Goal: Task Accomplishment & Management: Complete application form

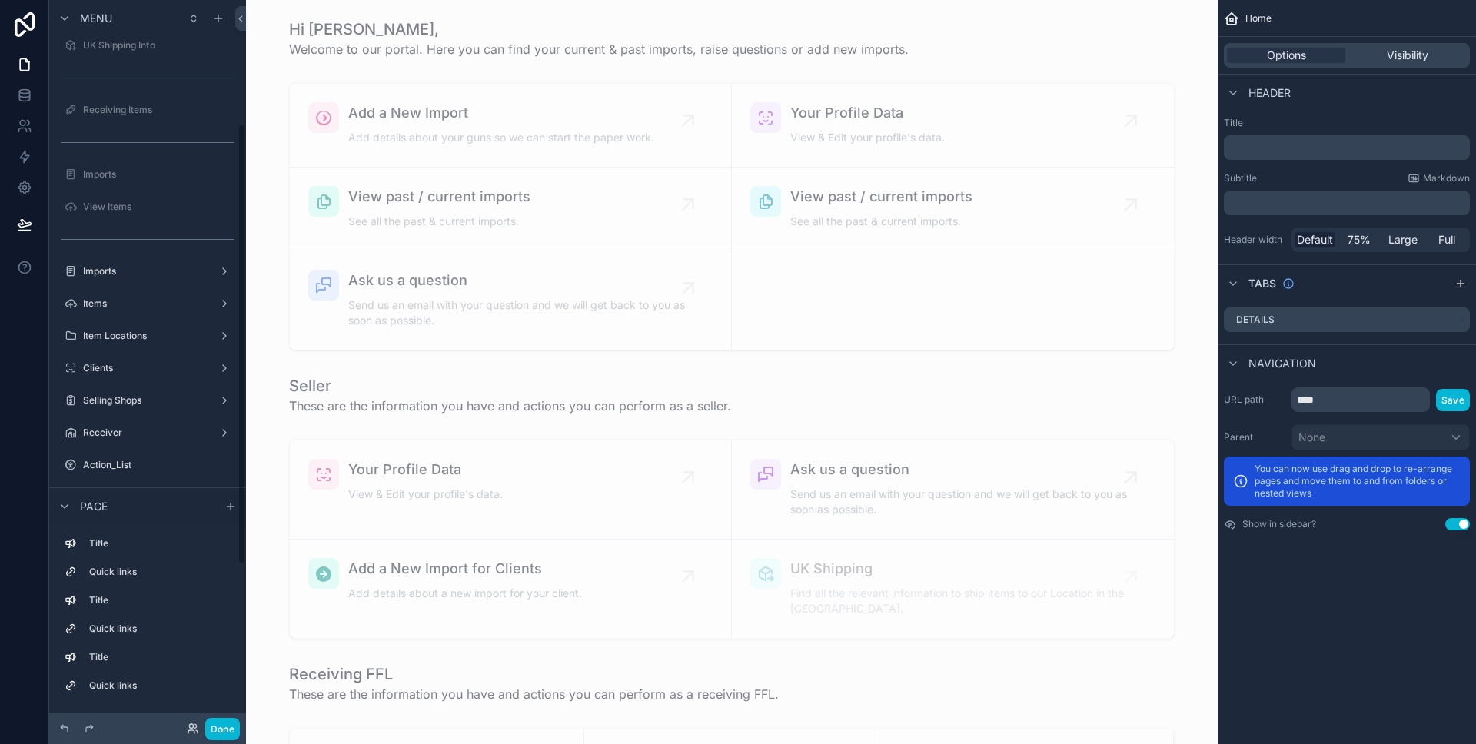
scroll to position [469, 0]
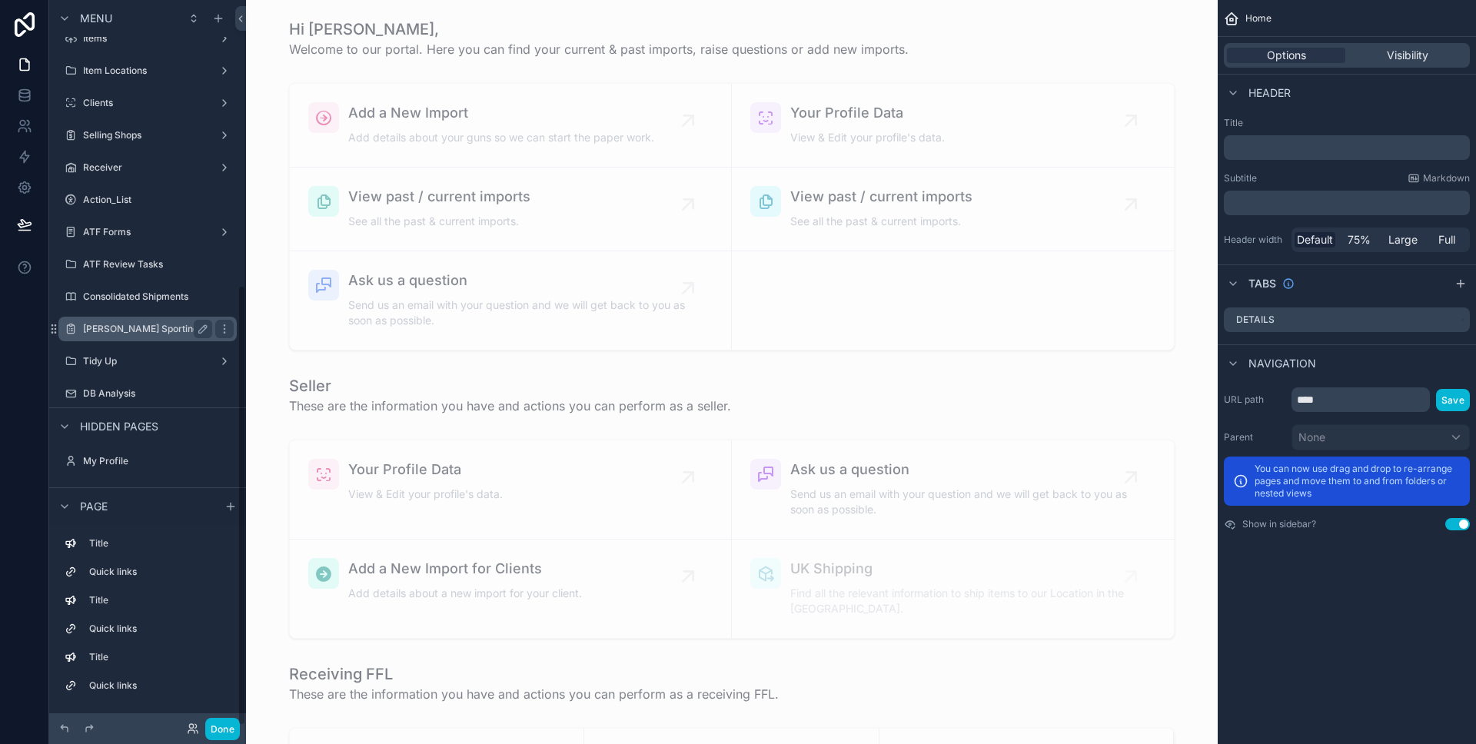
click at [159, 328] on label "[PERSON_NAME] Sporting" at bounding box center [144, 329] width 123 height 12
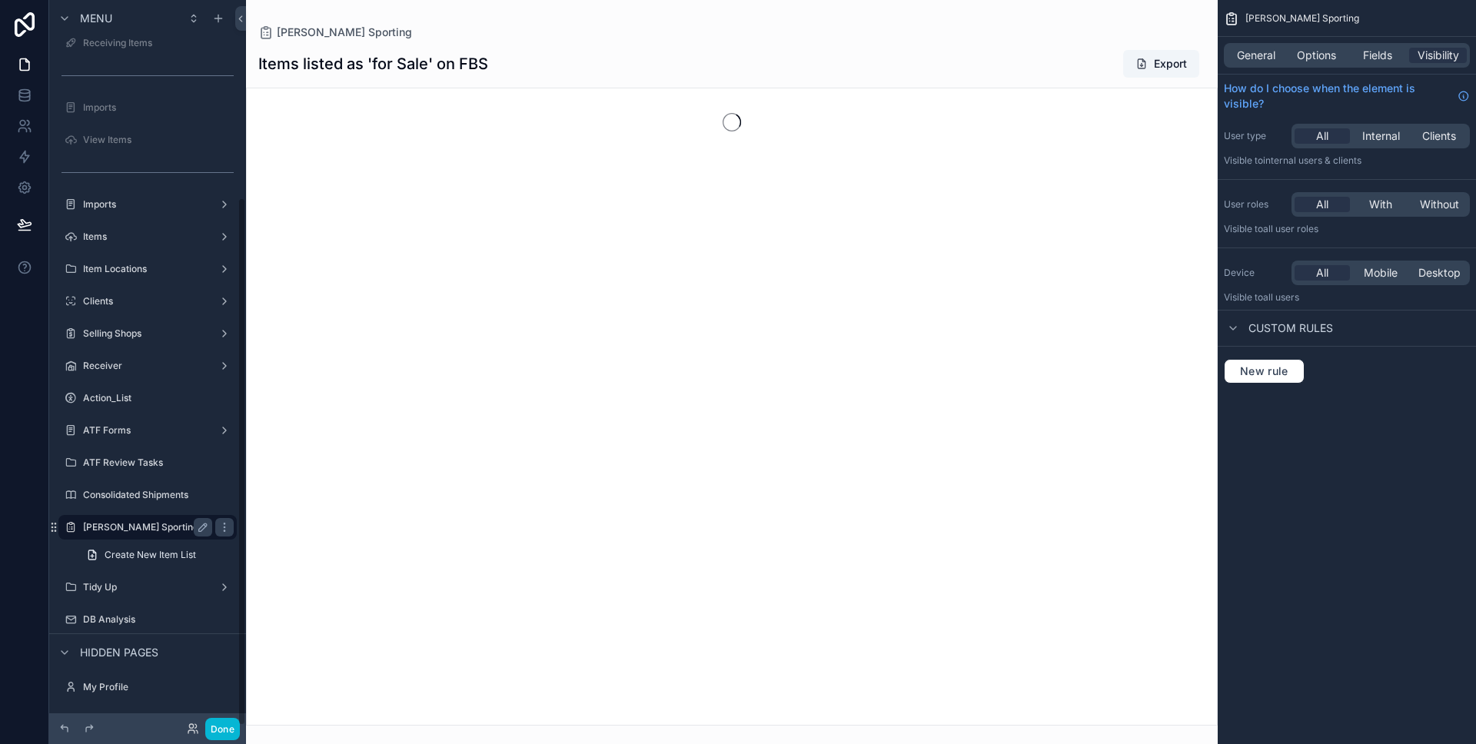
scroll to position [271, 0]
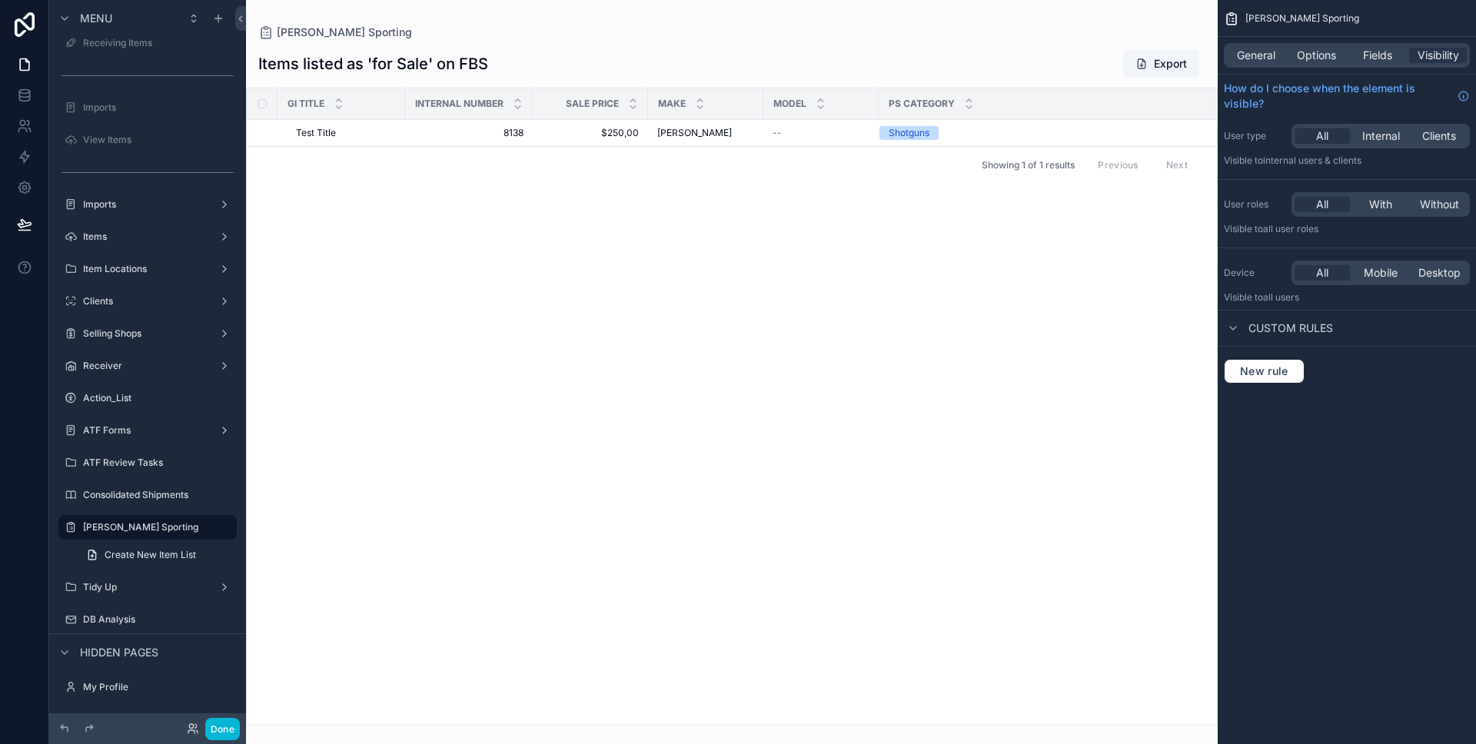
click at [491, 130] on div "scrollable content" at bounding box center [731, 372] width 971 height 744
click at [500, 134] on span "8138" at bounding box center [468, 133] width 109 height 12
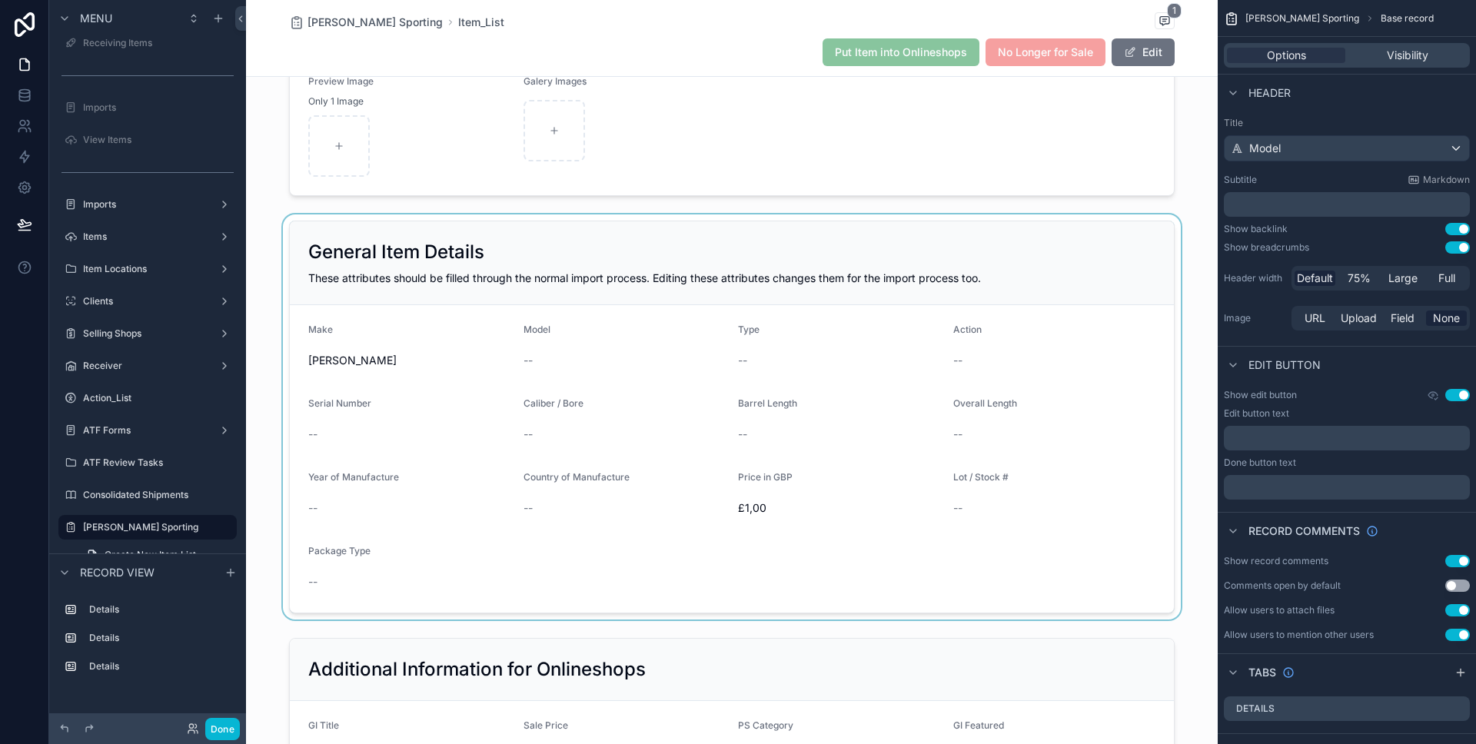
scroll to position [109, 0]
click at [812, 363] on div "scrollable content" at bounding box center [731, 415] width 971 height 405
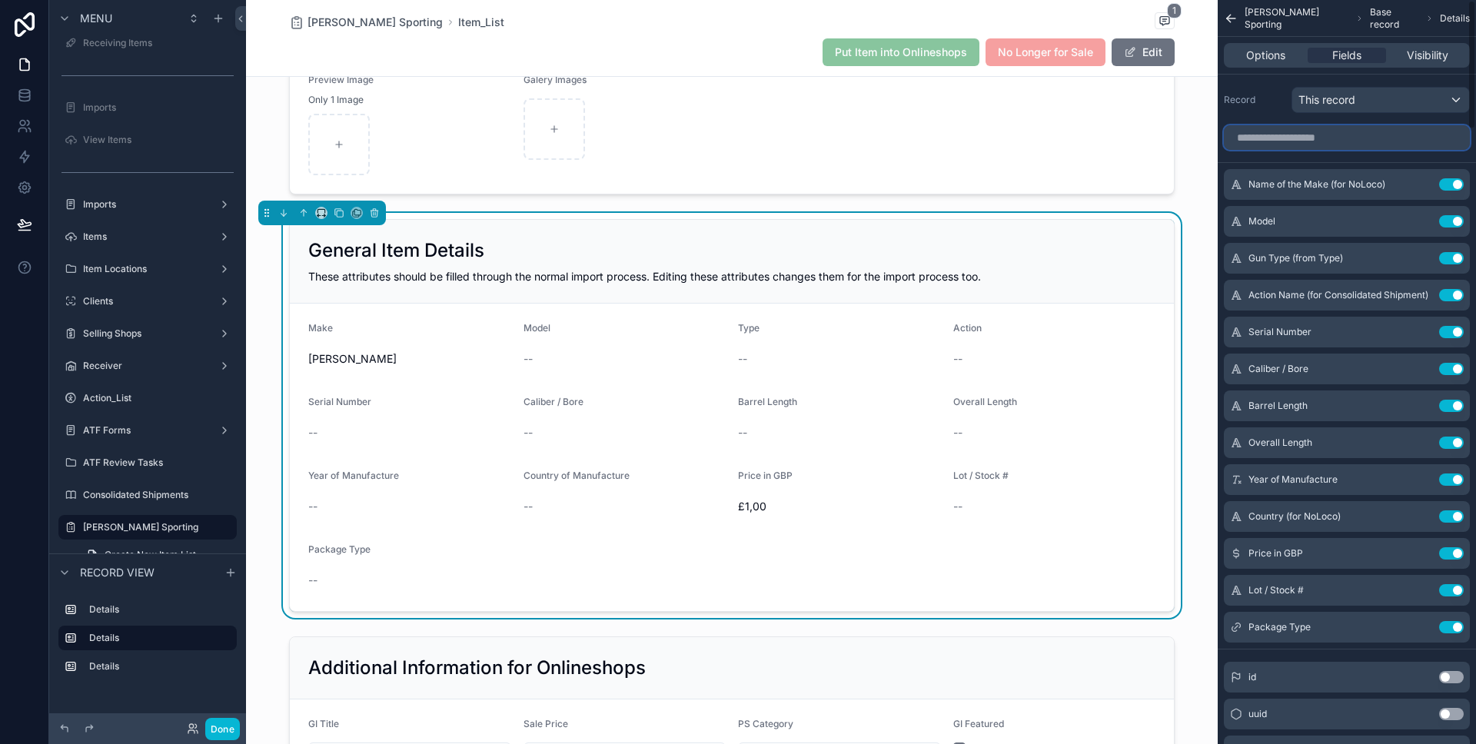
click at [1307, 134] on input "scrollable content" at bounding box center [1347, 137] width 246 height 25
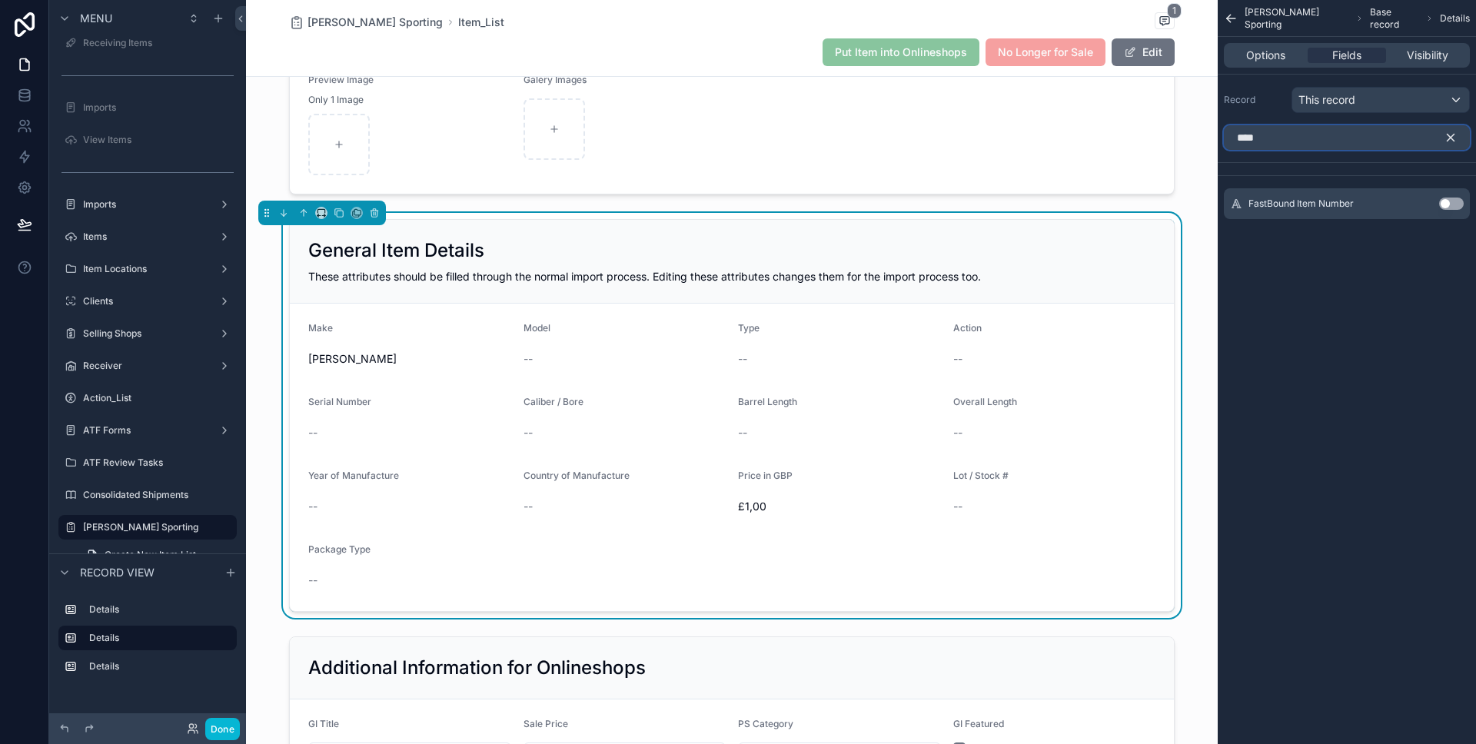
type input "****"
click at [1451, 200] on button "Use setting" at bounding box center [1451, 204] width 25 height 12
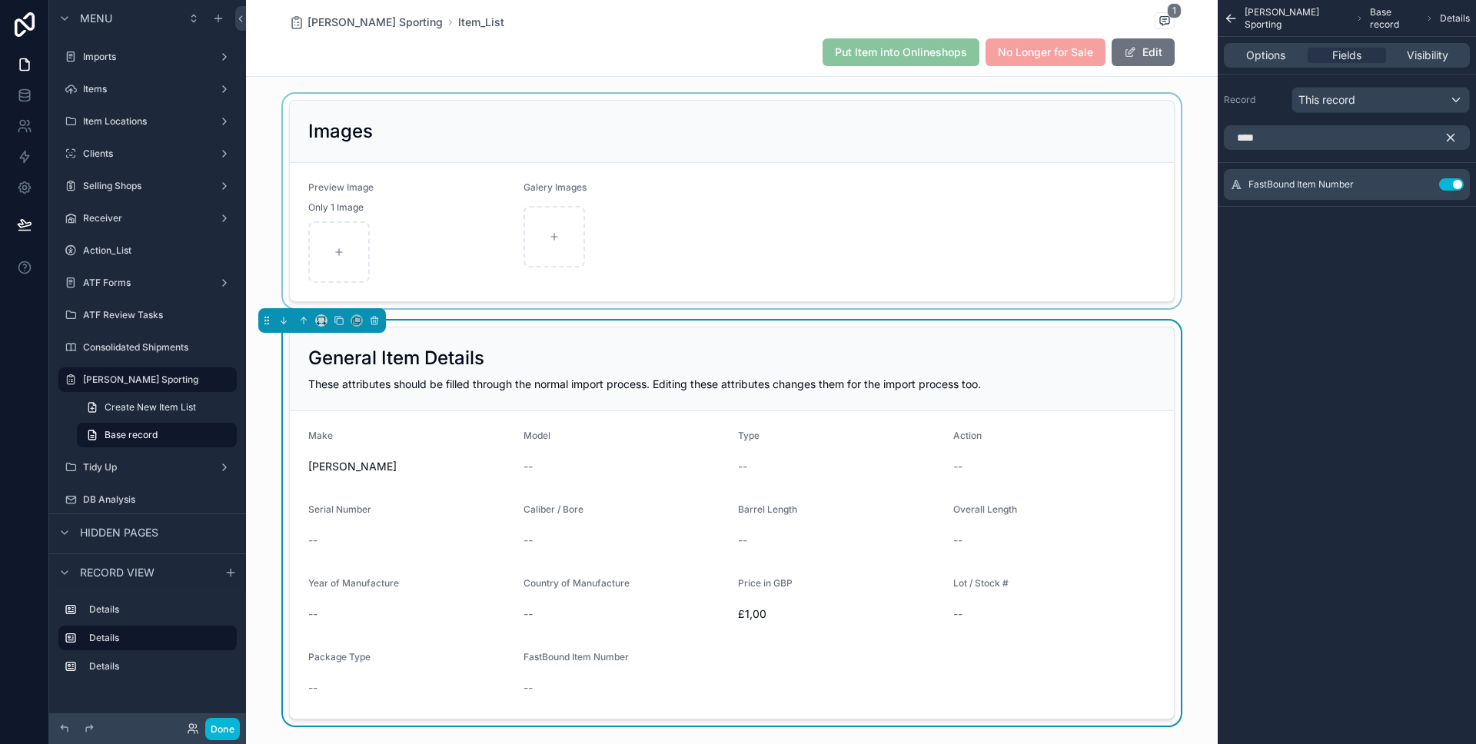
scroll to position [0, 0]
click at [1455, 180] on button "Use setting" at bounding box center [1451, 184] width 25 height 12
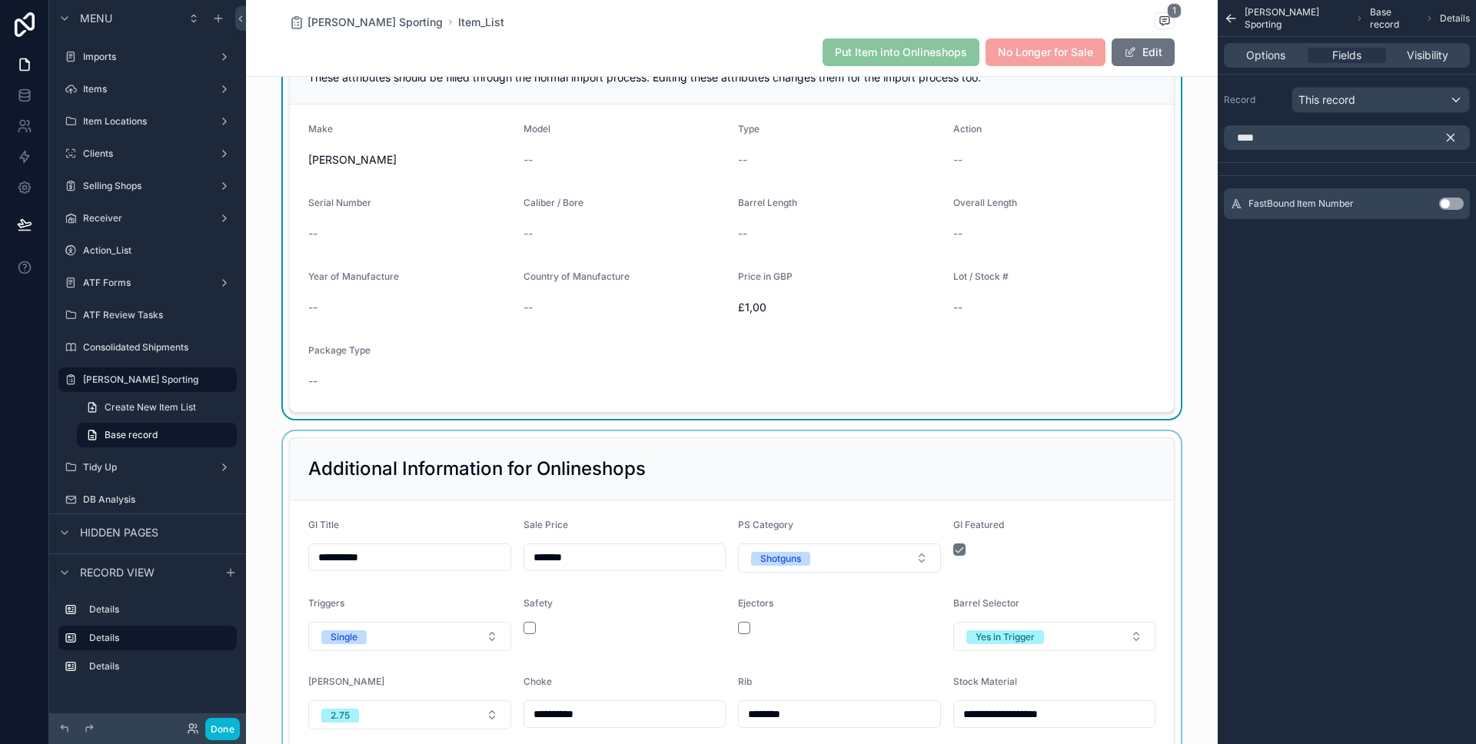
scroll to position [436, 0]
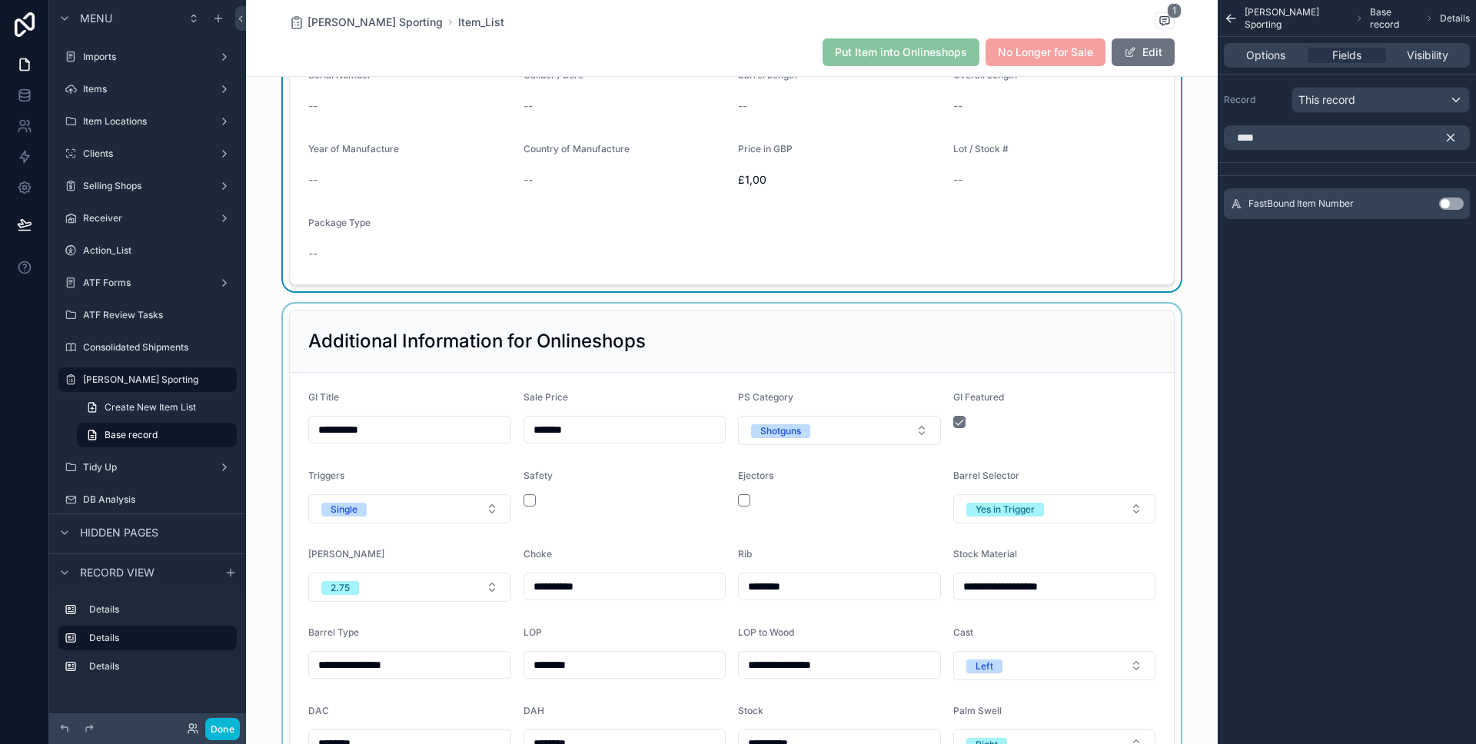
click at [769, 337] on div "scrollable content" at bounding box center [731, 631] width 971 height 654
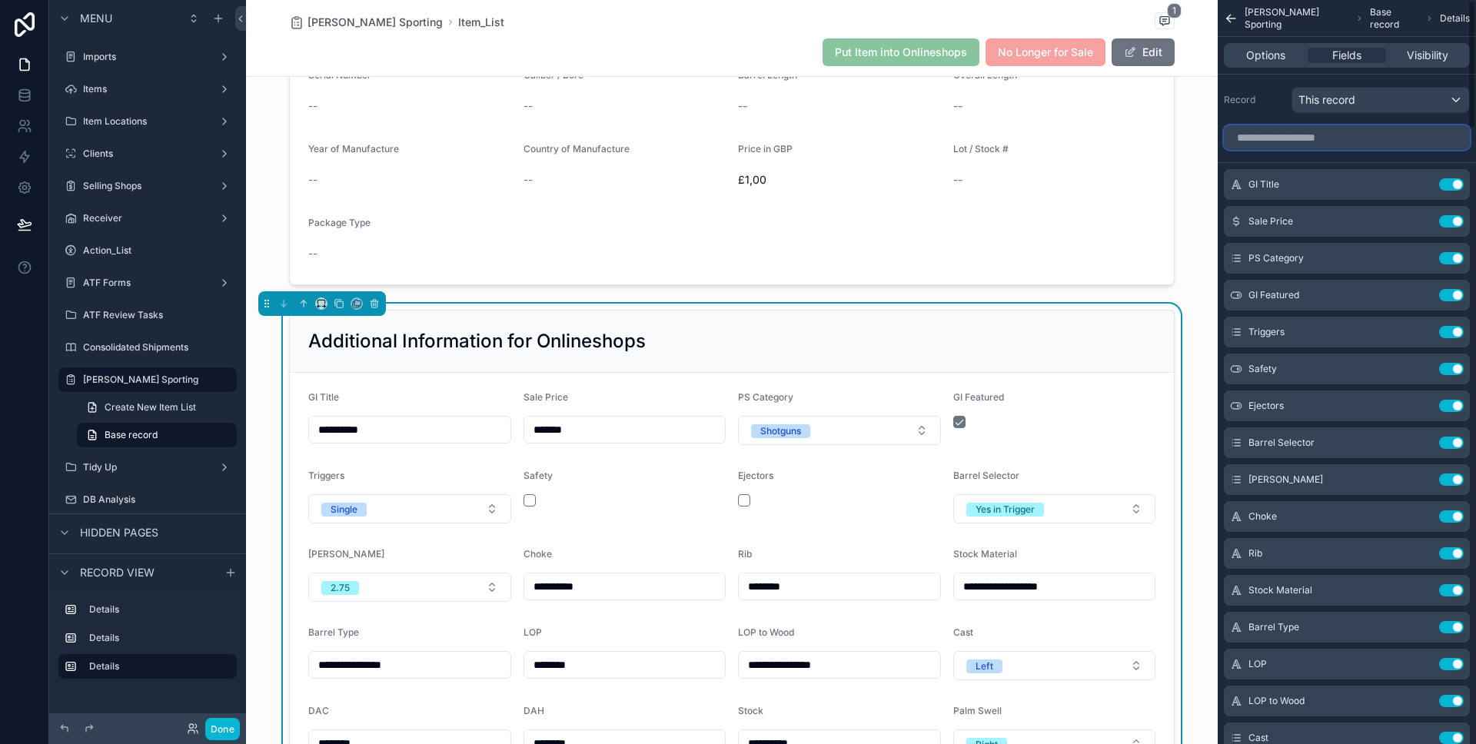
click at [1328, 136] on input "scrollable content" at bounding box center [1347, 137] width 246 height 25
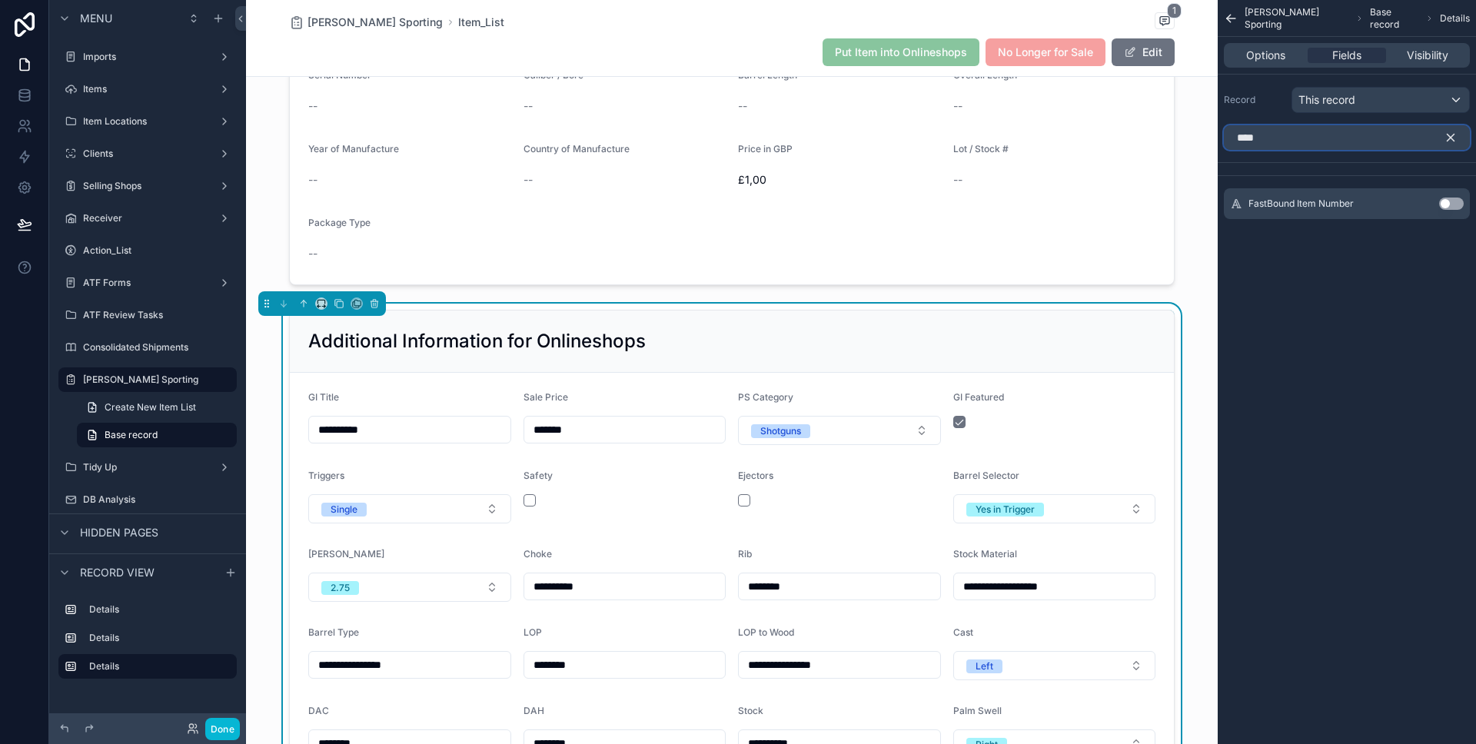
type input "****"
click at [1452, 208] on button "Use setting" at bounding box center [1451, 204] width 25 height 12
click at [1447, 141] on icon "scrollable content" at bounding box center [1450, 138] width 14 height 14
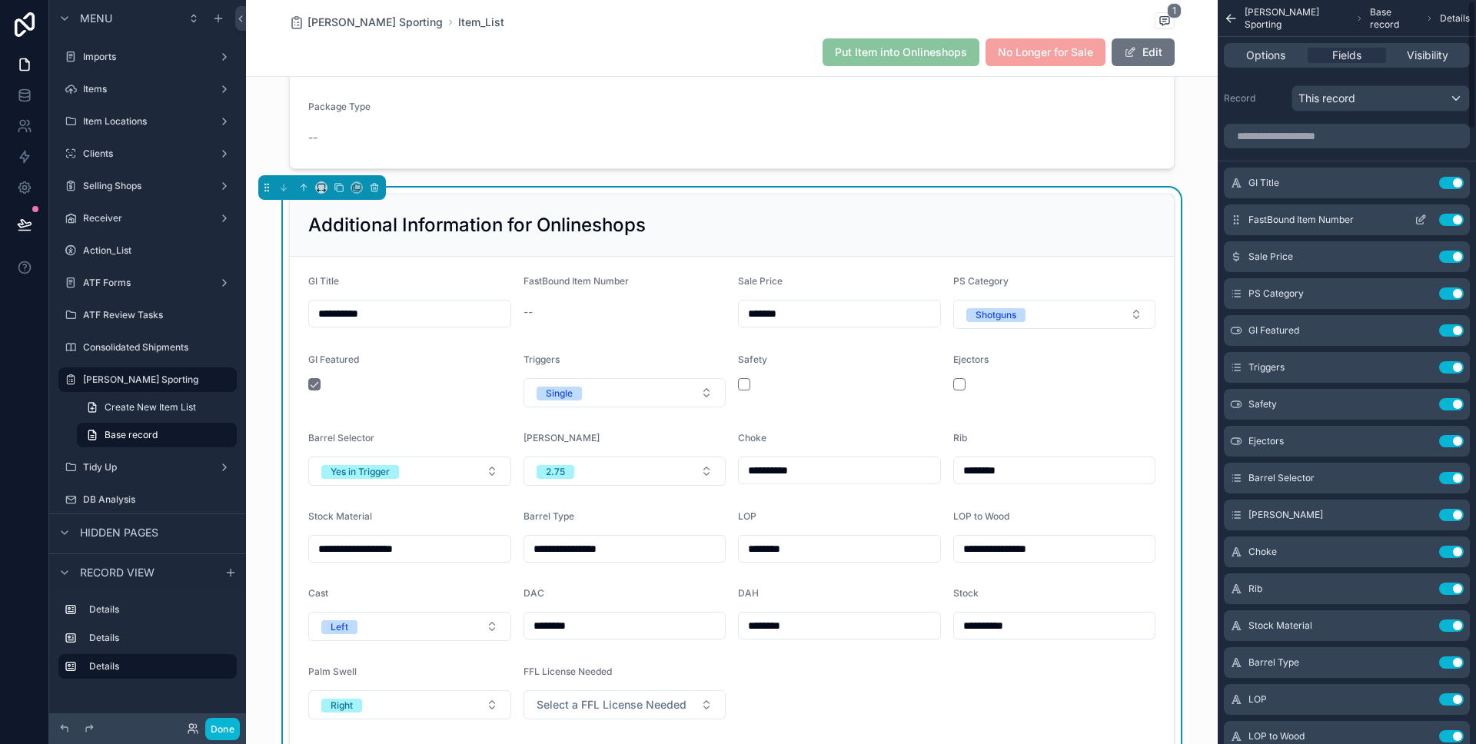
scroll to position [0, 0]
click at [1419, 217] on icon "scrollable content" at bounding box center [1420, 221] width 12 height 12
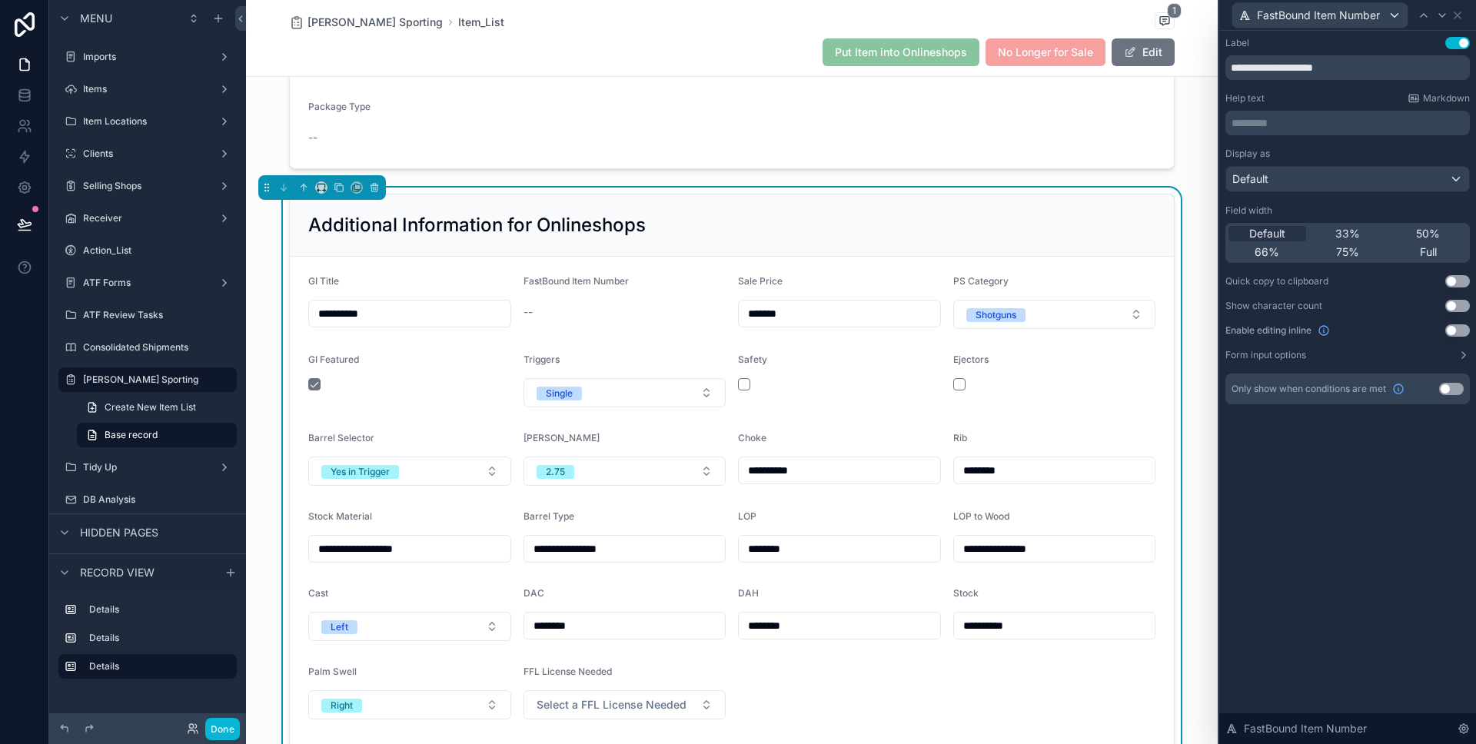
click at [1459, 328] on button "Use setting" at bounding box center [1457, 330] width 25 height 12
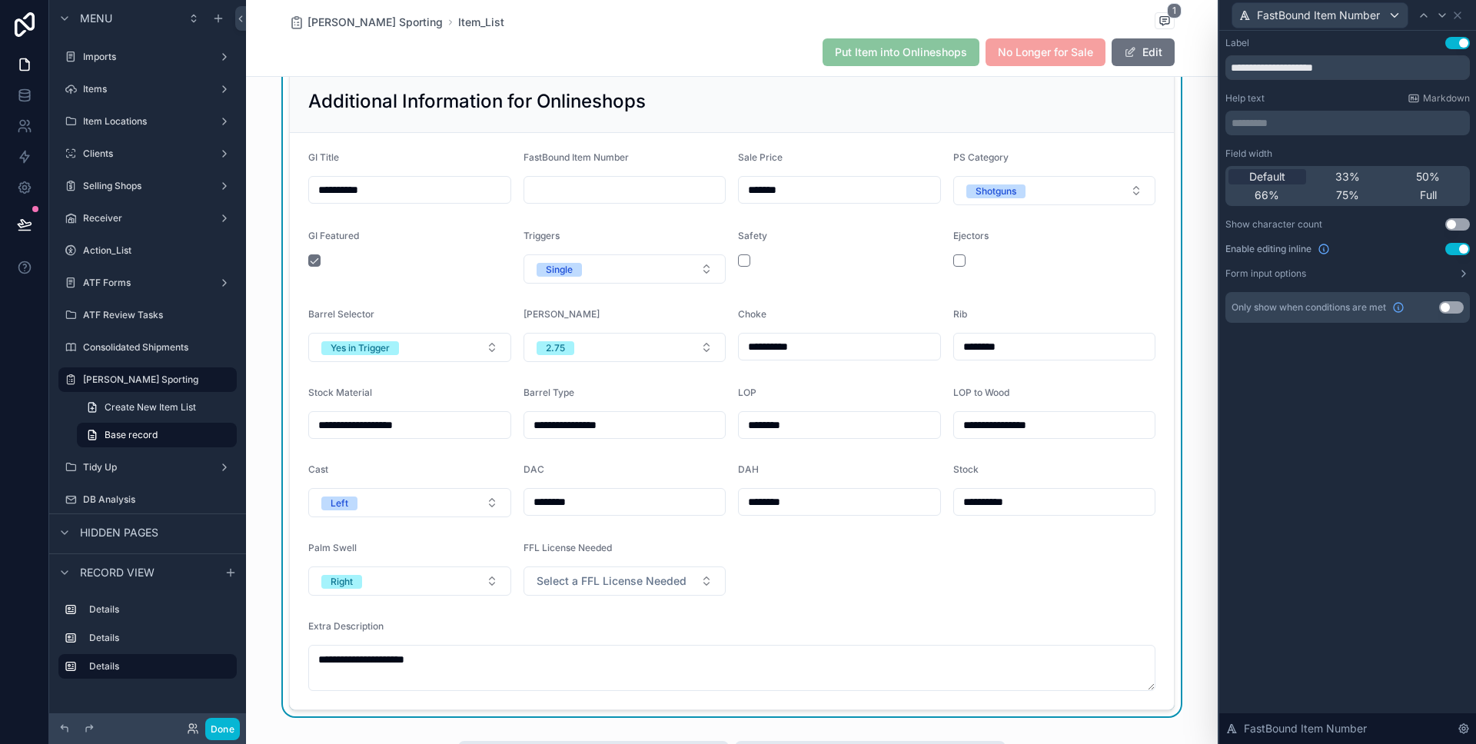
scroll to position [686, 0]
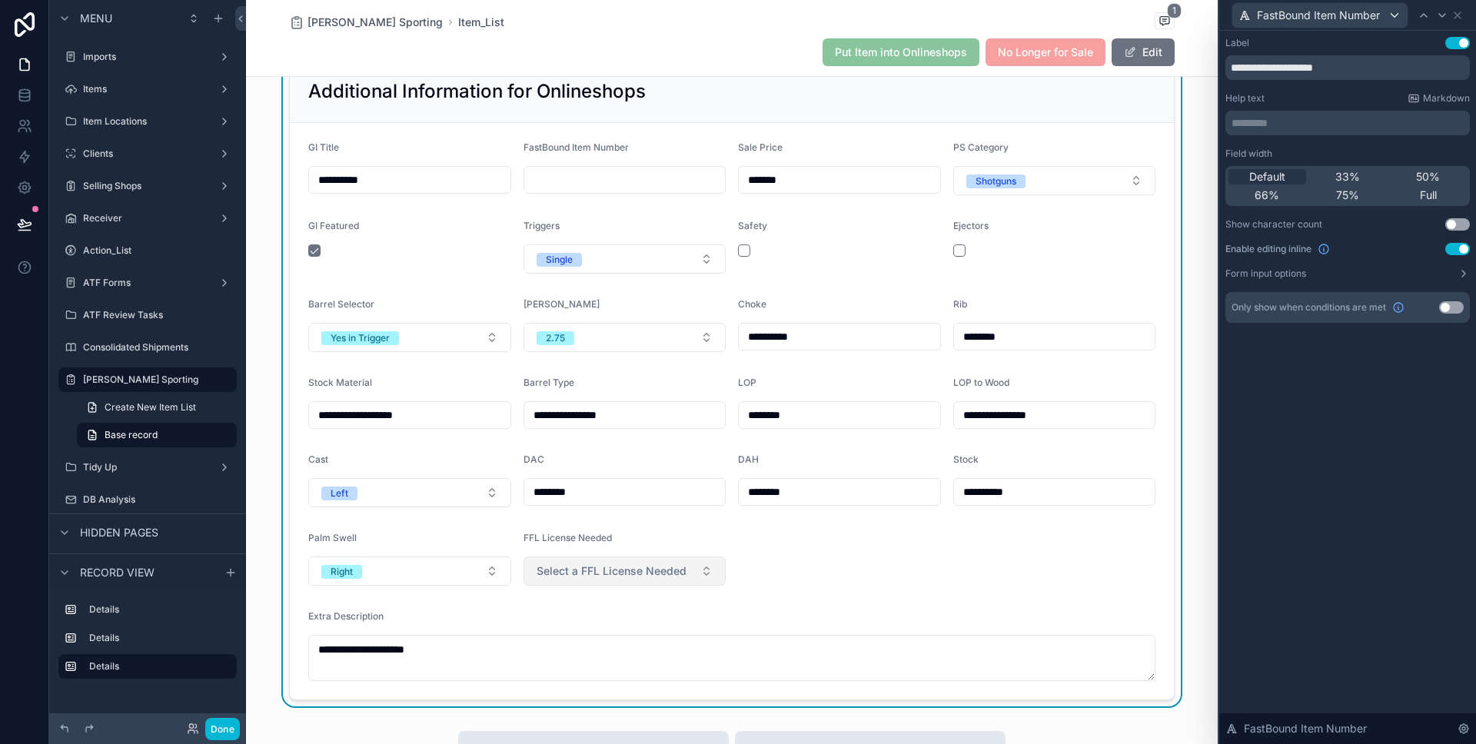
drag, startPoint x: 790, startPoint y: 569, endPoint x: 721, endPoint y: 575, distance: 69.4
click at [787, 569] on form "**********" at bounding box center [732, 411] width 884 height 576
click at [717, 576] on button "Select a FFL License Needed" at bounding box center [624, 570] width 203 height 29
click at [716, 576] on button "Select a FFL License Needed" at bounding box center [624, 570] width 203 height 29
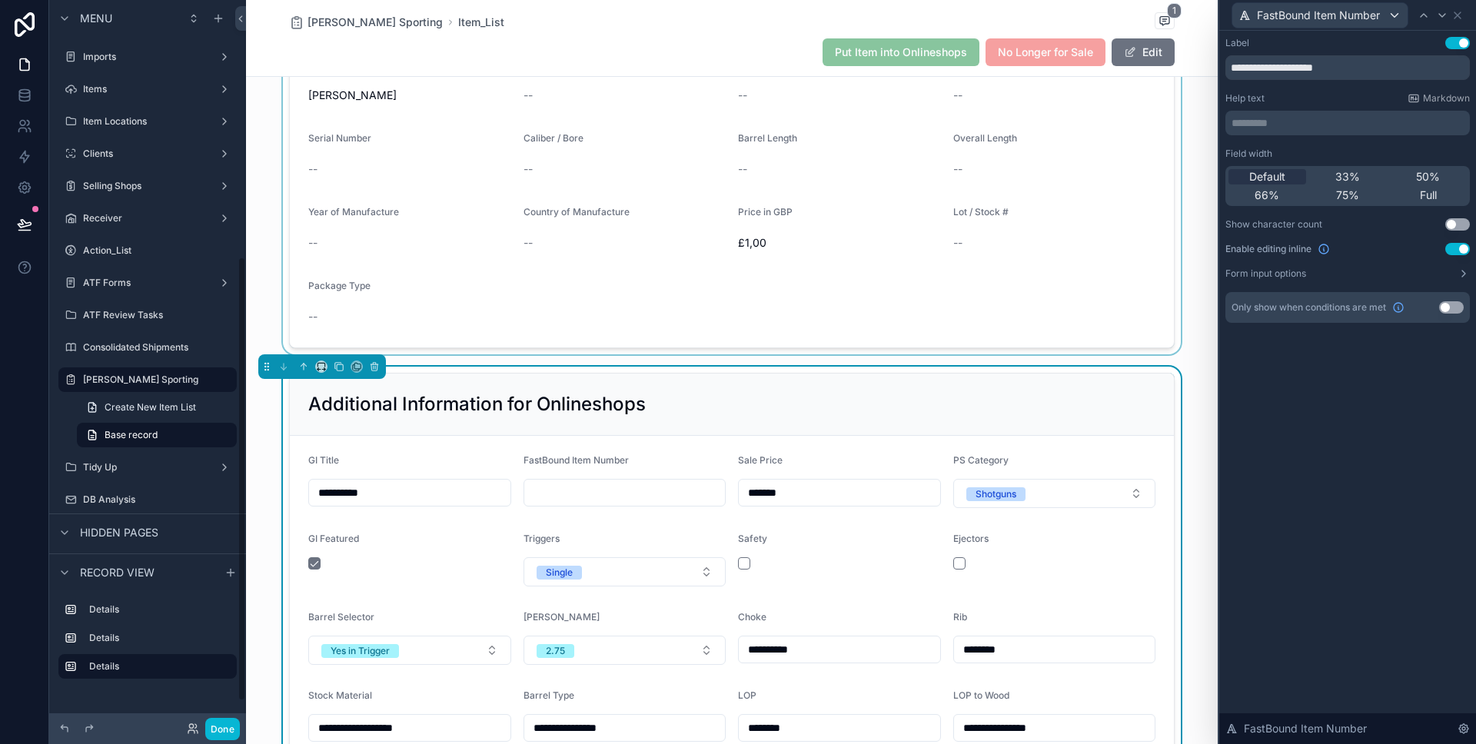
scroll to position [95, 0]
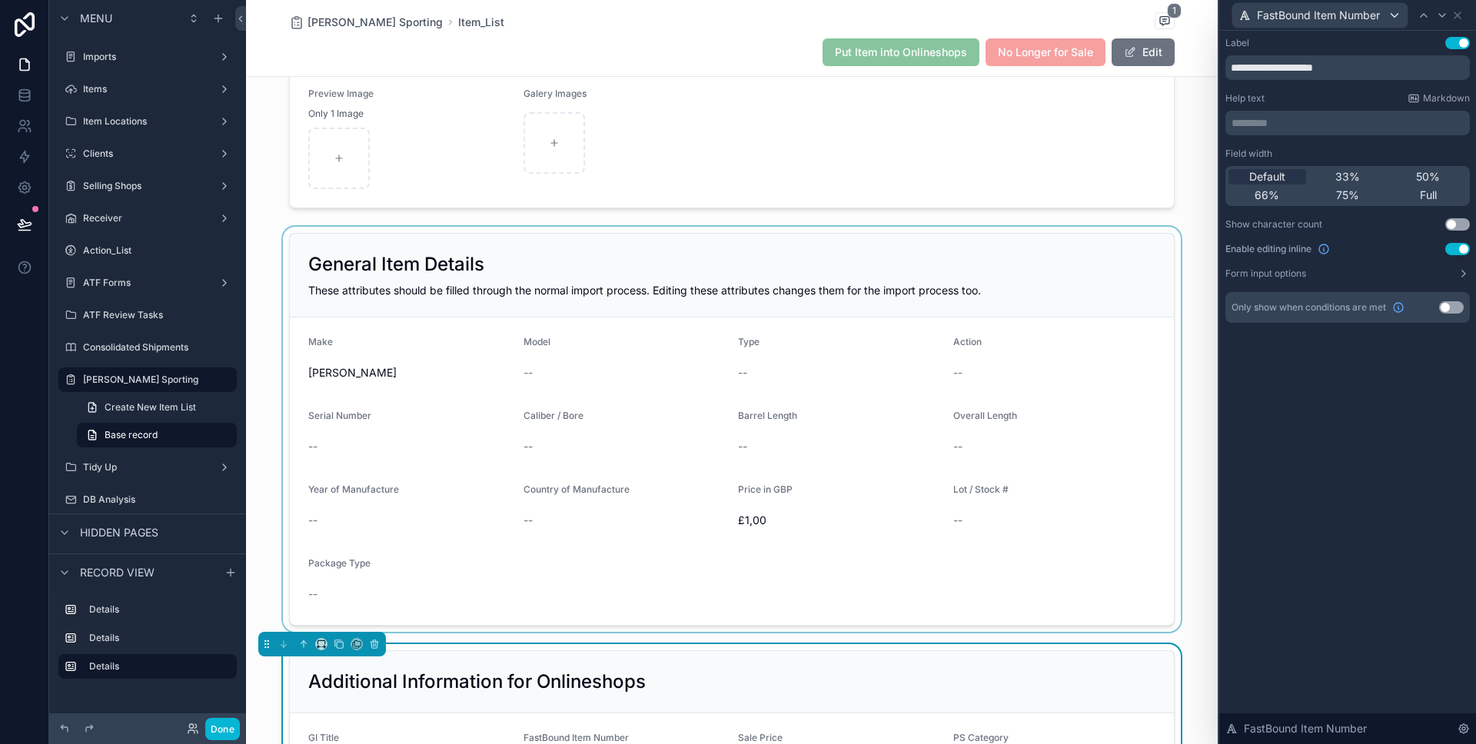
click at [859, 303] on div "scrollable content" at bounding box center [731, 429] width 971 height 405
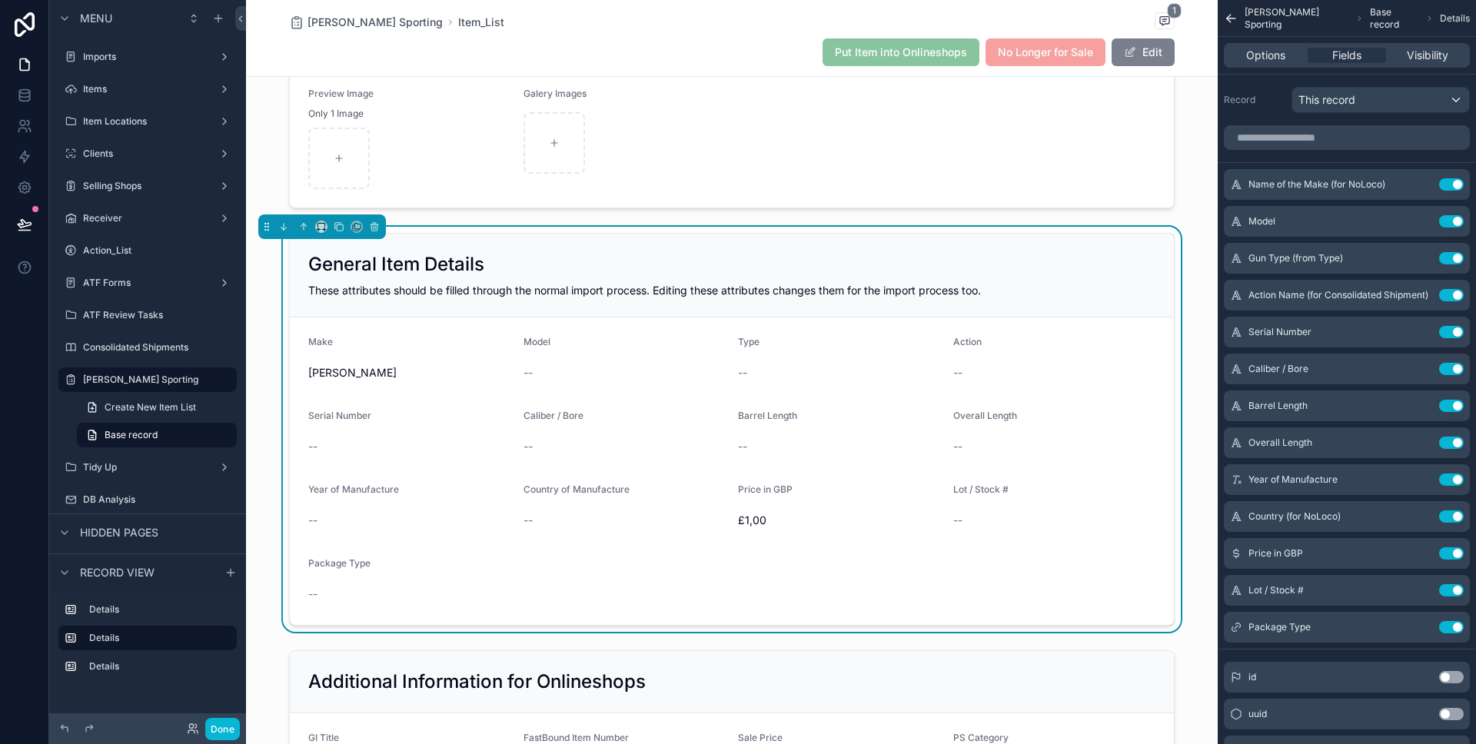
click at [1150, 55] on button "Edit" at bounding box center [1142, 52] width 63 height 28
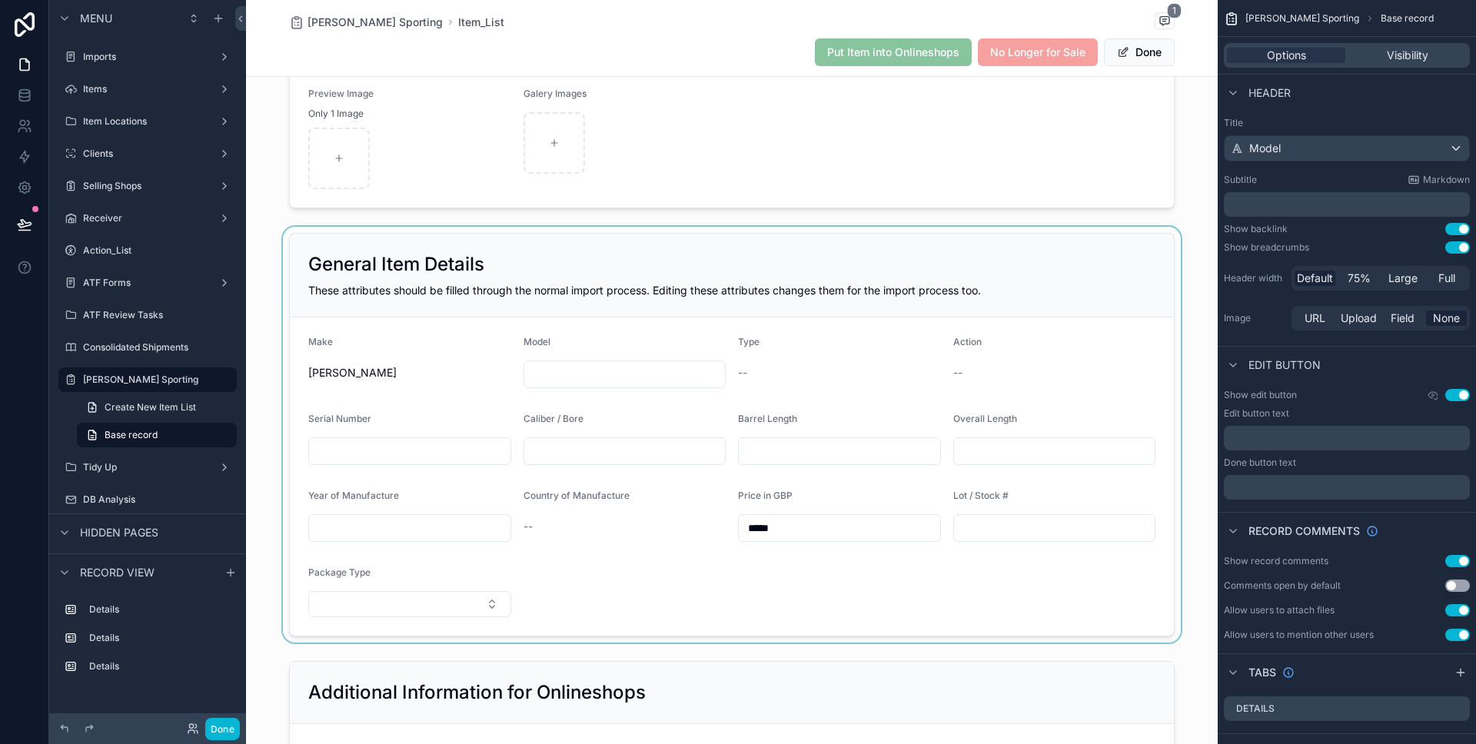
click at [784, 373] on div "scrollable content" at bounding box center [731, 435] width 971 height 416
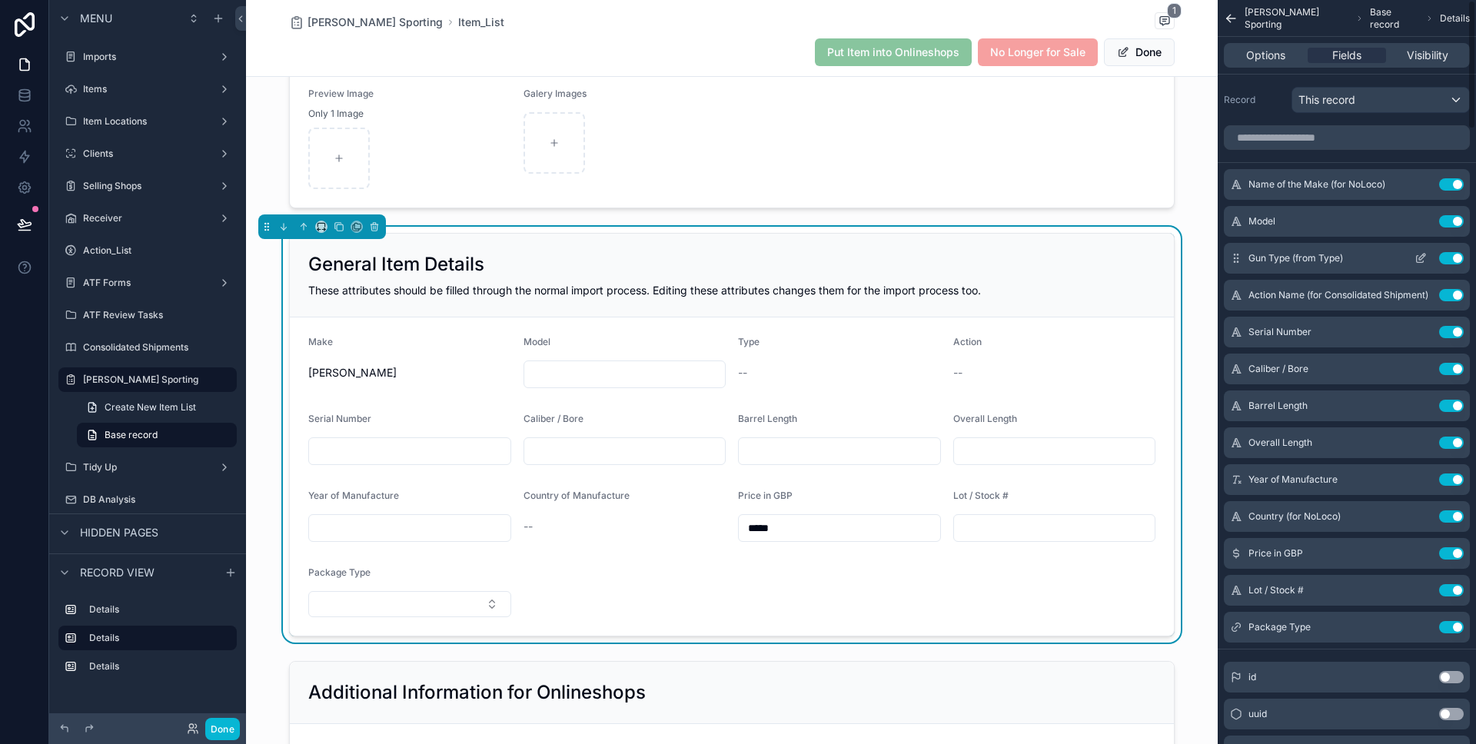
click at [1450, 260] on button "Use setting" at bounding box center [1451, 258] width 25 height 12
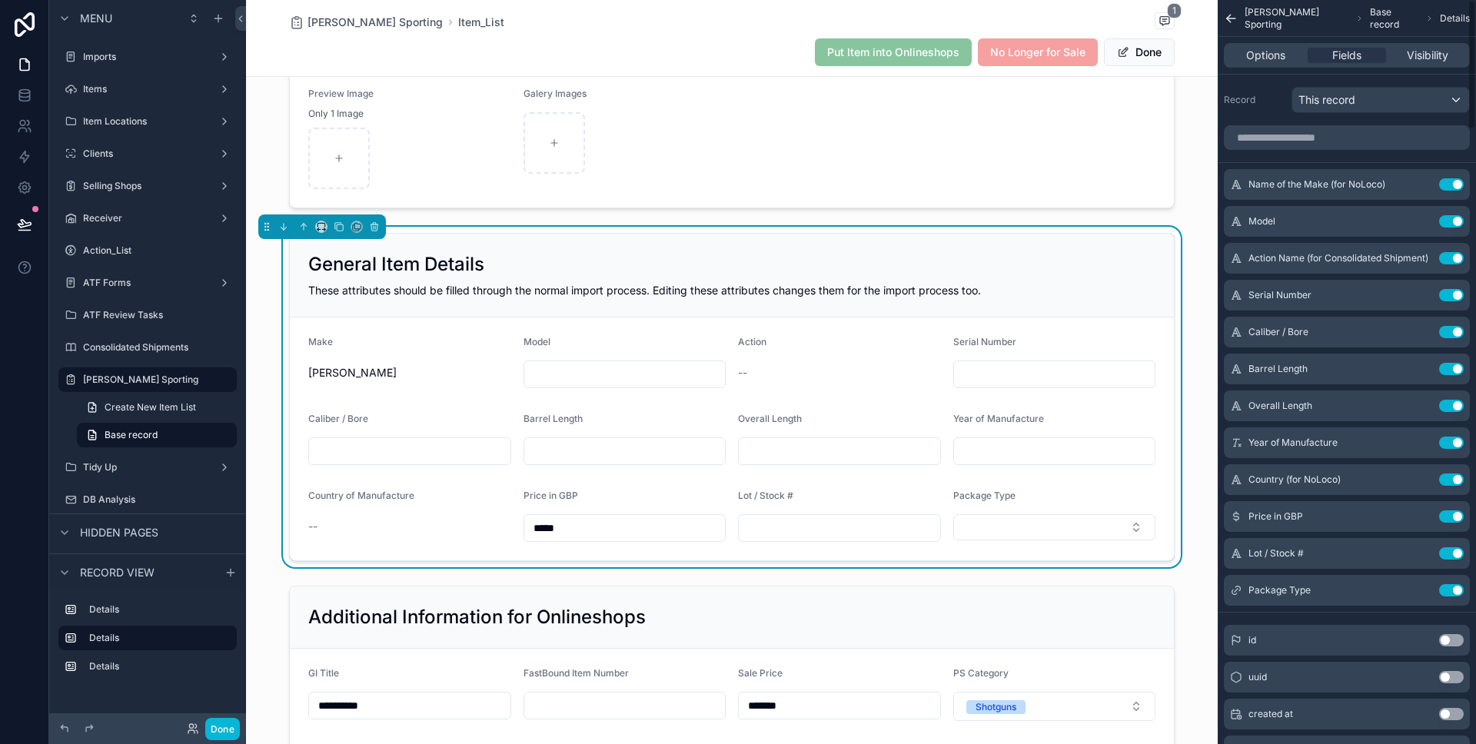
click at [1450, 260] on button "Use setting" at bounding box center [1451, 258] width 25 height 12
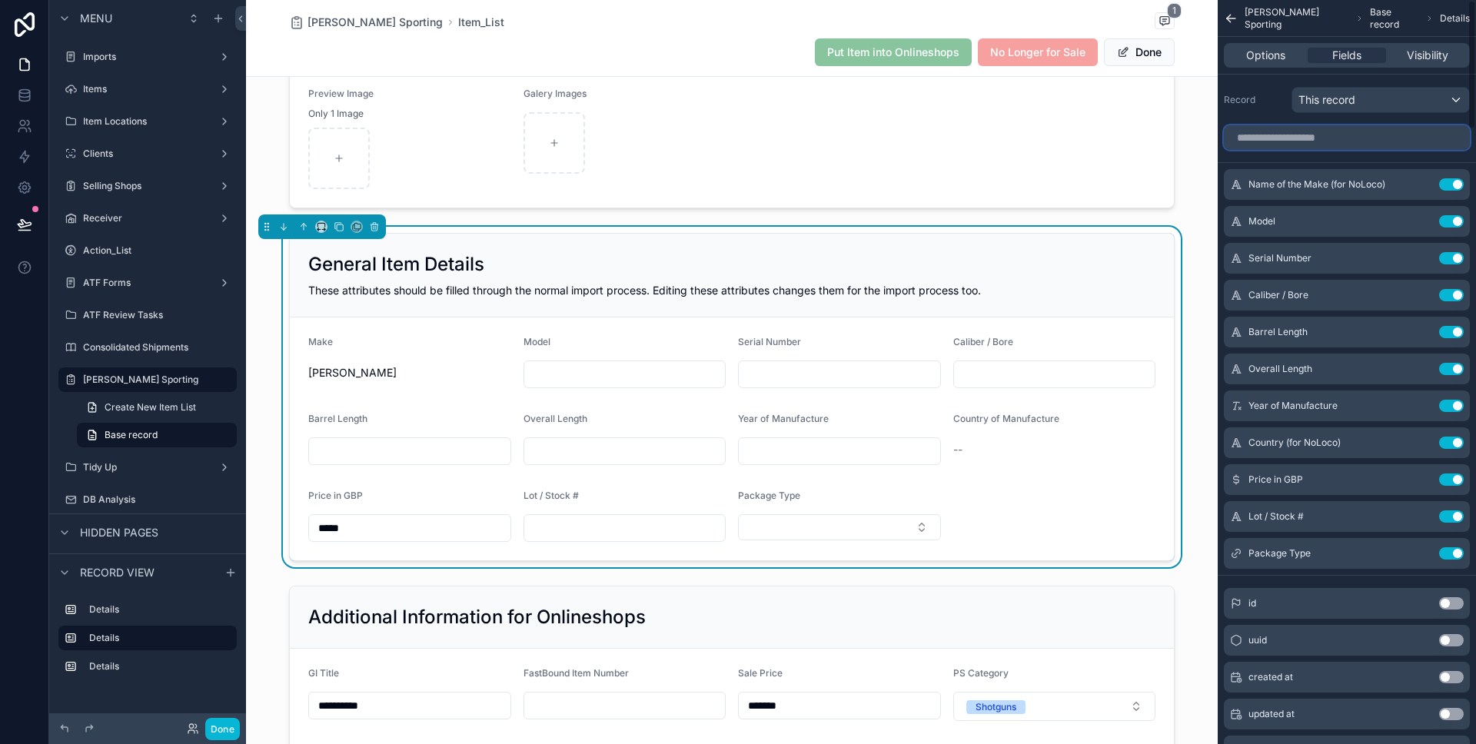
click at [1337, 135] on input "scrollable content" at bounding box center [1347, 137] width 246 height 25
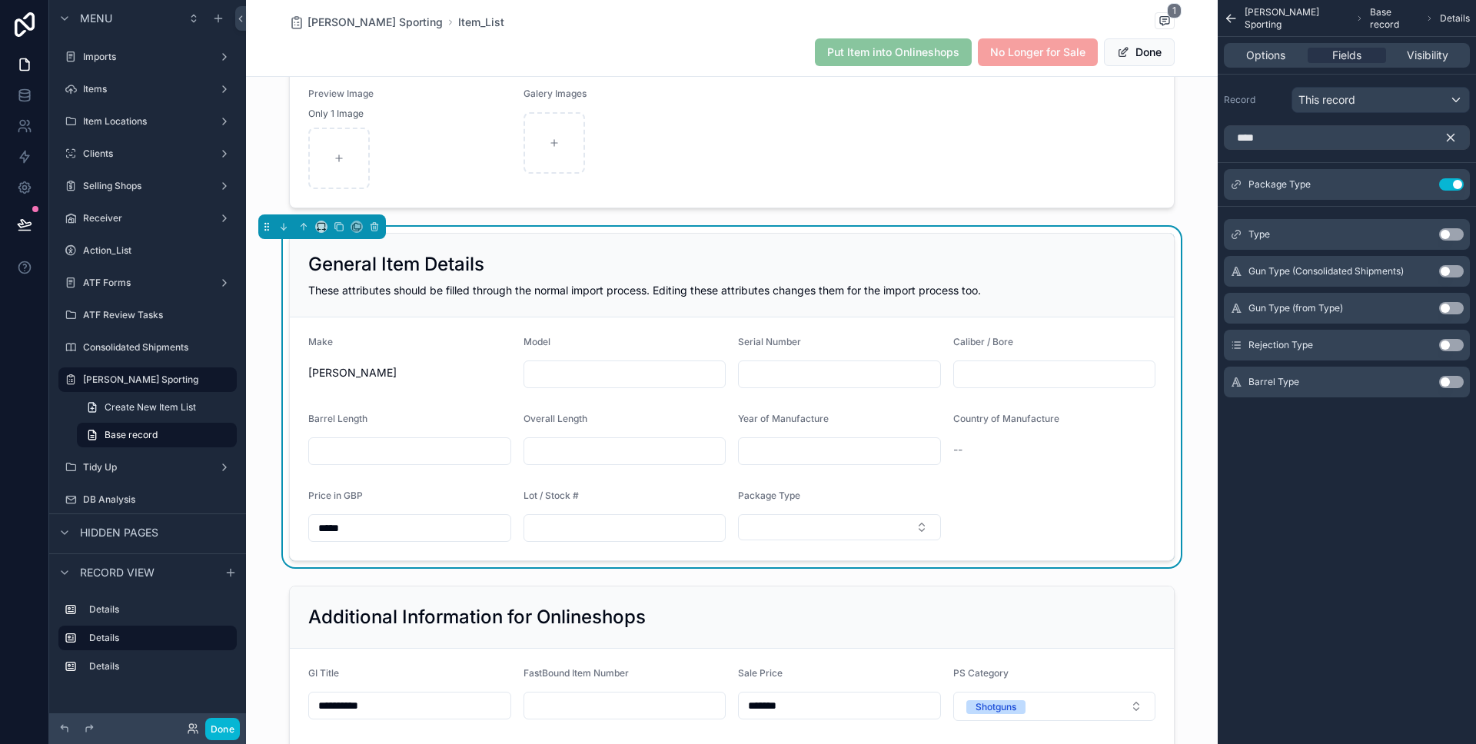
click at [1459, 231] on button "Use setting" at bounding box center [1451, 234] width 25 height 12
click at [1294, 145] on input "****" at bounding box center [1347, 137] width 246 height 25
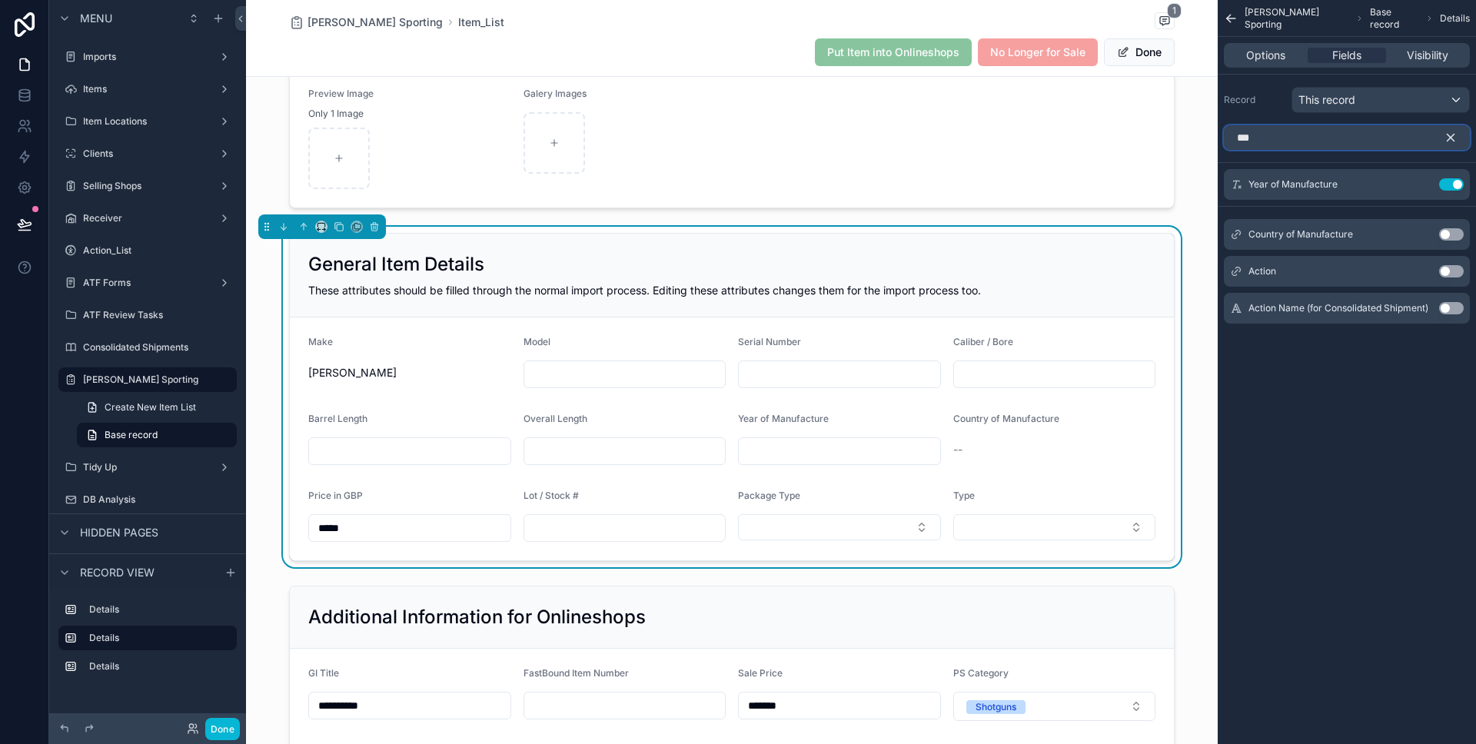
type input "***"
click at [1458, 271] on button "Use setting" at bounding box center [1451, 271] width 25 height 12
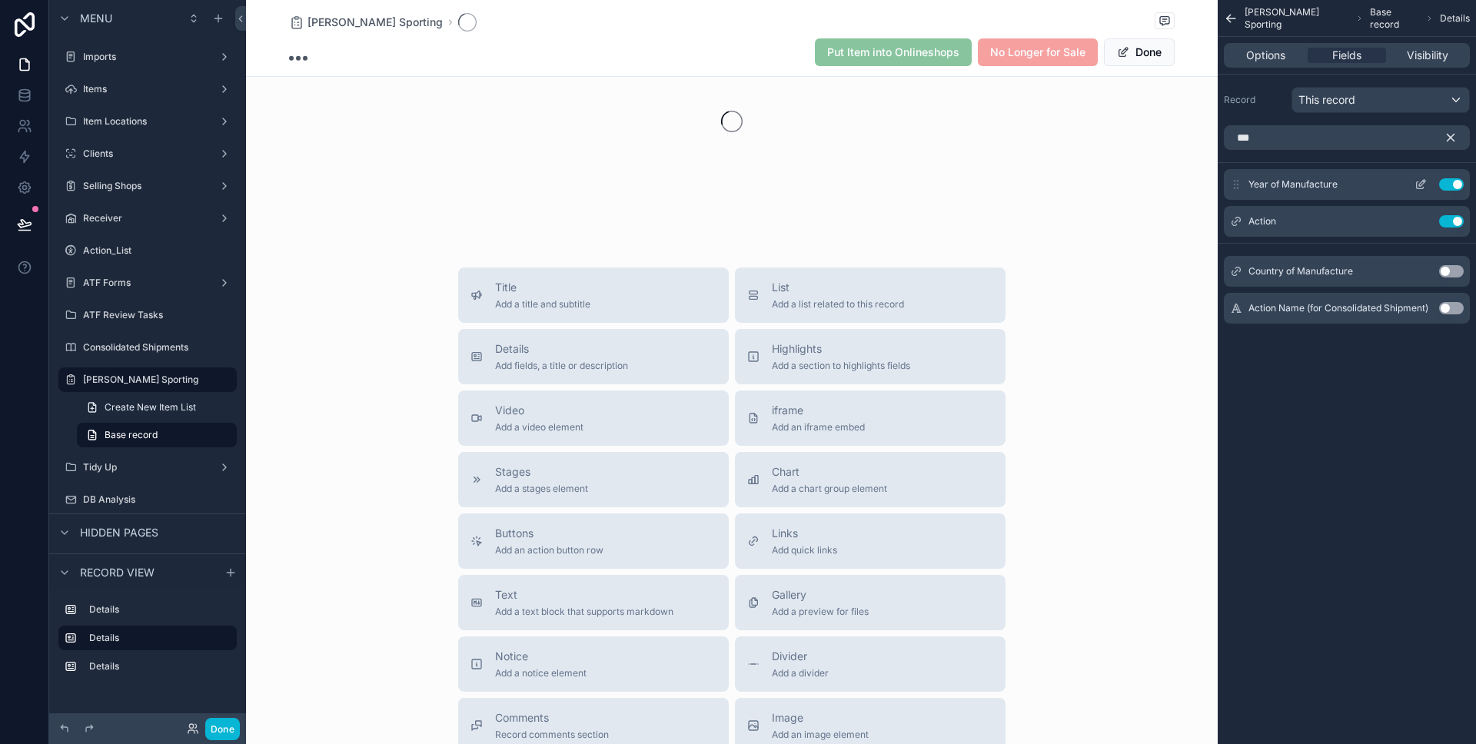
click at [1452, 183] on button "Use setting" at bounding box center [1451, 184] width 25 height 12
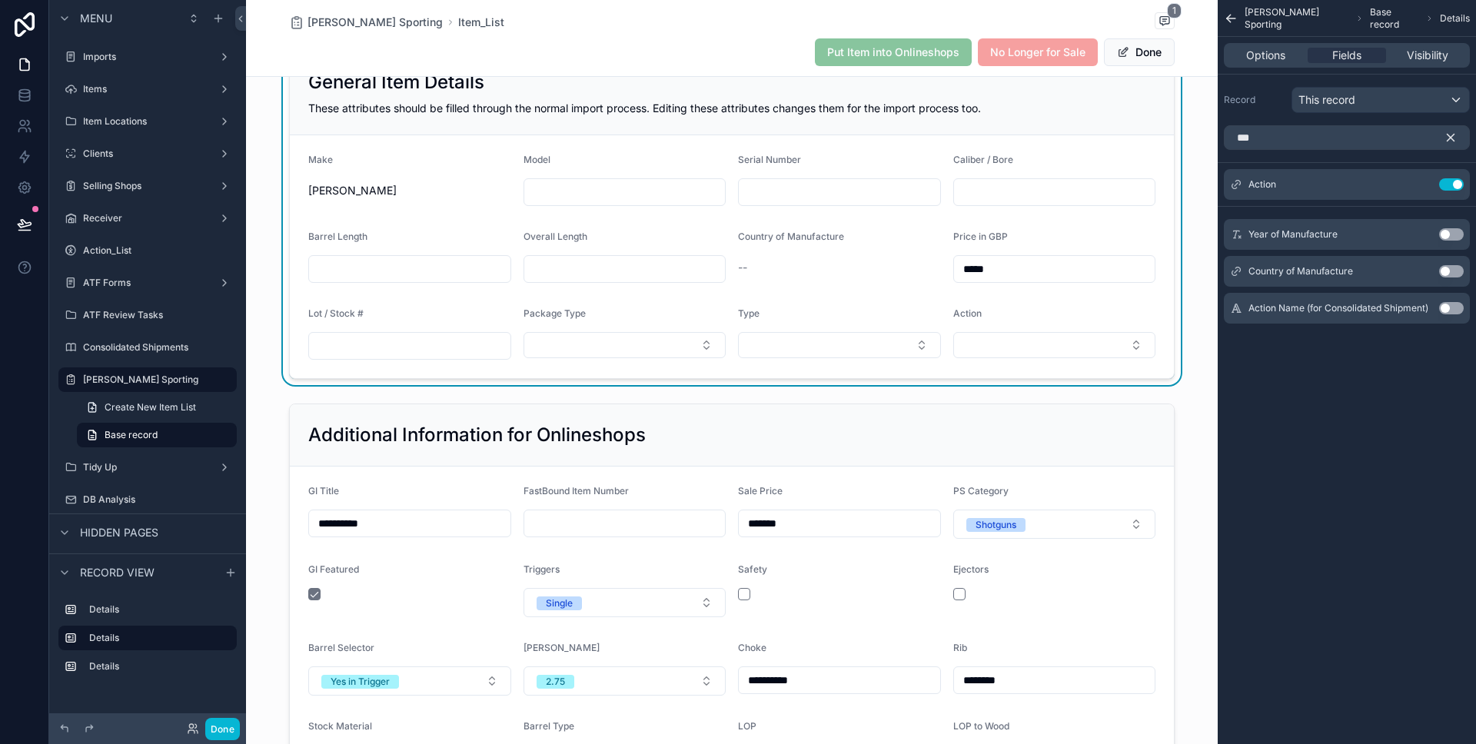
scroll to position [281, 0]
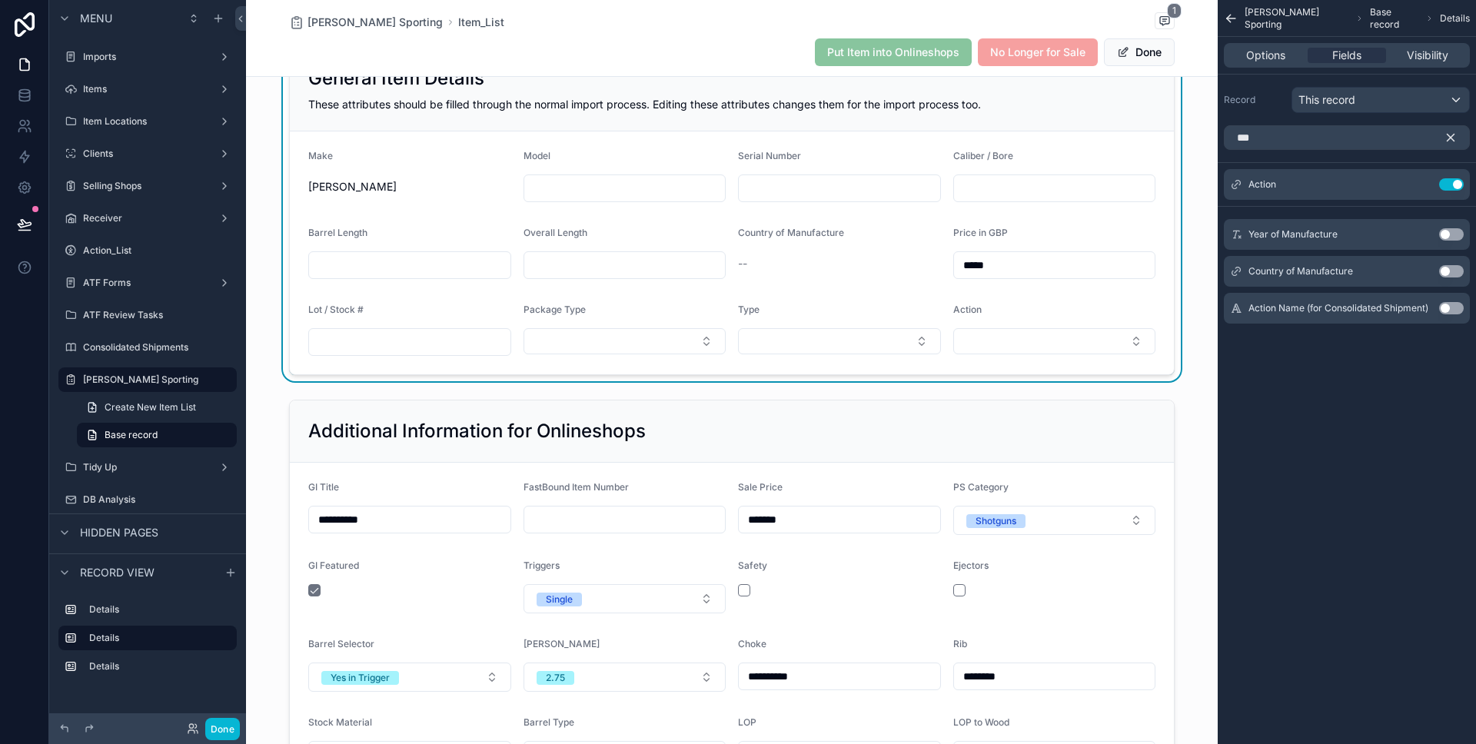
click at [1455, 235] on button "Use setting" at bounding box center [1451, 234] width 25 height 12
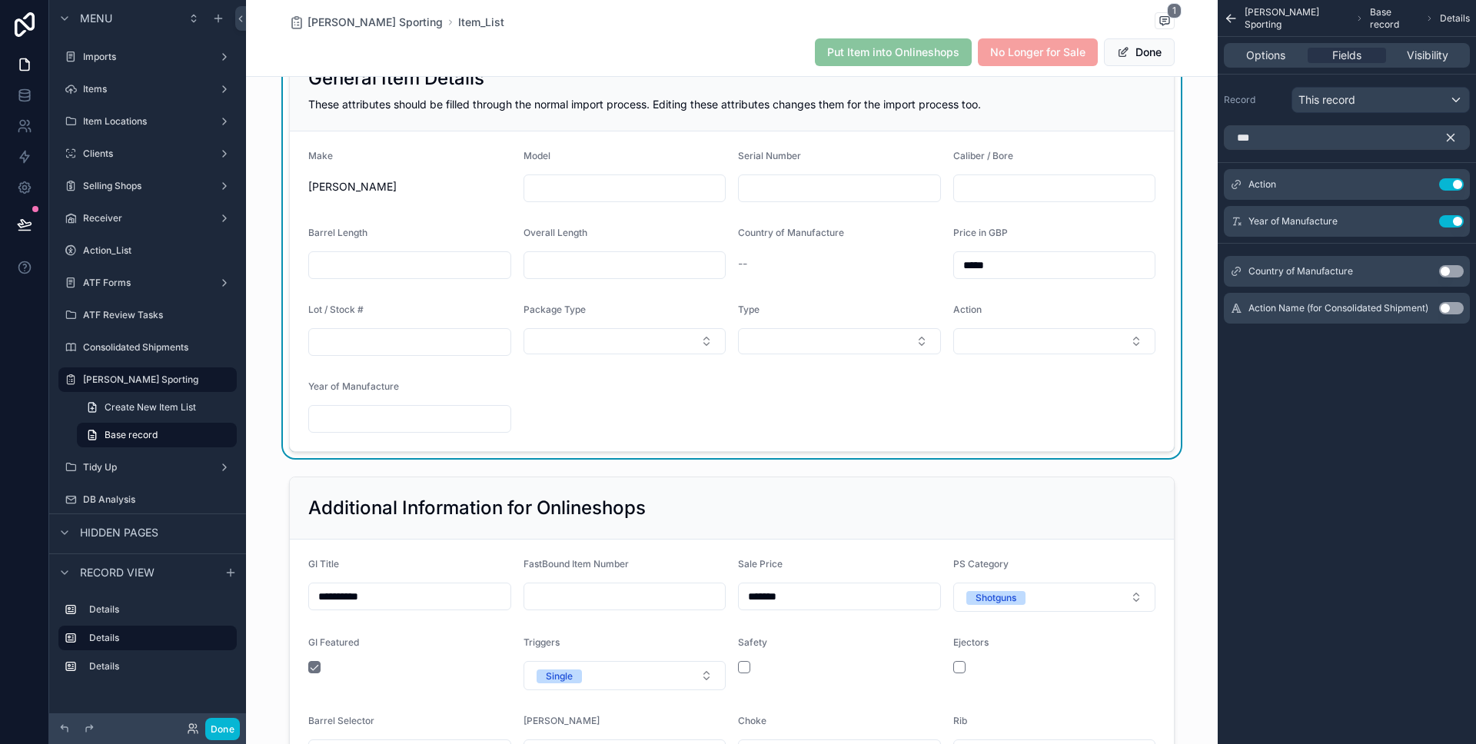
click at [1453, 132] on icon "scrollable content" at bounding box center [1450, 138] width 14 height 14
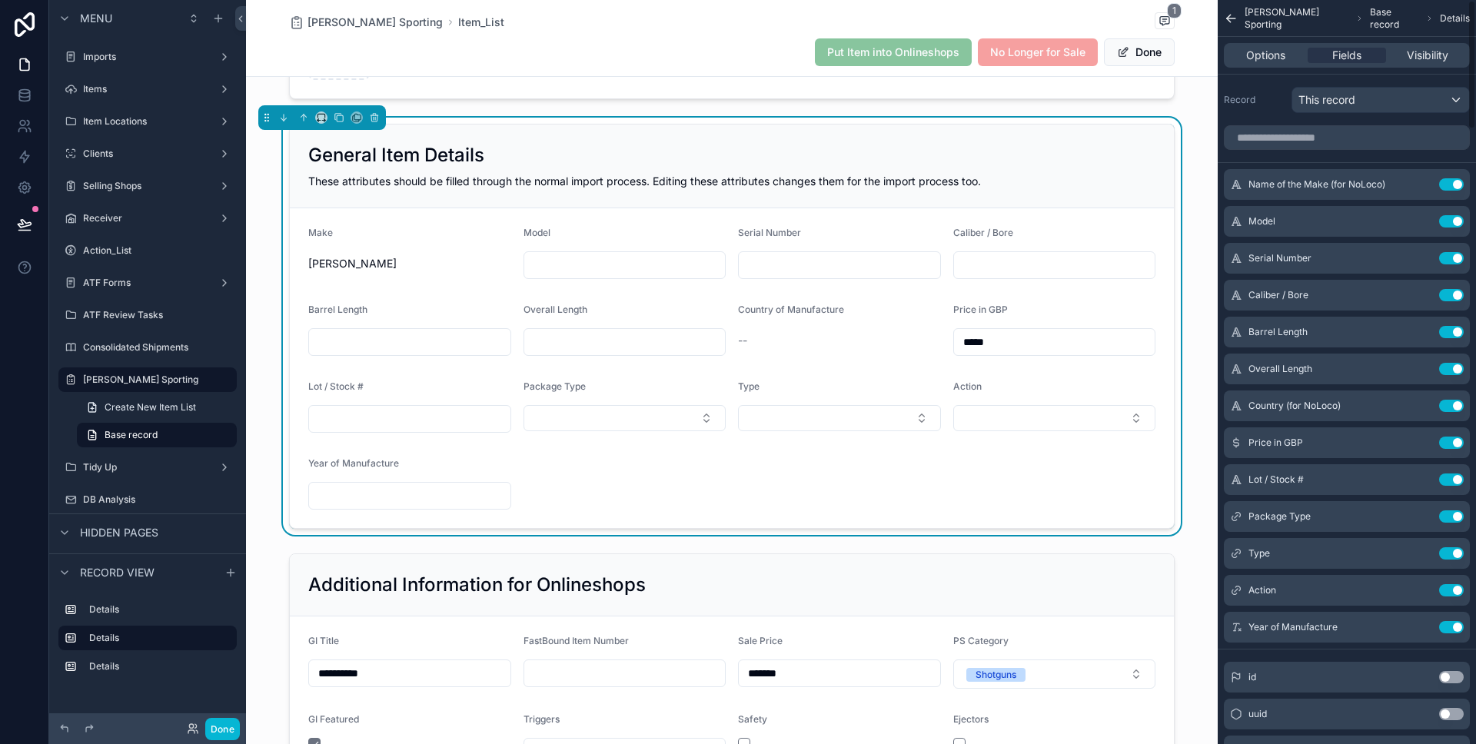
scroll to position [174, 0]
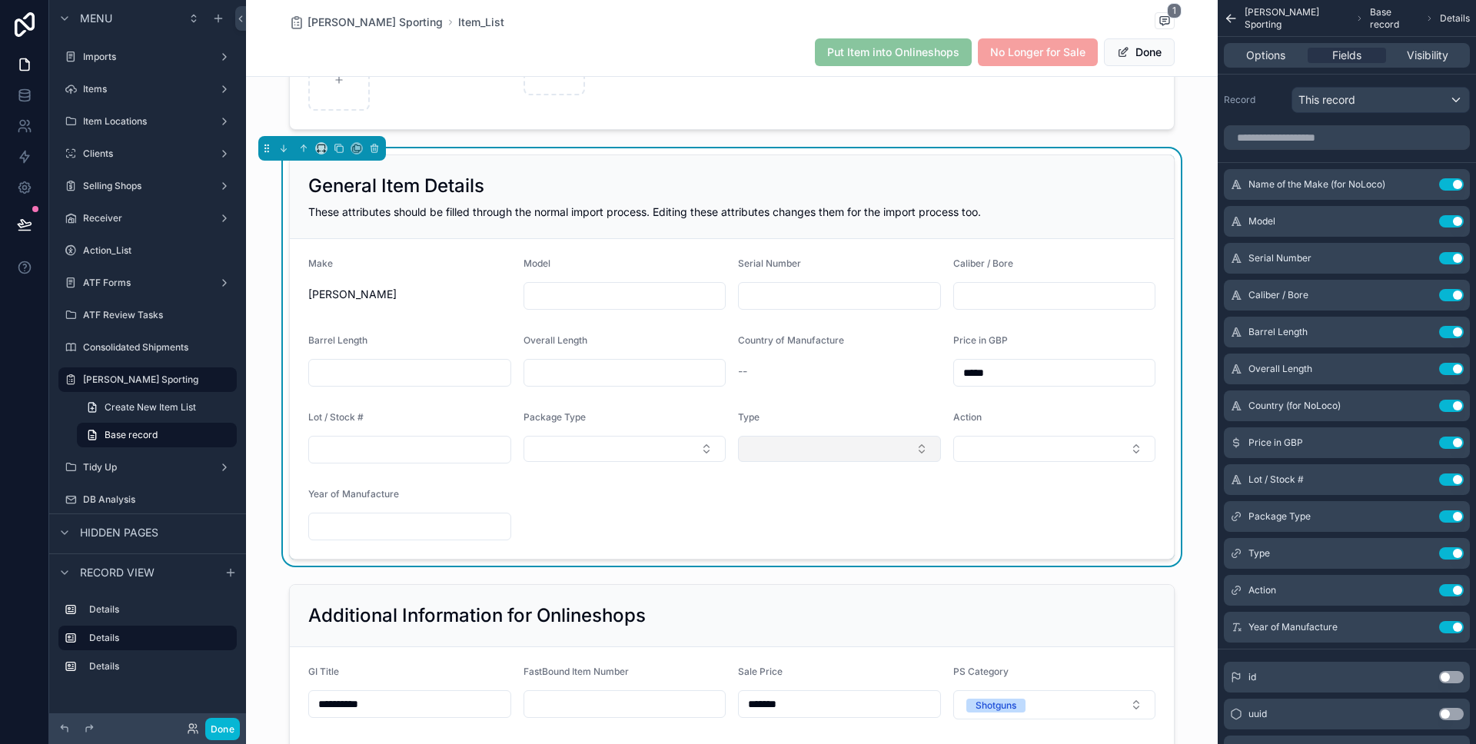
click at [830, 456] on button "Select Button" at bounding box center [839, 449] width 203 height 26
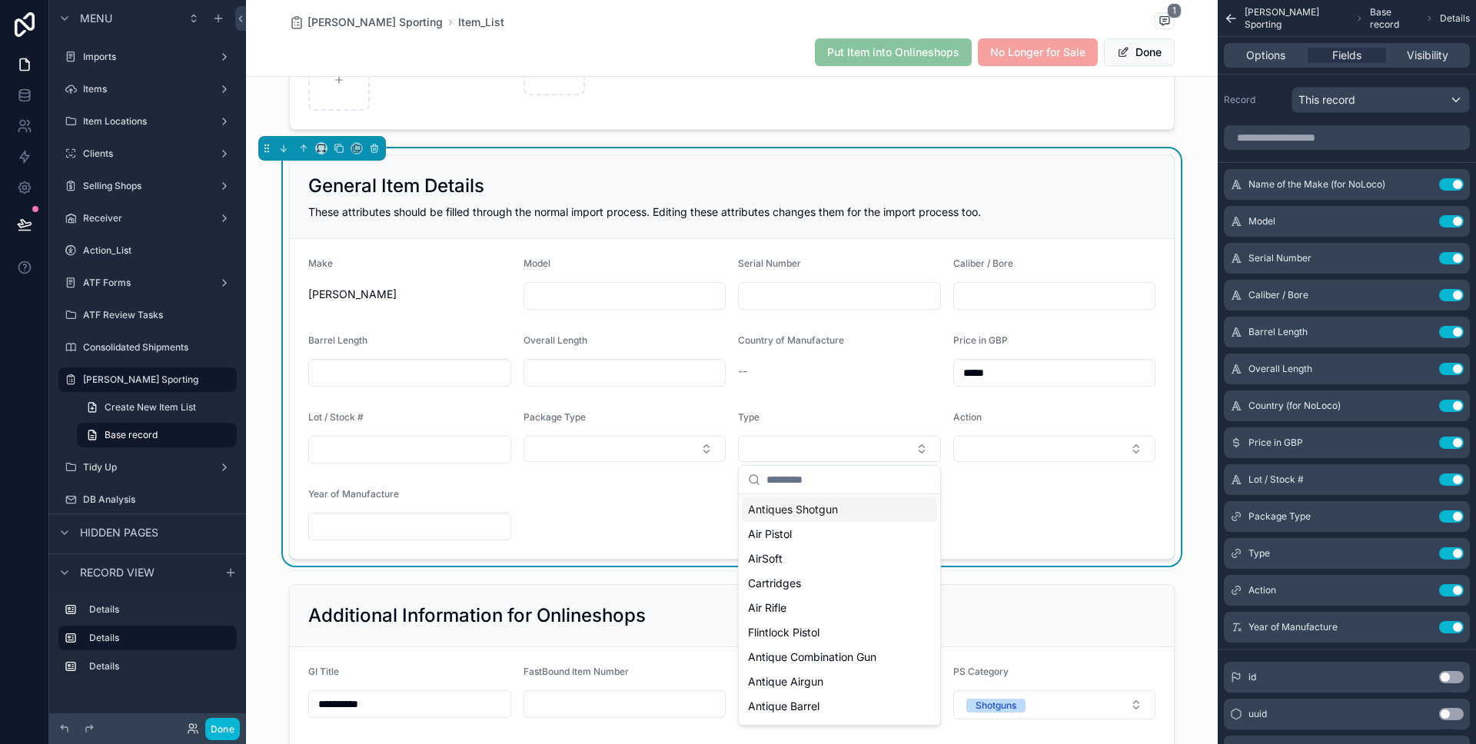
click at [841, 505] on div "Antiques Shotgun" at bounding box center [839, 509] width 195 height 25
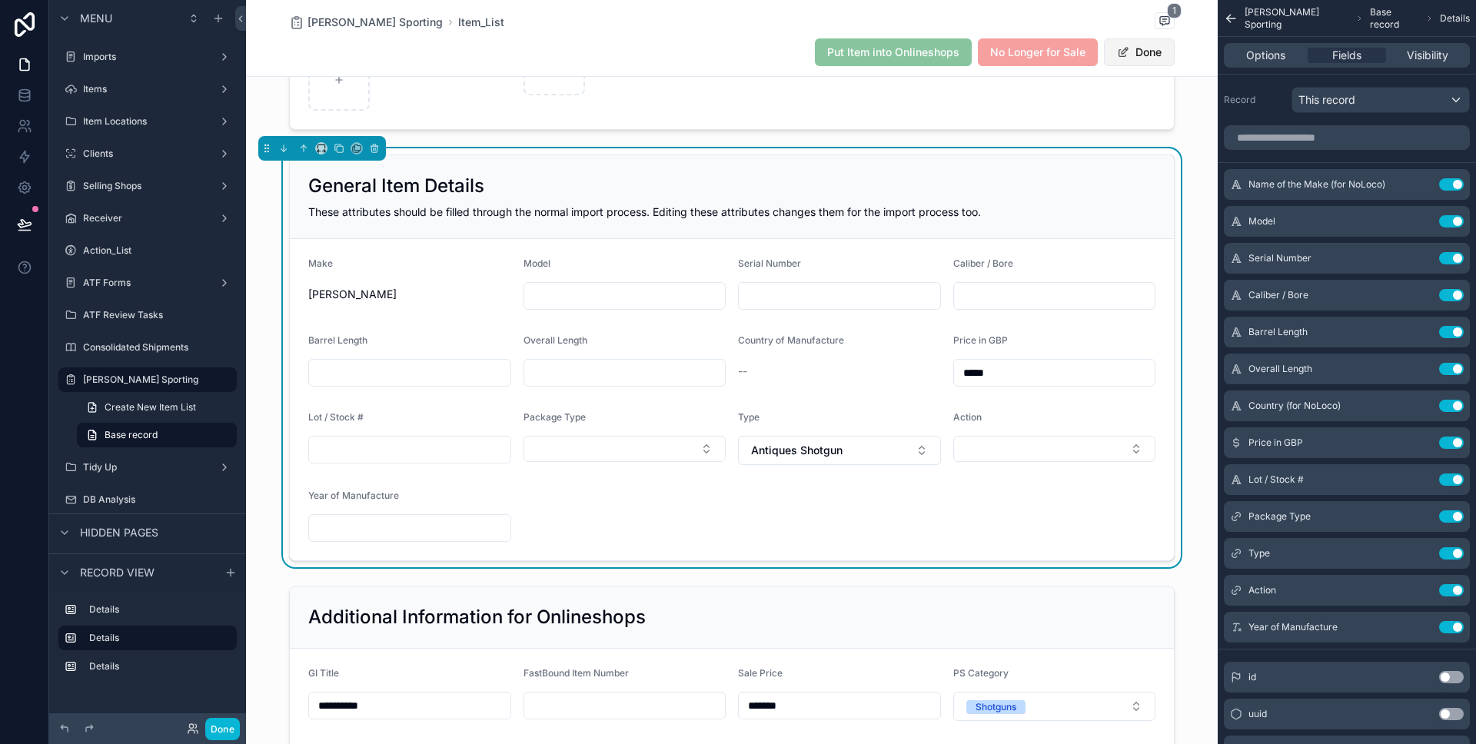
click at [1139, 55] on button "Done" at bounding box center [1139, 52] width 71 height 28
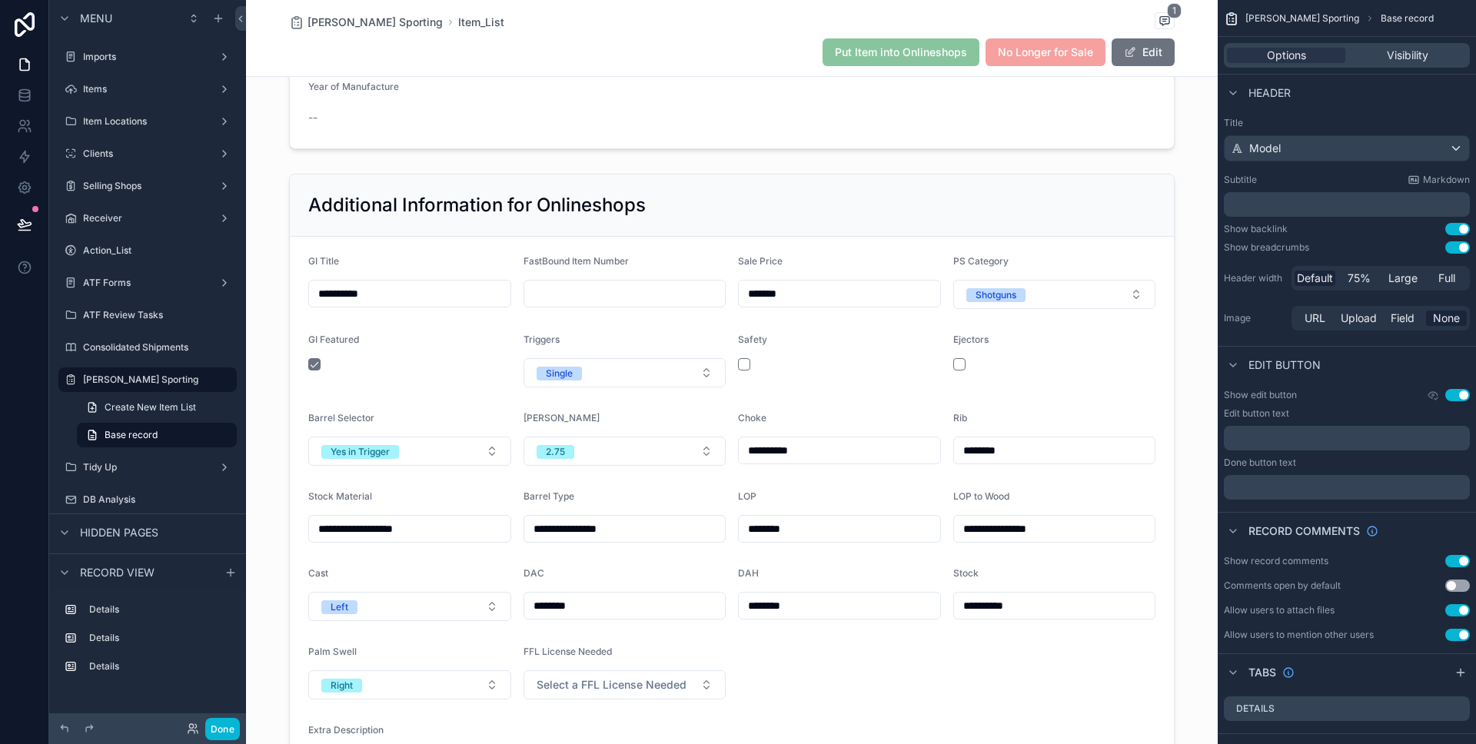
scroll to position [261, 0]
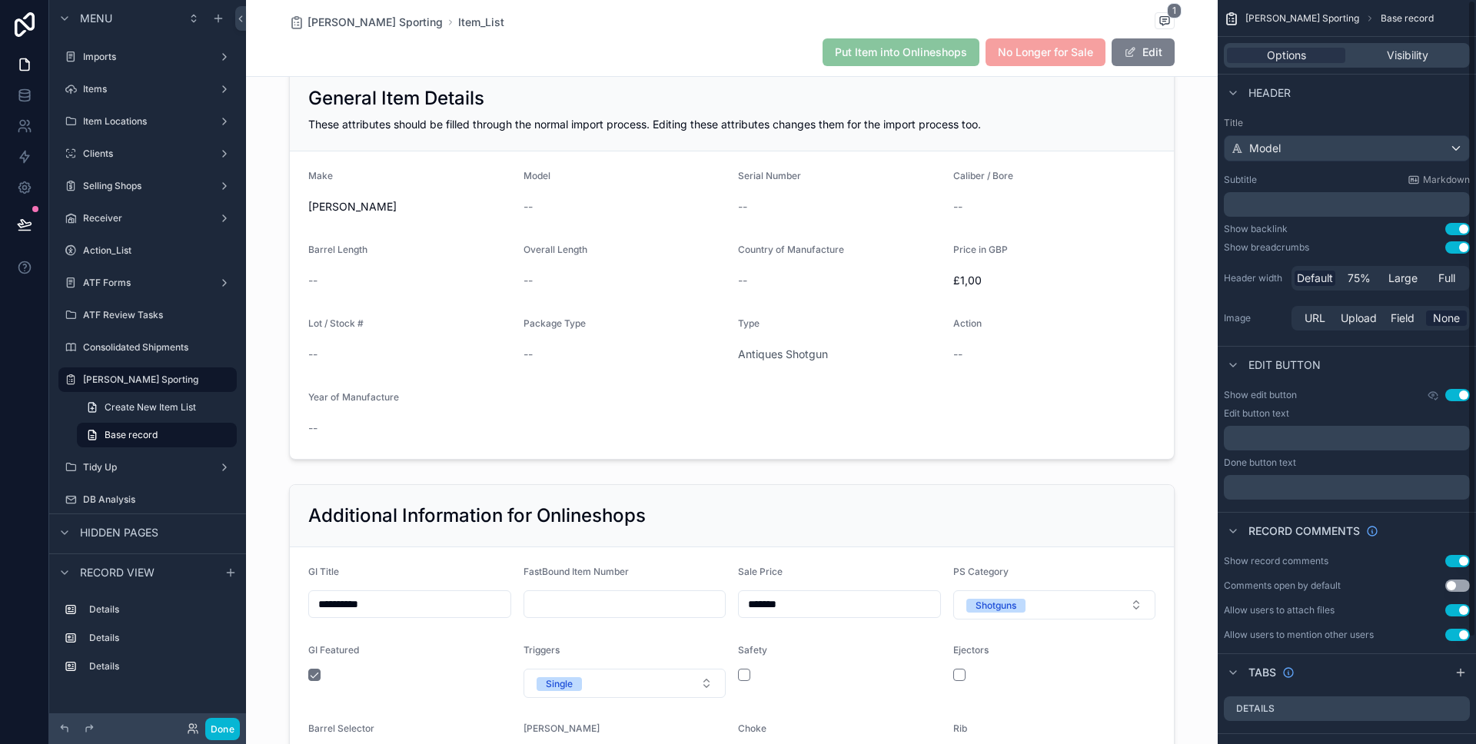
click at [1151, 48] on button "Edit" at bounding box center [1142, 52] width 63 height 28
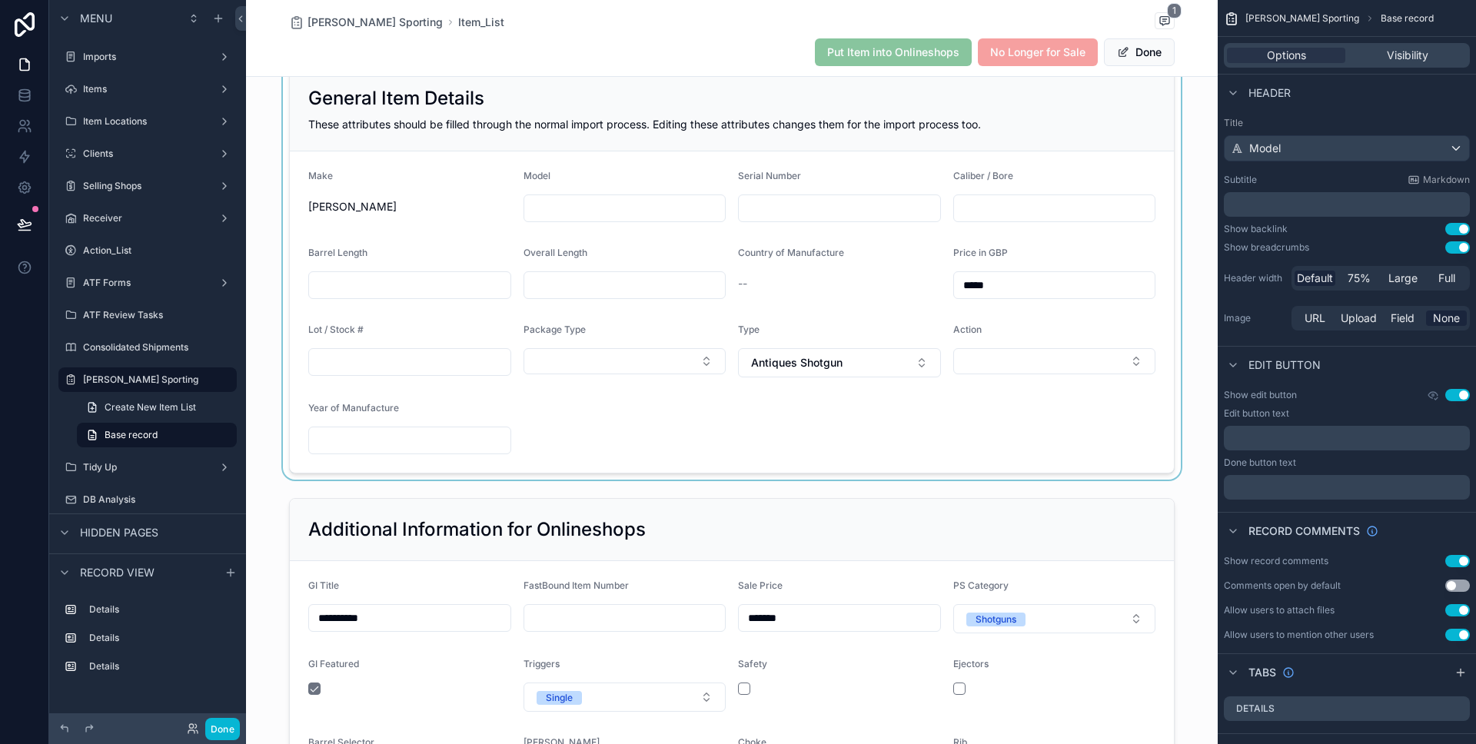
click at [585, 202] on div "scrollable content" at bounding box center [731, 270] width 971 height 419
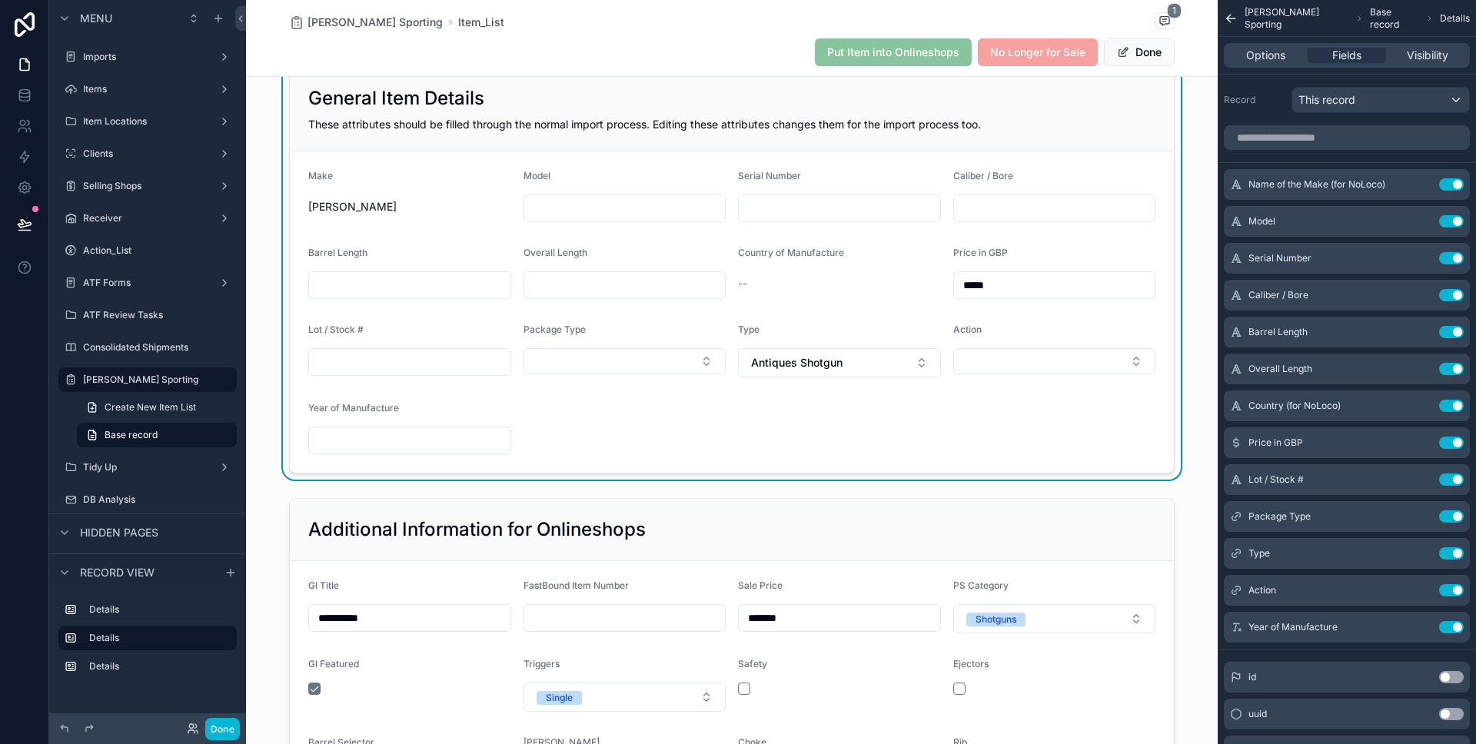
click at [595, 207] on input "scrollable content" at bounding box center [624, 209] width 201 height 22
type input "**********"
type input "*****"
type input "**"
click at [430, 291] on input "scrollable content" at bounding box center [409, 285] width 201 height 22
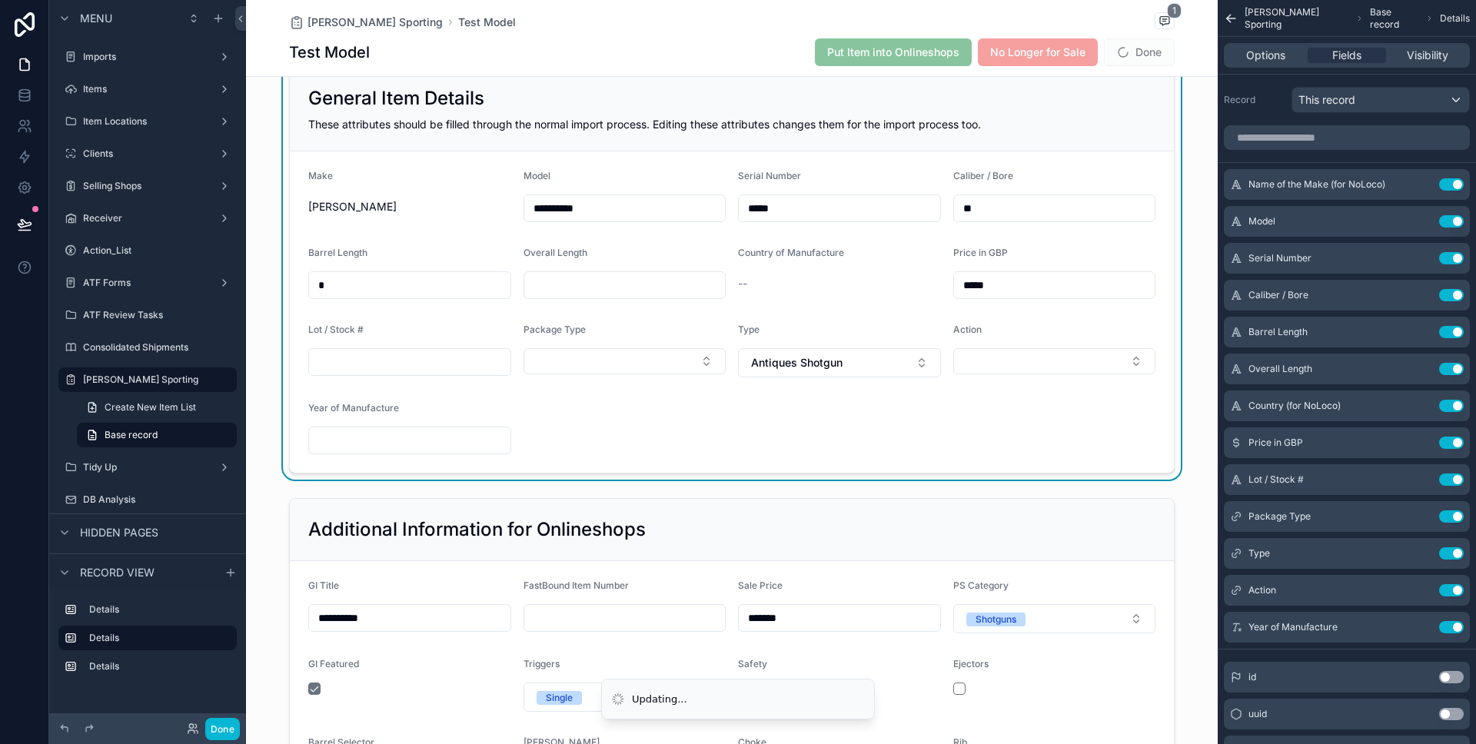
type input "*"
click at [642, 284] on input "scrollable content" at bounding box center [624, 285] width 201 height 22
type input "*"
click at [1153, 52] on span "Done" at bounding box center [1139, 52] width 71 height 28
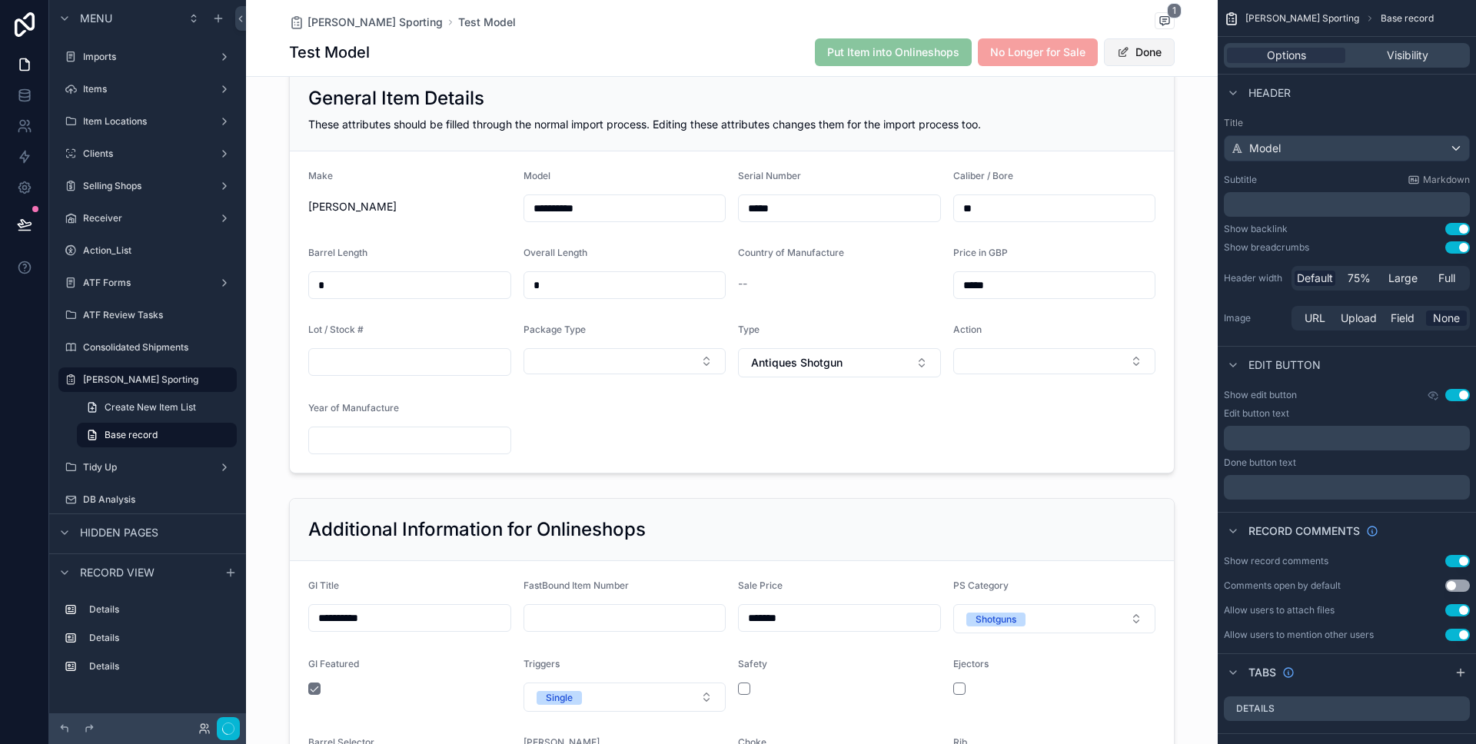
click at [1151, 56] on button "Done" at bounding box center [1139, 52] width 71 height 28
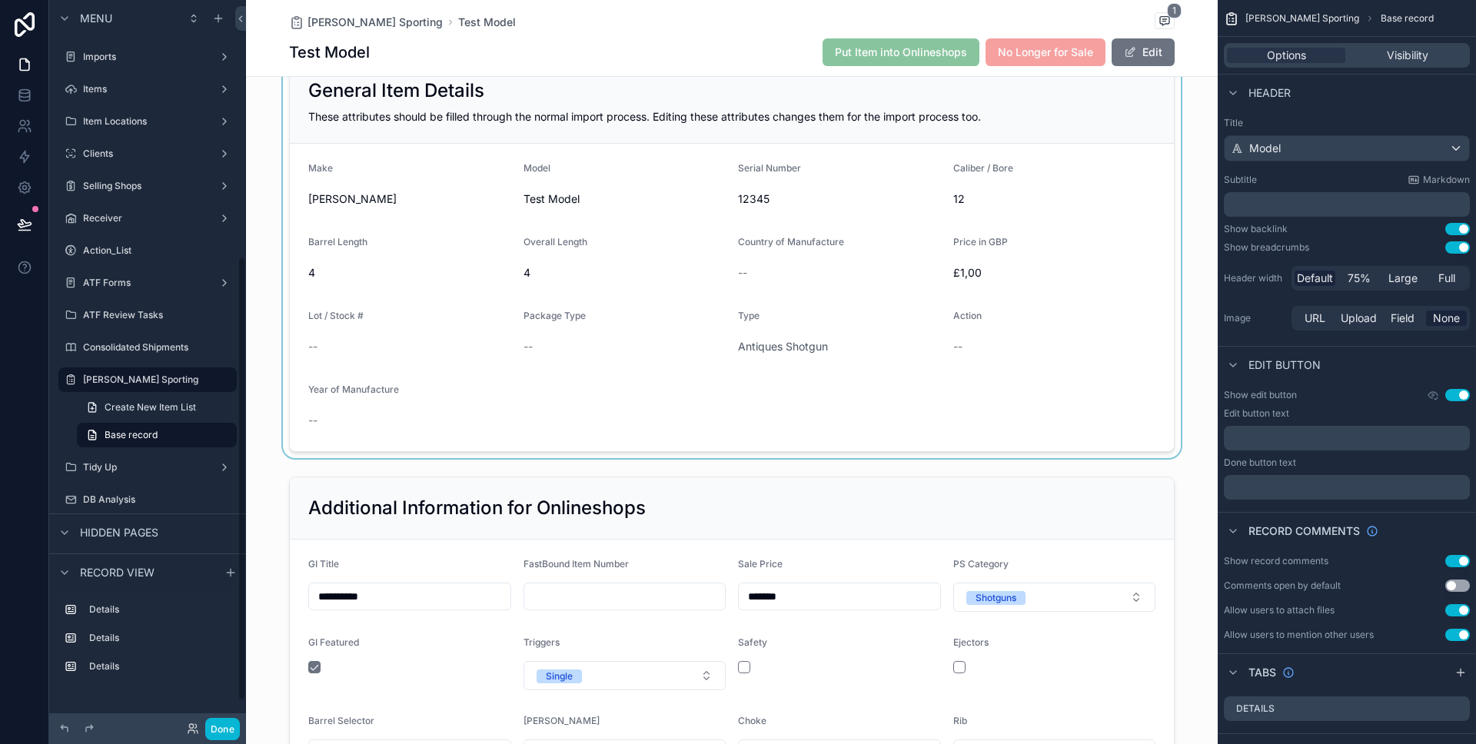
scroll to position [490, 0]
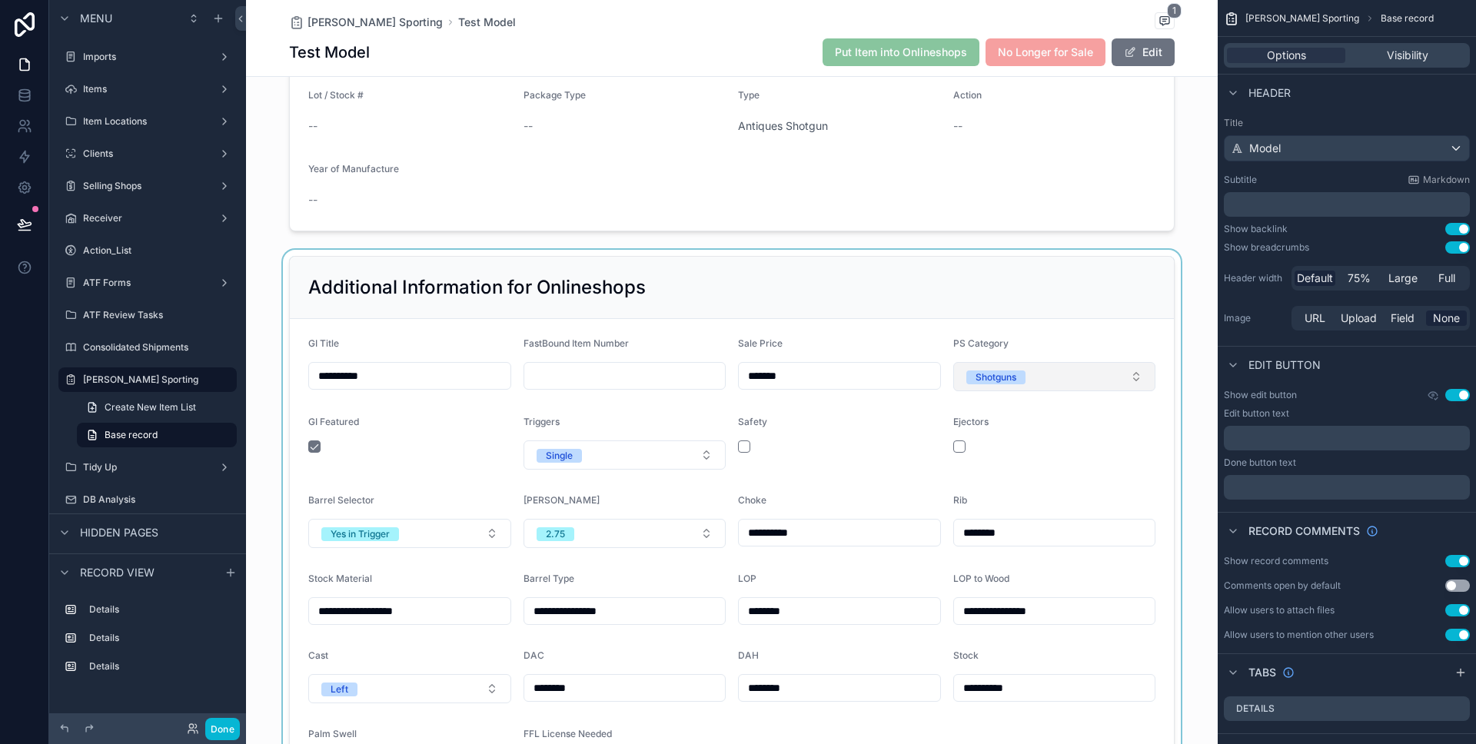
drag, startPoint x: 1037, startPoint y: 371, endPoint x: 1053, endPoint y: 374, distance: 16.4
click at [1038, 372] on div "scrollable content" at bounding box center [731, 576] width 971 height 653
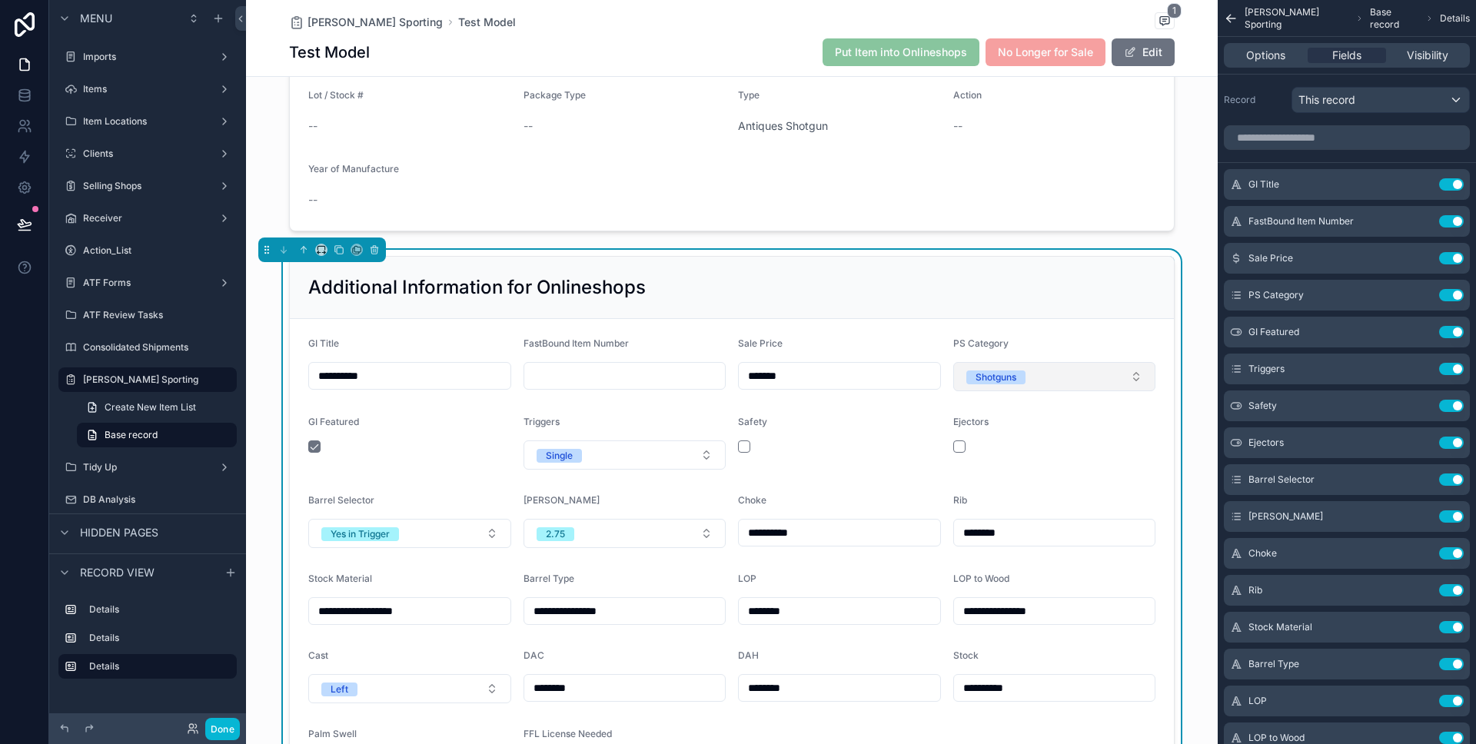
click at [1063, 375] on button "Shotguns" at bounding box center [1054, 376] width 203 height 29
click at [1119, 372] on button "Shotguns" at bounding box center [1054, 376] width 203 height 29
click at [1071, 344] on div "PS Category" at bounding box center [1054, 346] width 203 height 18
click at [1071, 376] on button "Shotguns" at bounding box center [1054, 376] width 203 height 29
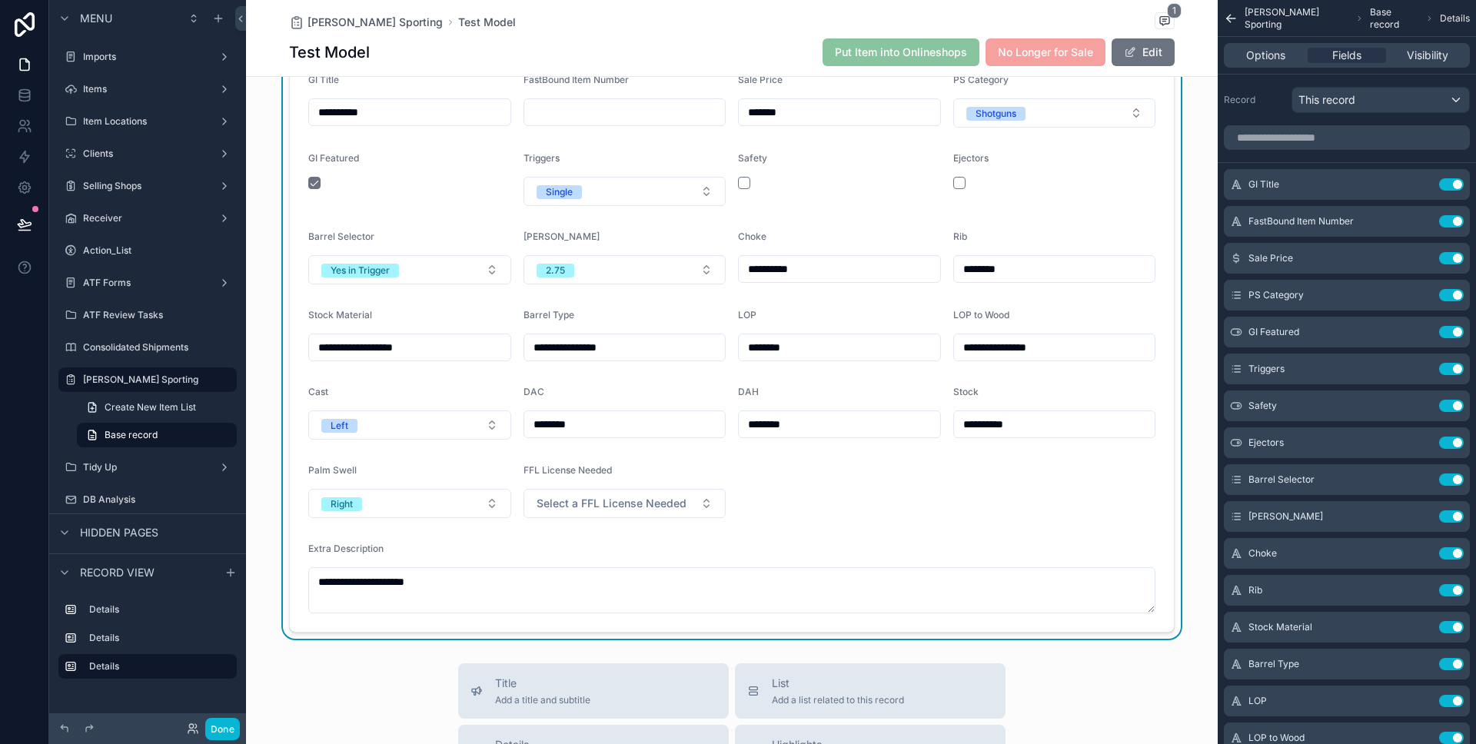
scroll to position [843, 0]
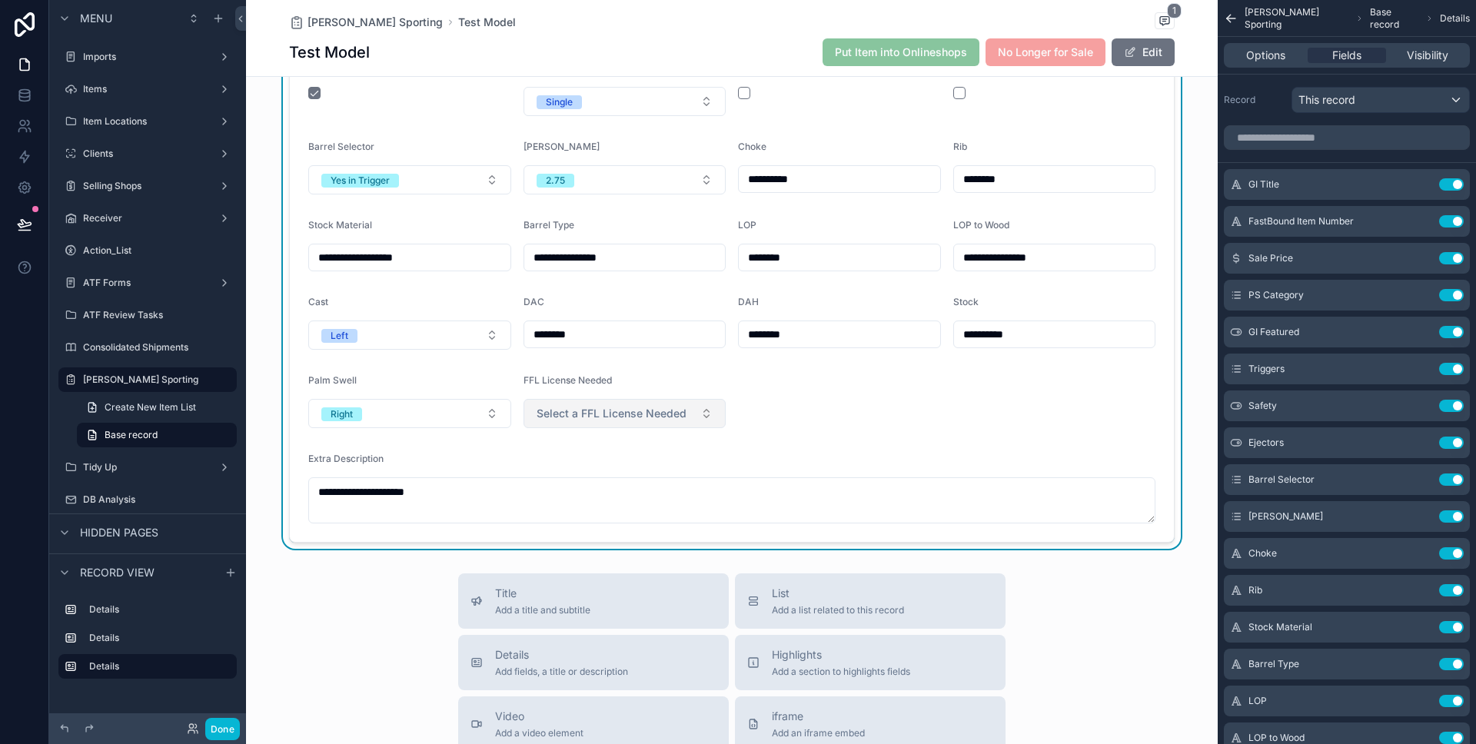
drag, startPoint x: 625, startPoint y: 406, endPoint x: 636, endPoint y: 414, distance: 13.7
click at [627, 404] on button "Select a FFL License Needed" at bounding box center [624, 413] width 203 height 29
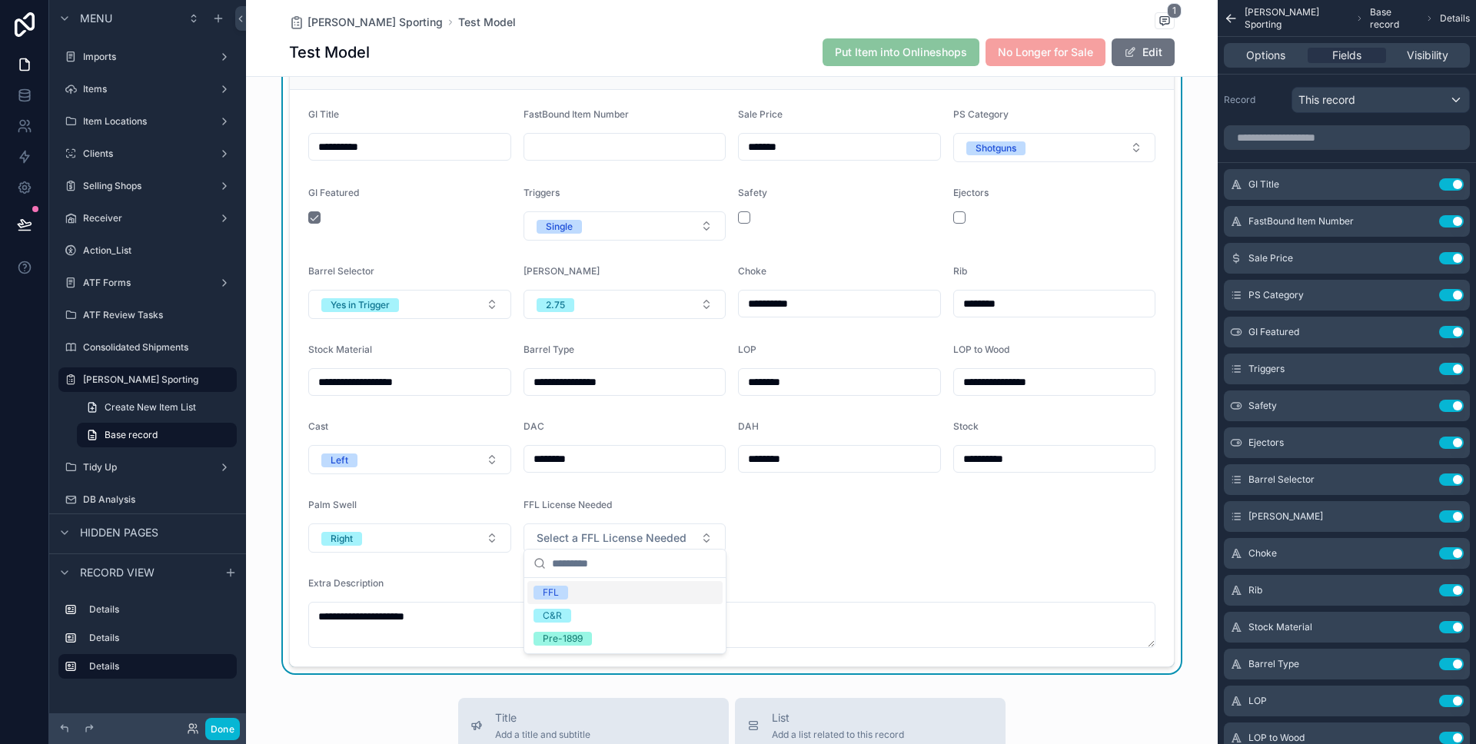
scroll to position [710, 0]
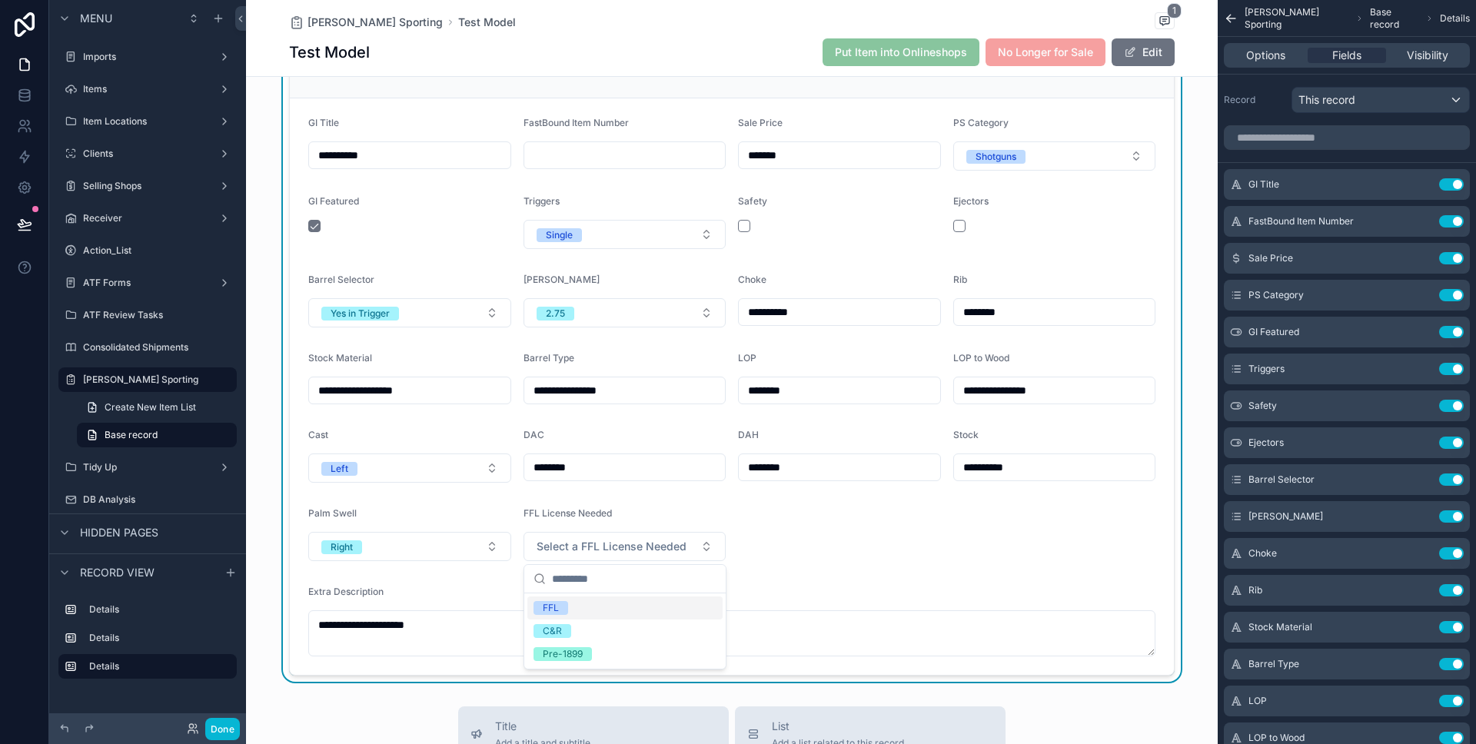
click at [979, 207] on label "Ejectors" at bounding box center [970, 201] width 35 height 12
click at [961, 230] on button "scrollable content" at bounding box center [959, 226] width 12 height 12
click at [961, 226] on button "scrollable content" at bounding box center [959, 226] width 12 height 12
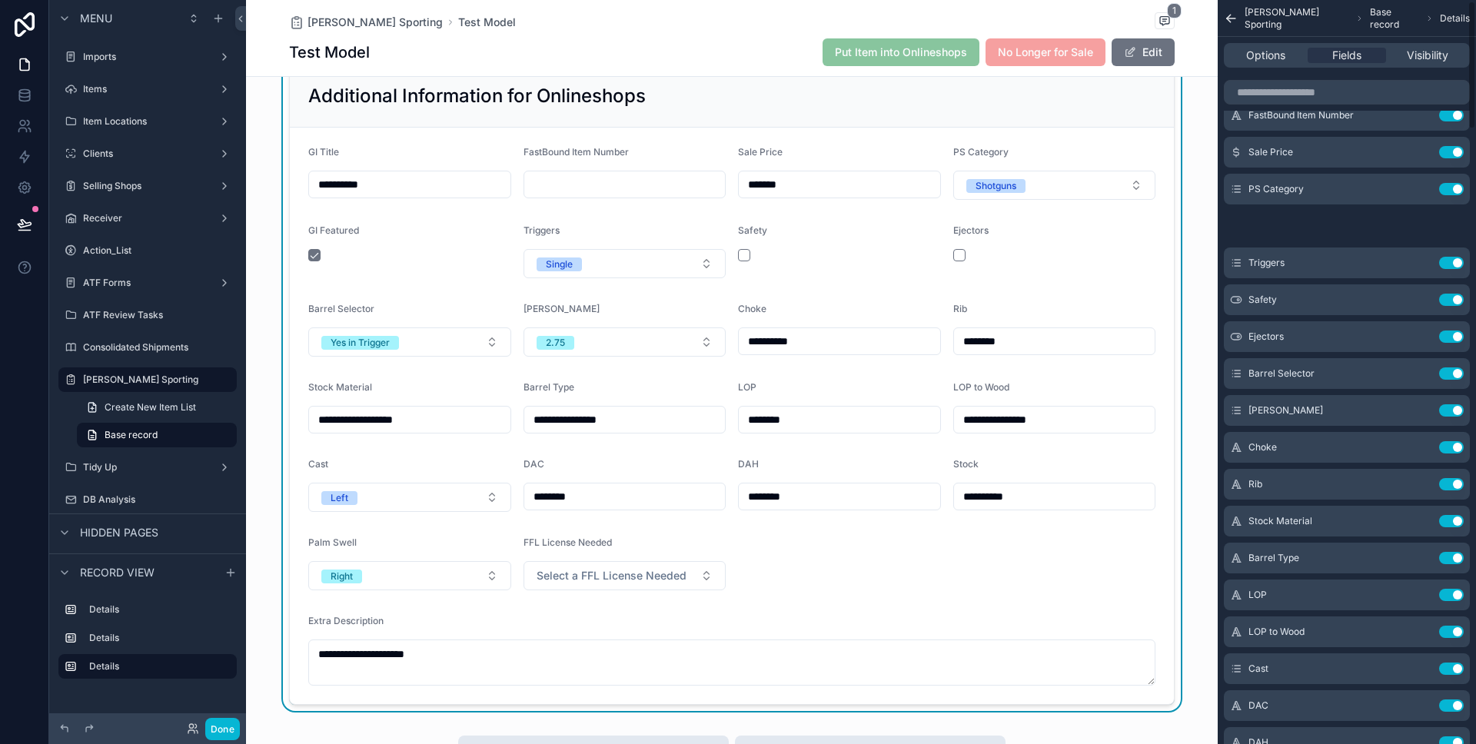
scroll to position [0, 0]
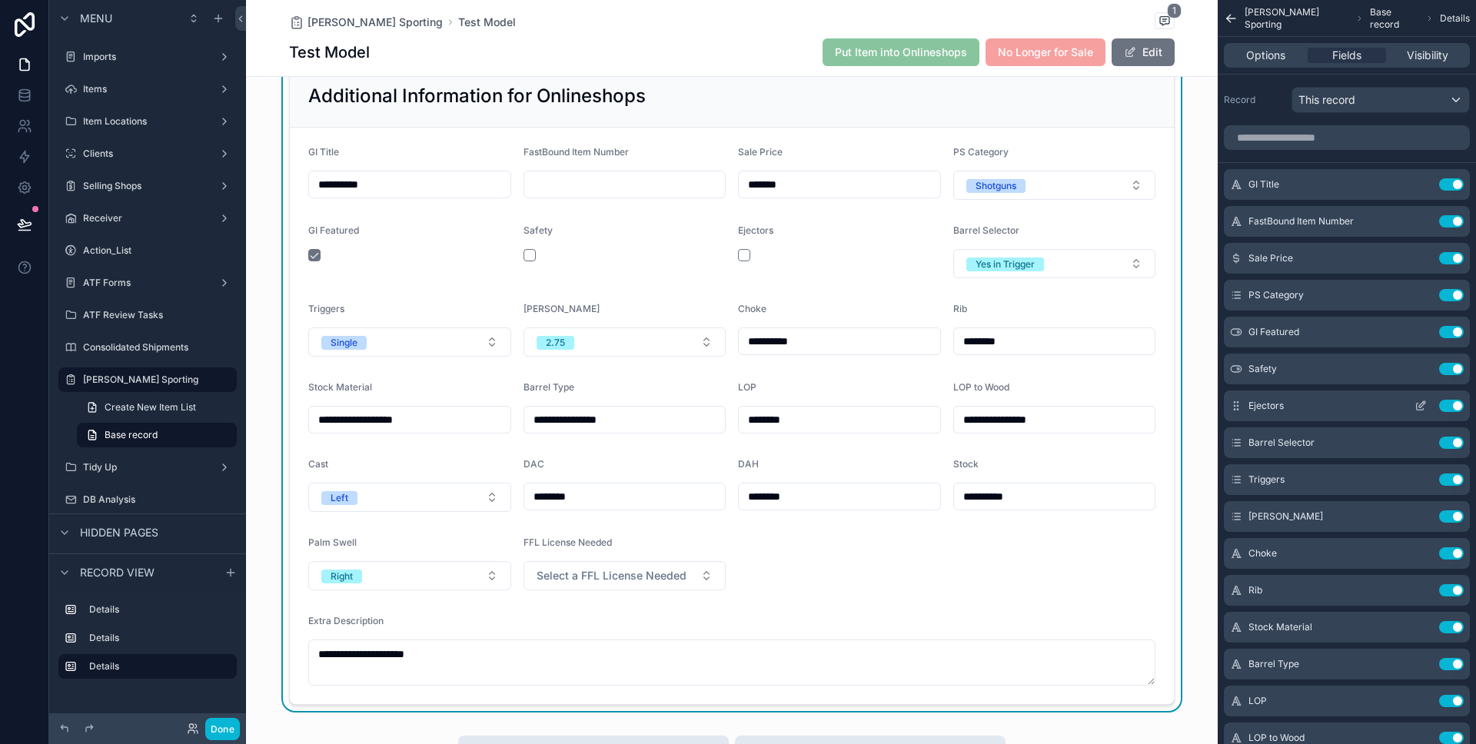
click at [1421, 405] on icon "scrollable content" at bounding box center [1420, 406] width 12 height 12
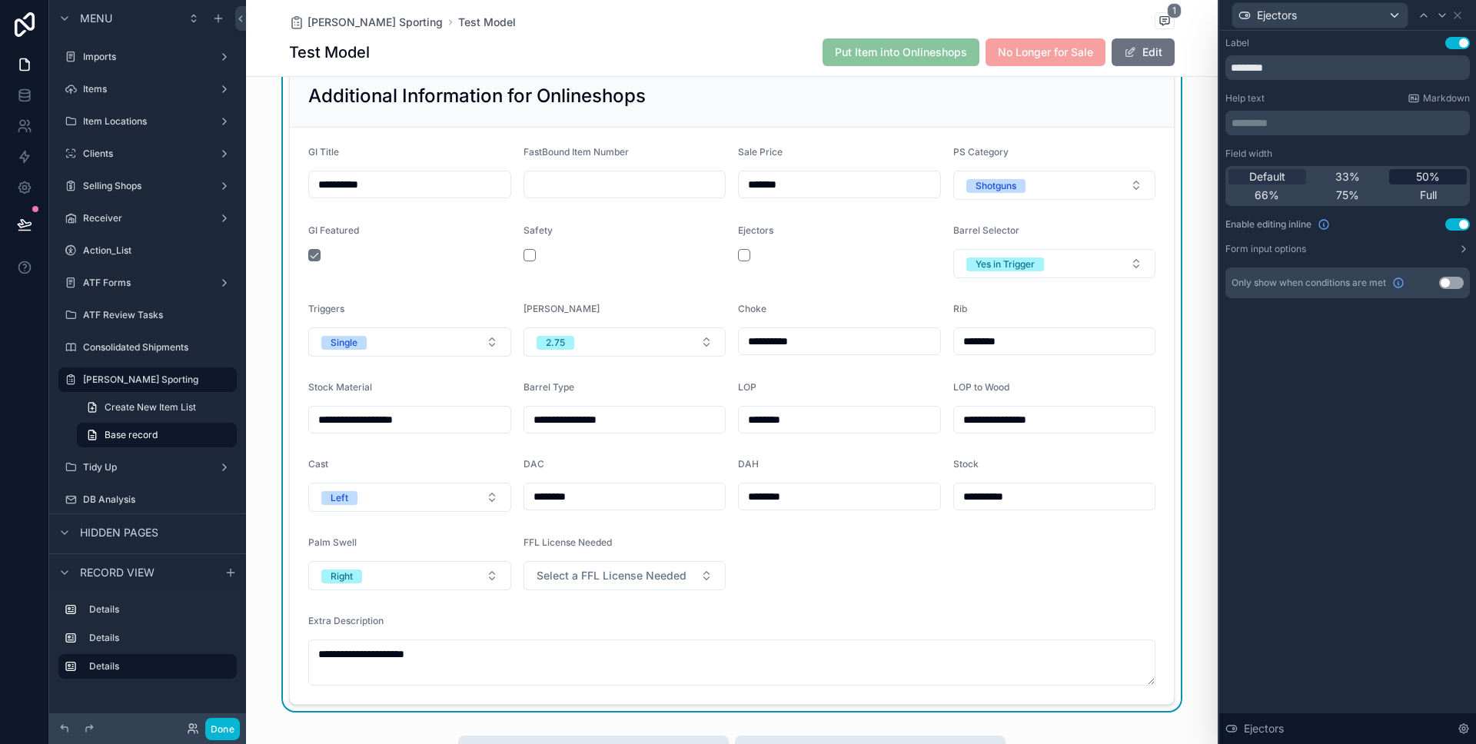
click at [1419, 178] on span "50%" at bounding box center [1428, 176] width 24 height 15
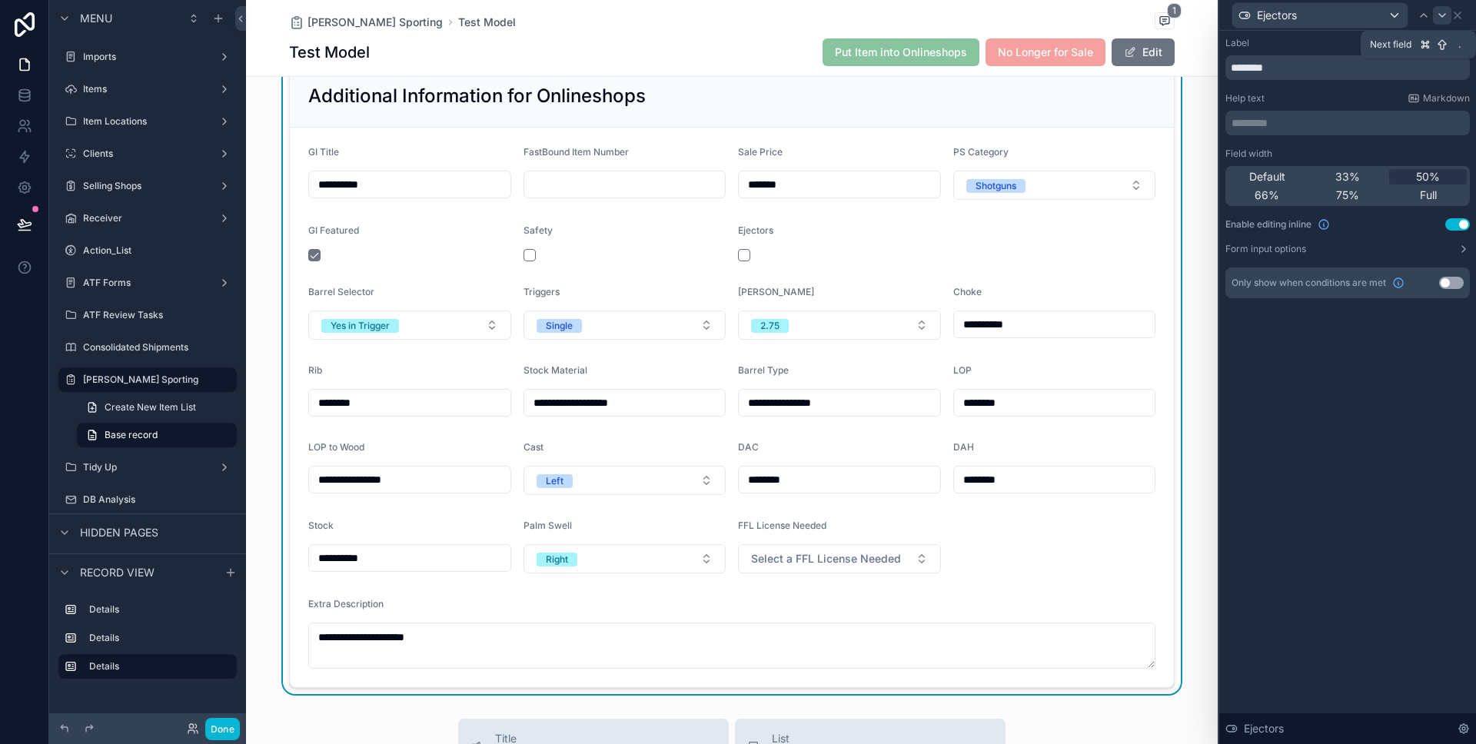
click at [1449, 13] on div at bounding box center [1442, 15] width 18 height 18
click at [1456, 15] on icon at bounding box center [1457, 15] width 6 height 6
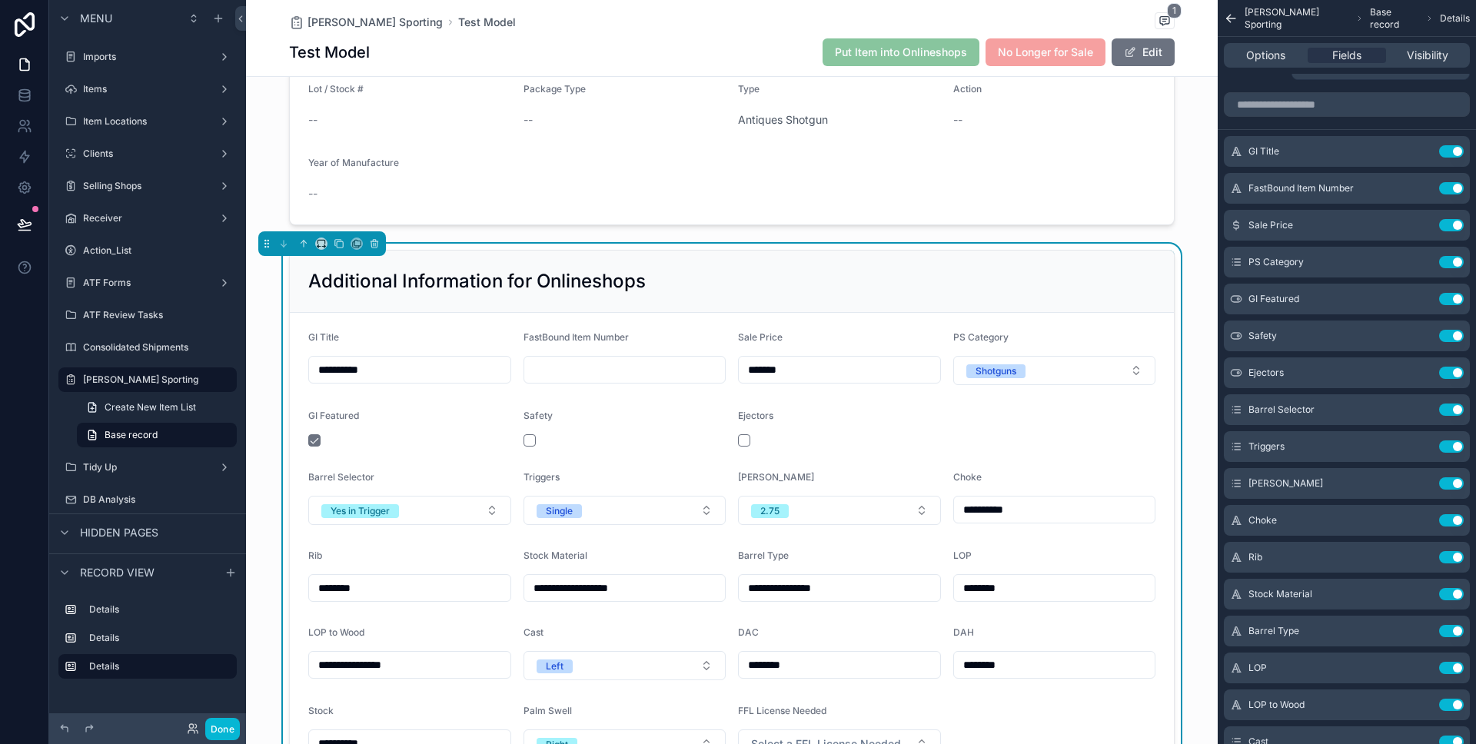
scroll to position [496, 0]
click at [831, 365] on input "*******" at bounding box center [839, 369] width 201 height 22
click at [837, 337] on div "Sale Price" at bounding box center [839, 339] width 203 height 18
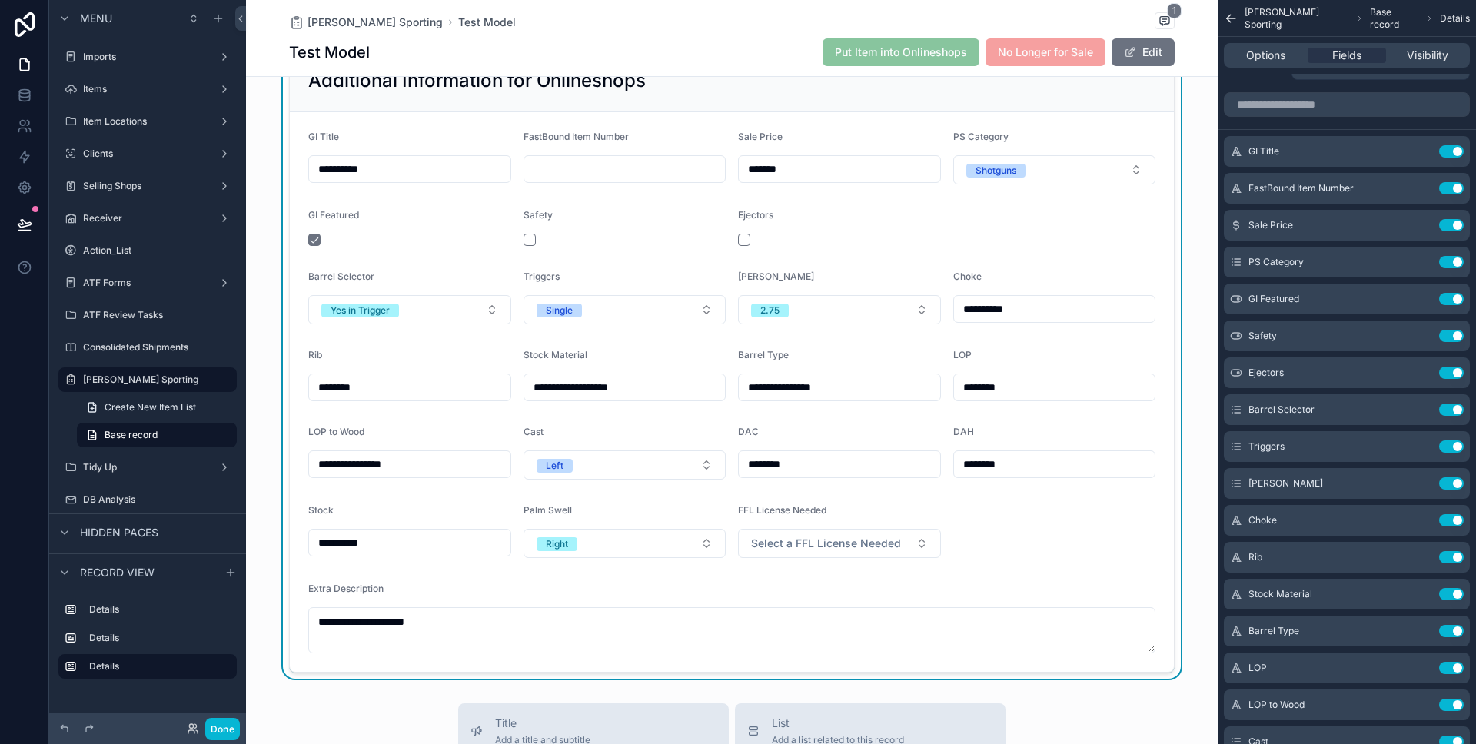
scroll to position [697, 0]
click at [30, 220] on icon at bounding box center [24, 224] width 15 height 15
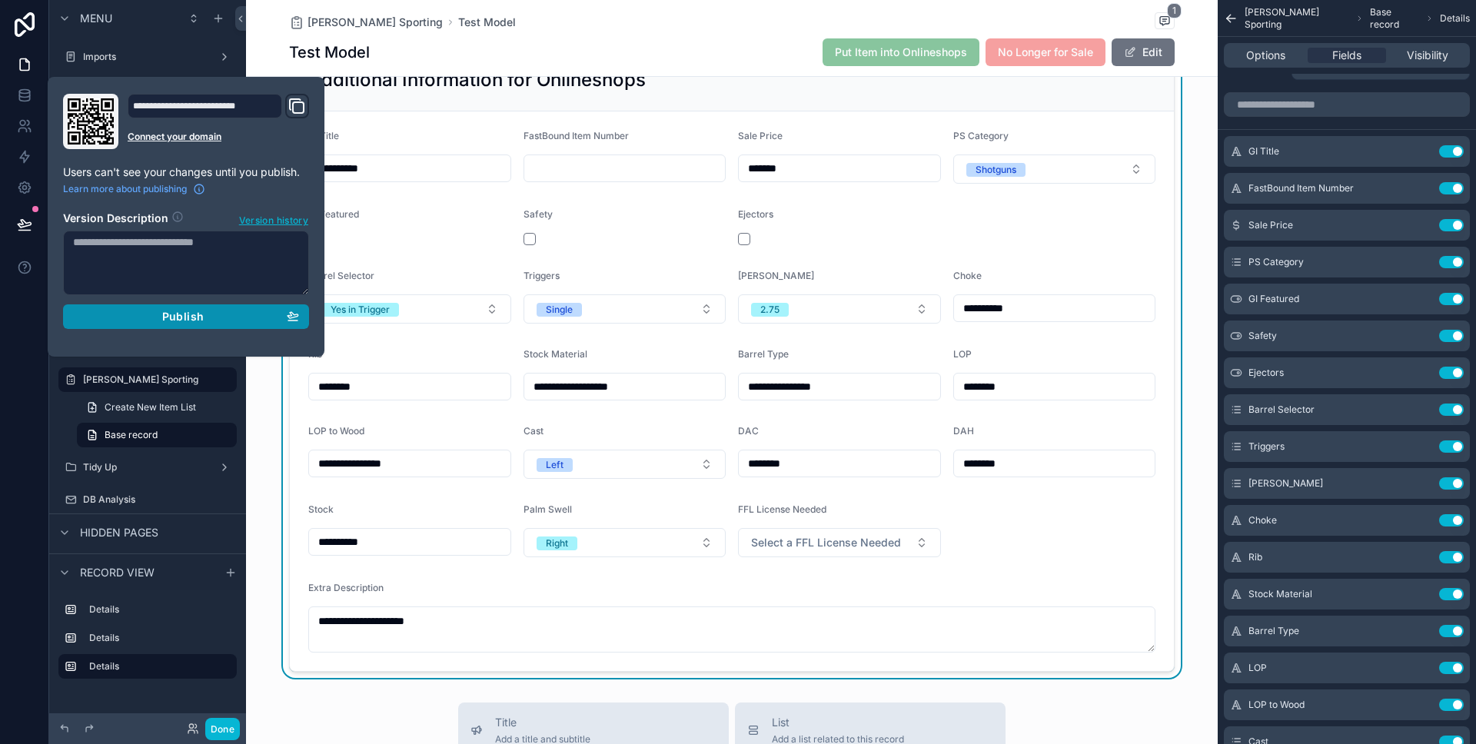
click at [240, 319] on div "Publish" at bounding box center [186, 317] width 226 height 14
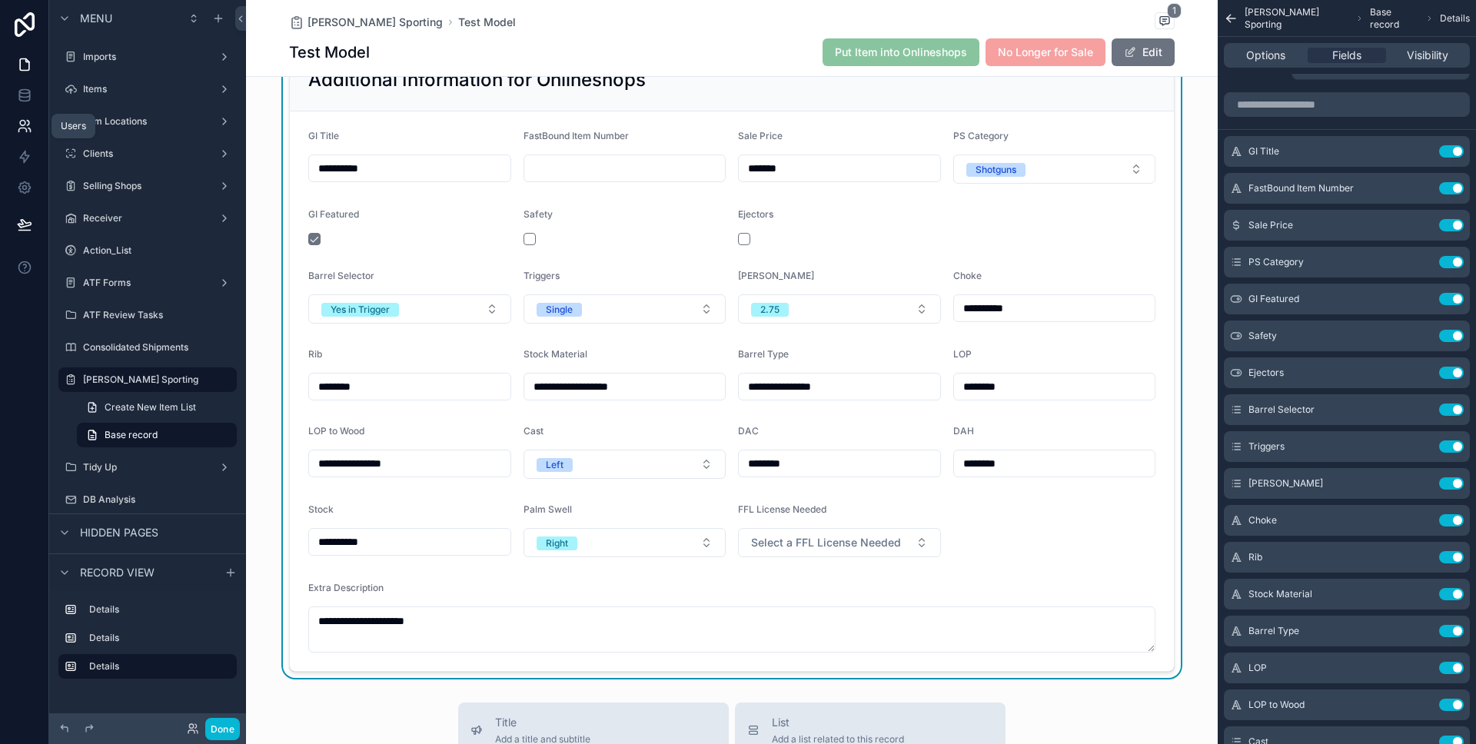
click at [23, 125] on icon at bounding box center [24, 125] width 15 height 15
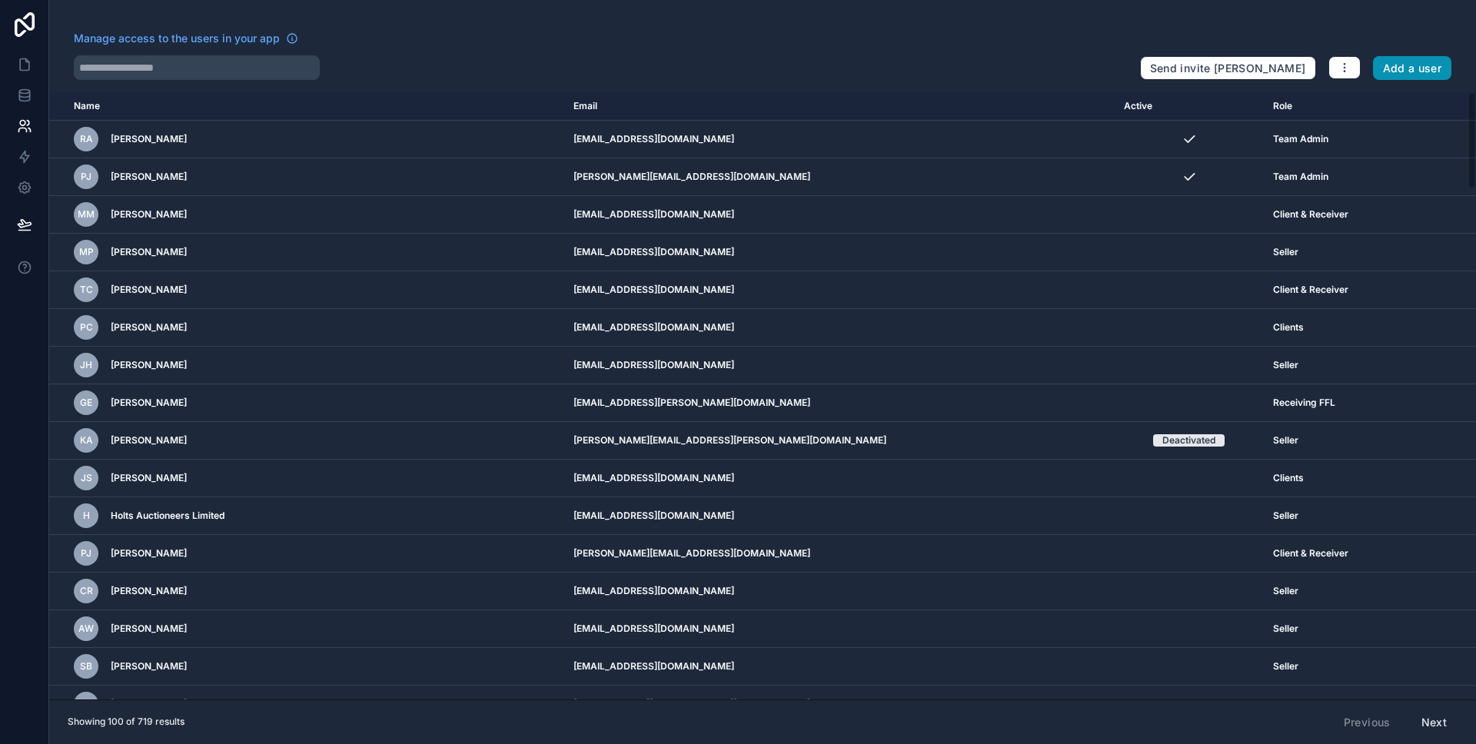
click at [1423, 66] on button "Add a user" at bounding box center [1412, 68] width 79 height 25
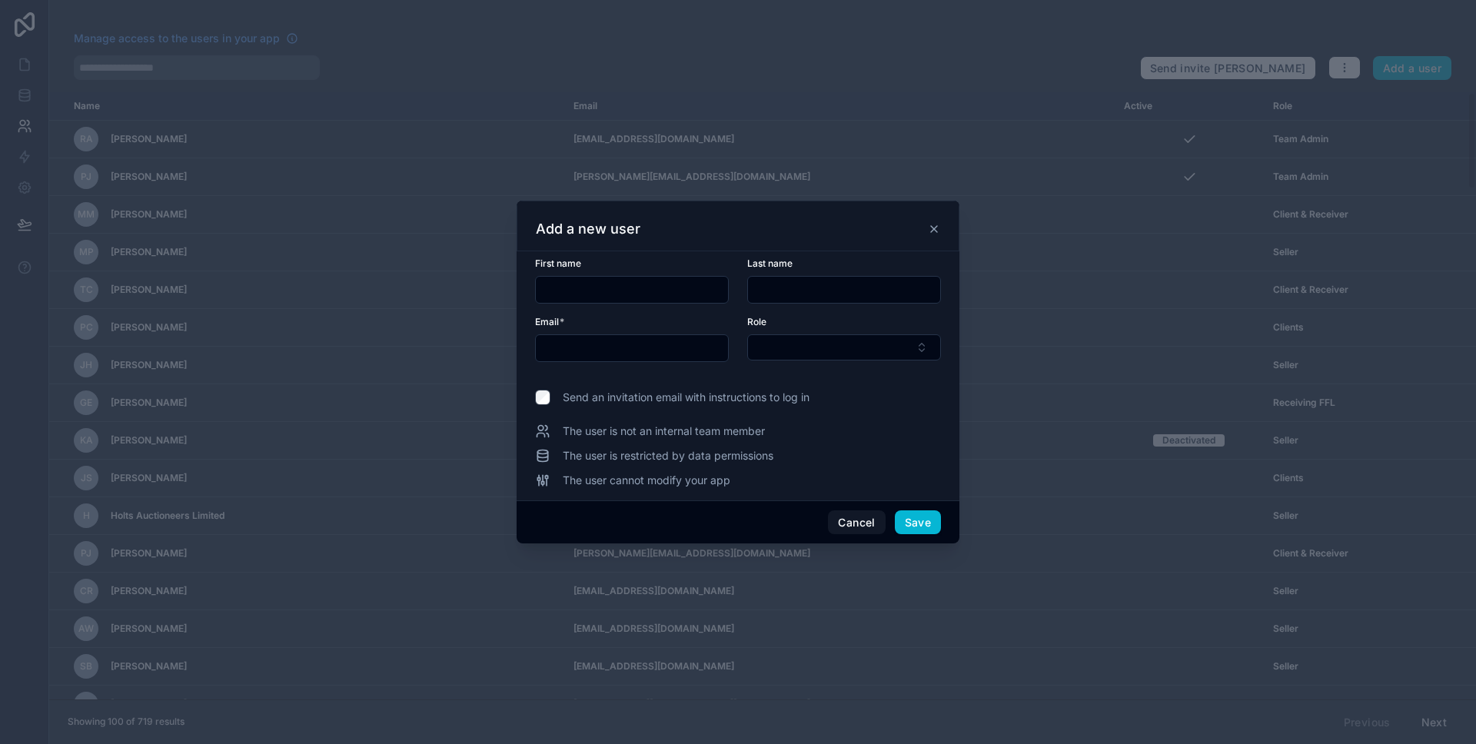
click at [653, 290] on input "text" at bounding box center [632, 290] width 192 height 22
type input "*********"
click at [829, 350] on button "Select Button" at bounding box center [844, 347] width 194 height 26
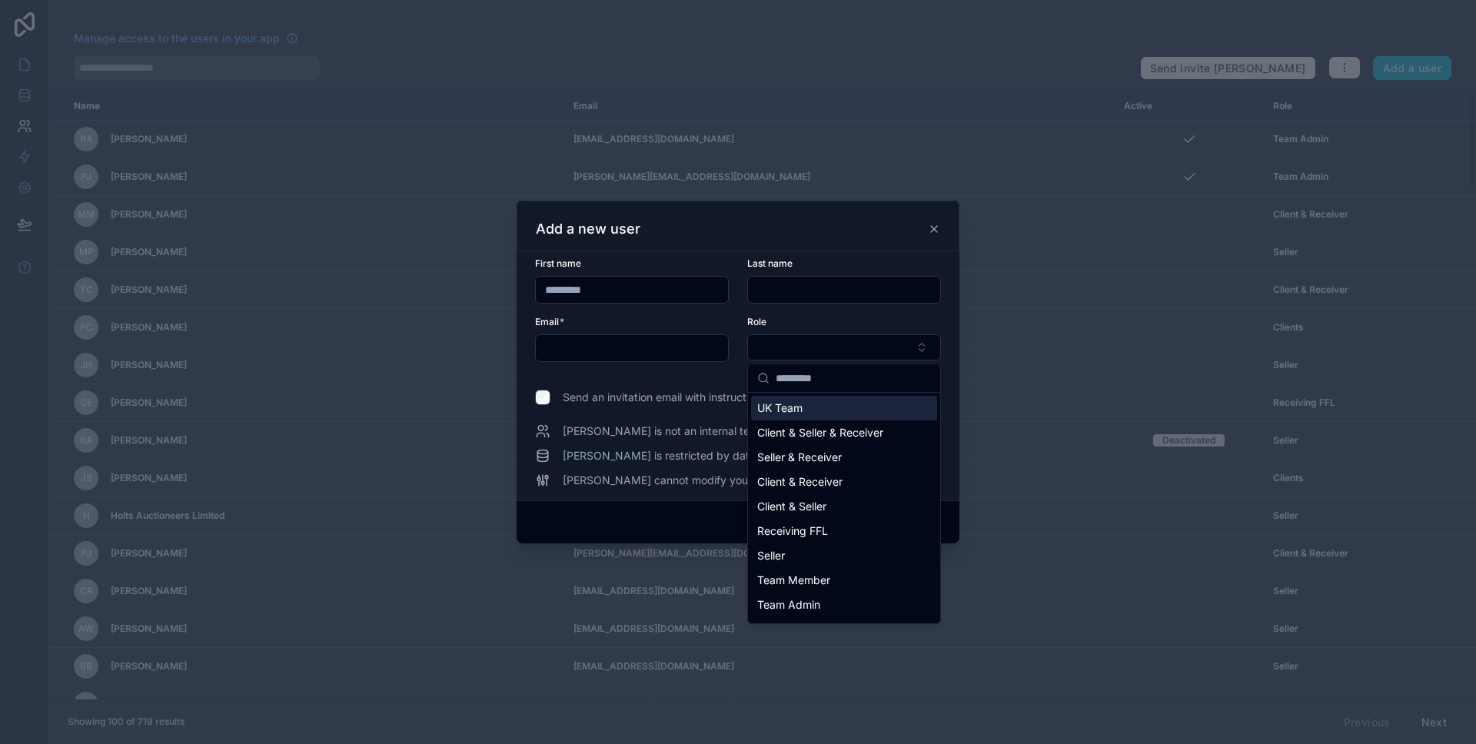
click at [756, 309] on form "First name ********* Last name Email * Role" at bounding box center [738, 318] width 406 height 123
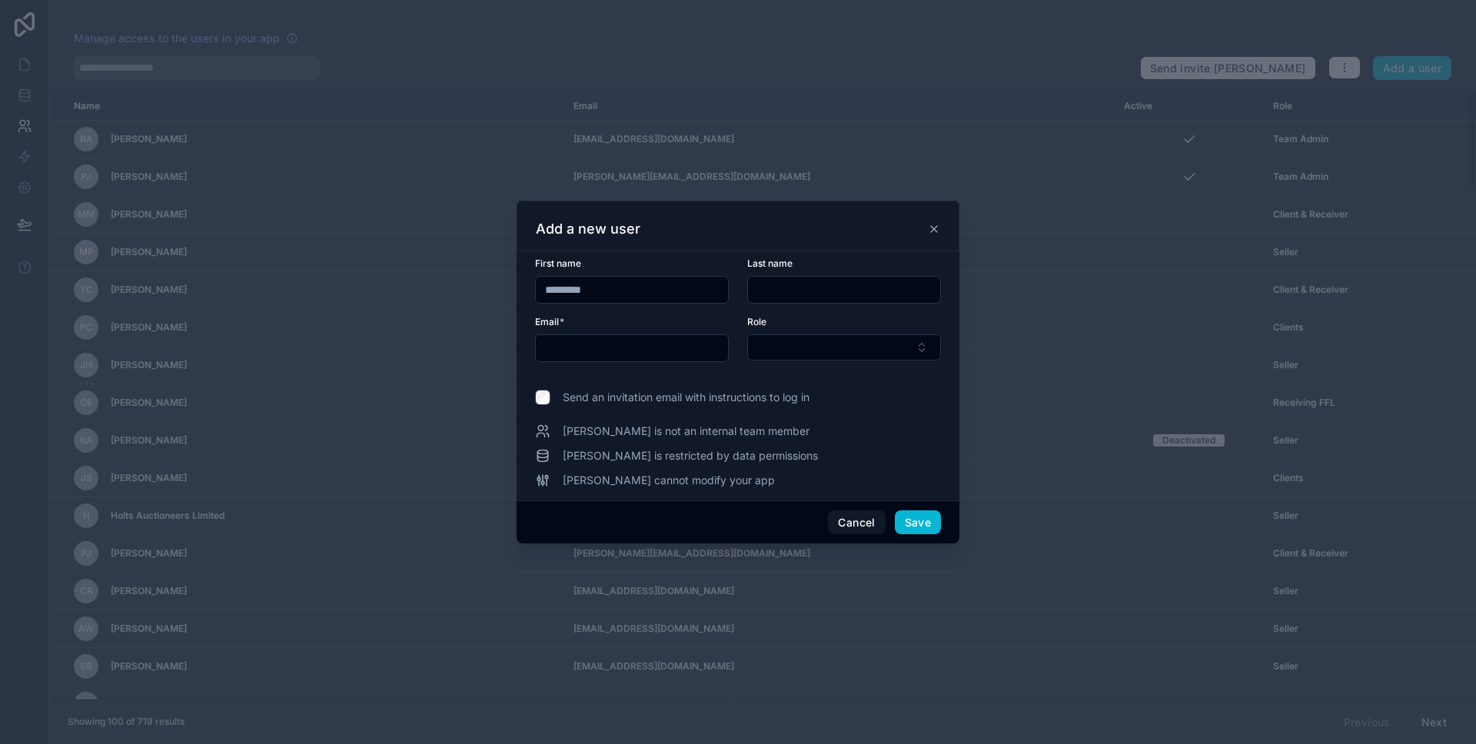
click at [614, 350] on input "text" at bounding box center [632, 348] width 192 height 22
type input "**********"
click at [794, 356] on button "Select Button" at bounding box center [844, 347] width 194 height 26
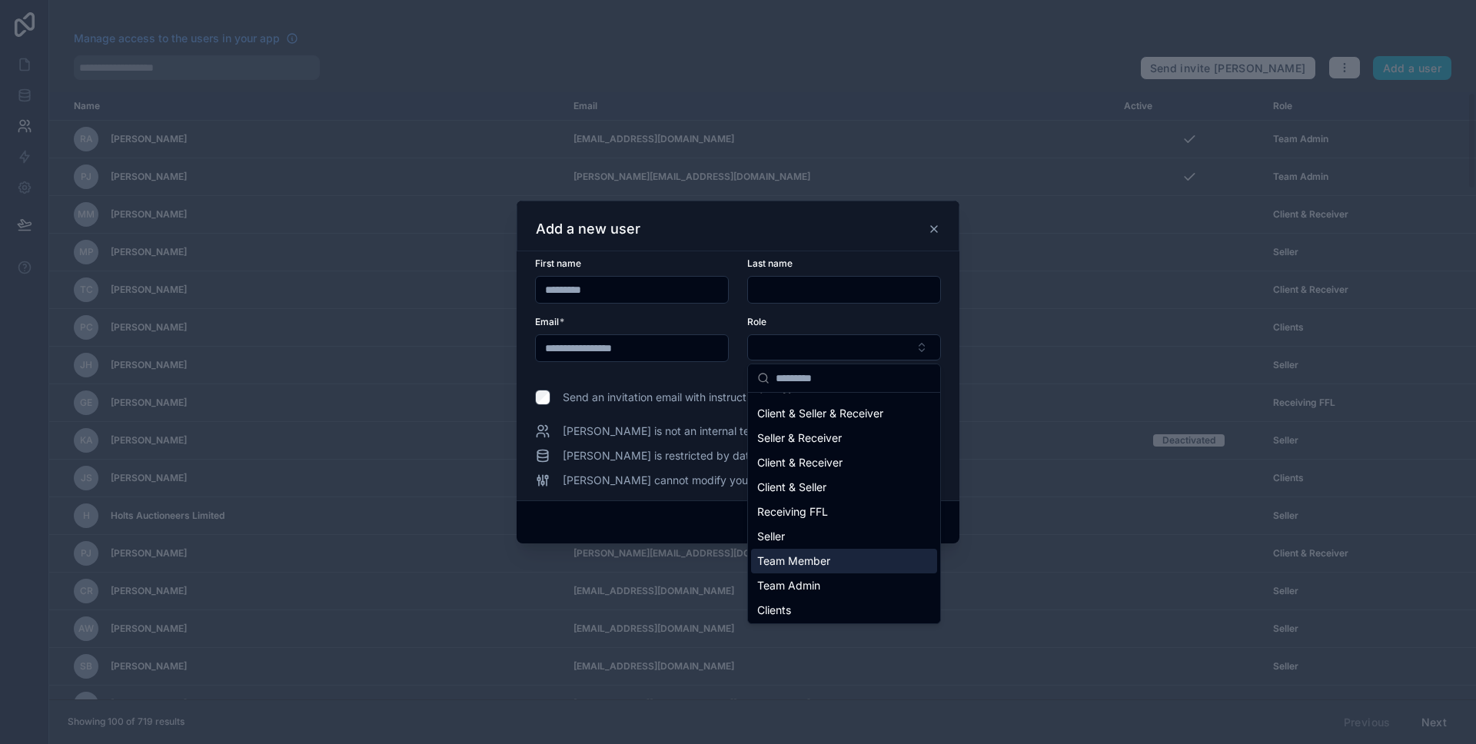
scroll to position [22, 0]
drag, startPoint x: 898, startPoint y: 226, endPoint x: 932, endPoint y: 231, distance: 35.0
click at [898, 227] on div "Add a new user" at bounding box center [738, 229] width 404 height 18
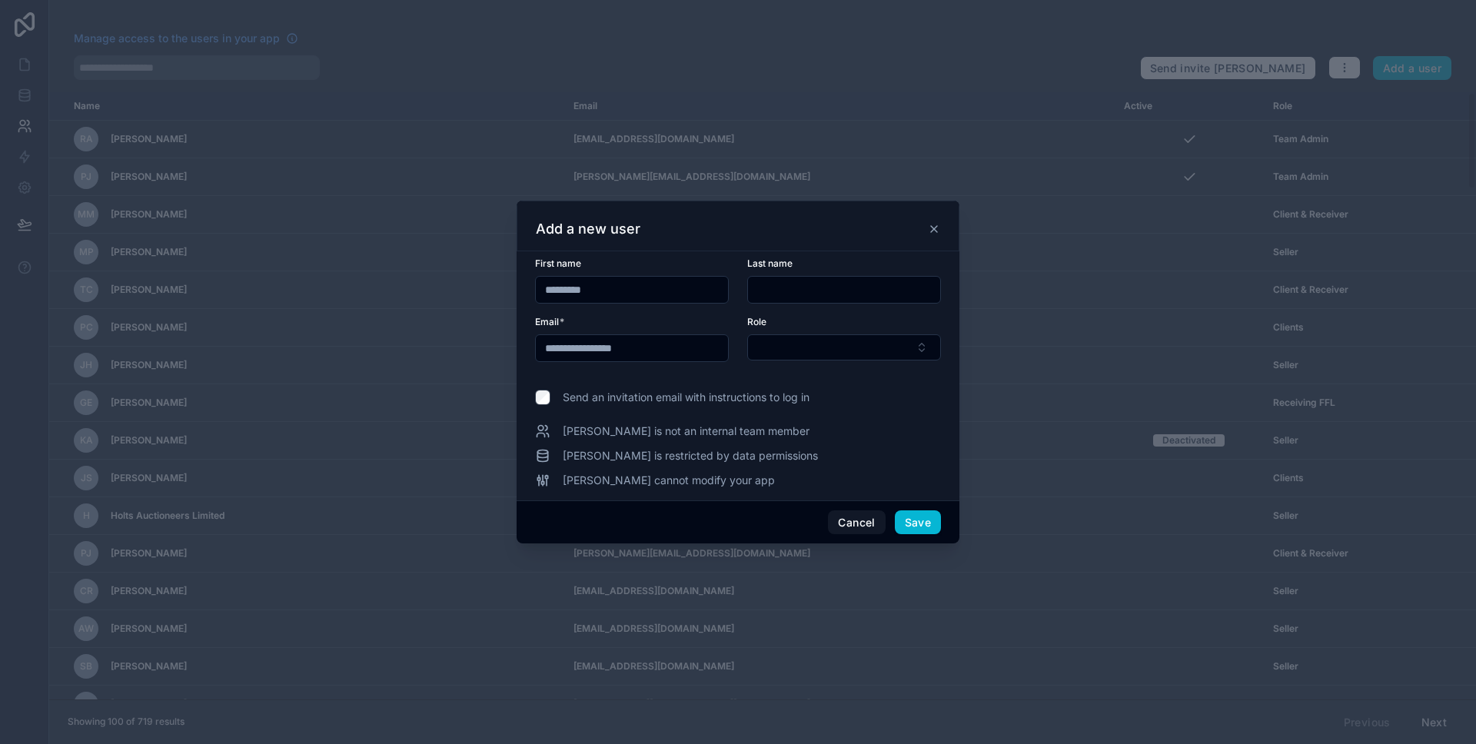
click at [933, 231] on icon at bounding box center [934, 229] width 12 height 12
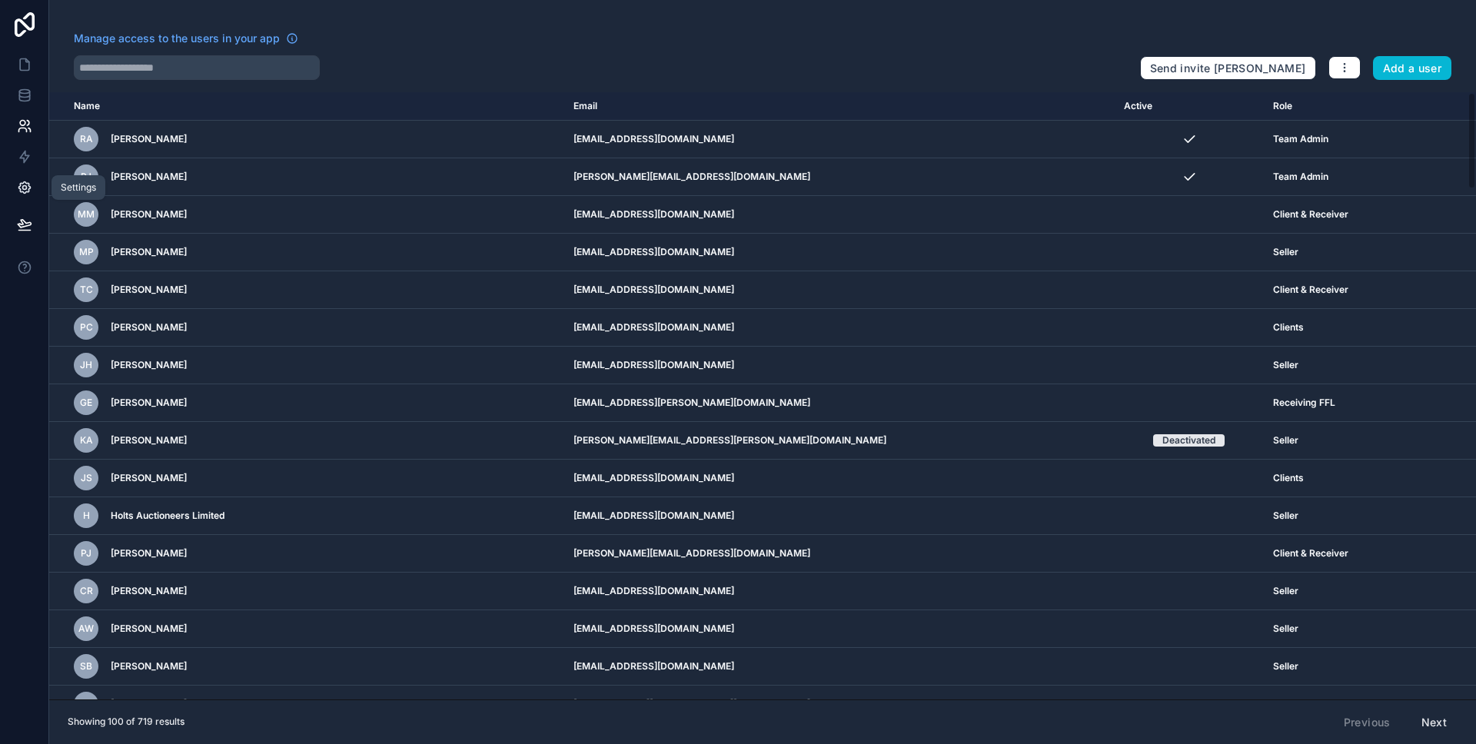
click at [20, 189] on icon at bounding box center [24, 188] width 12 height 12
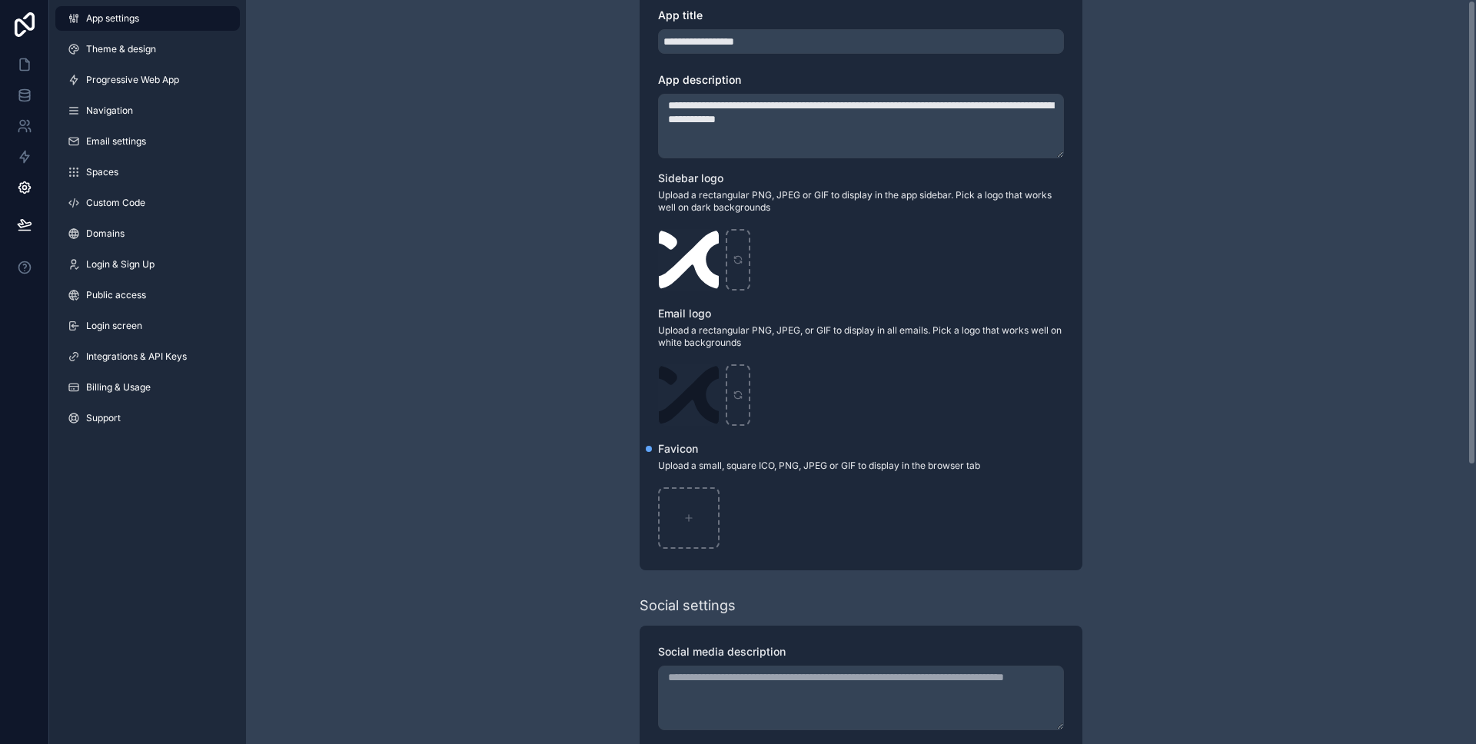
scroll to position [446, 0]
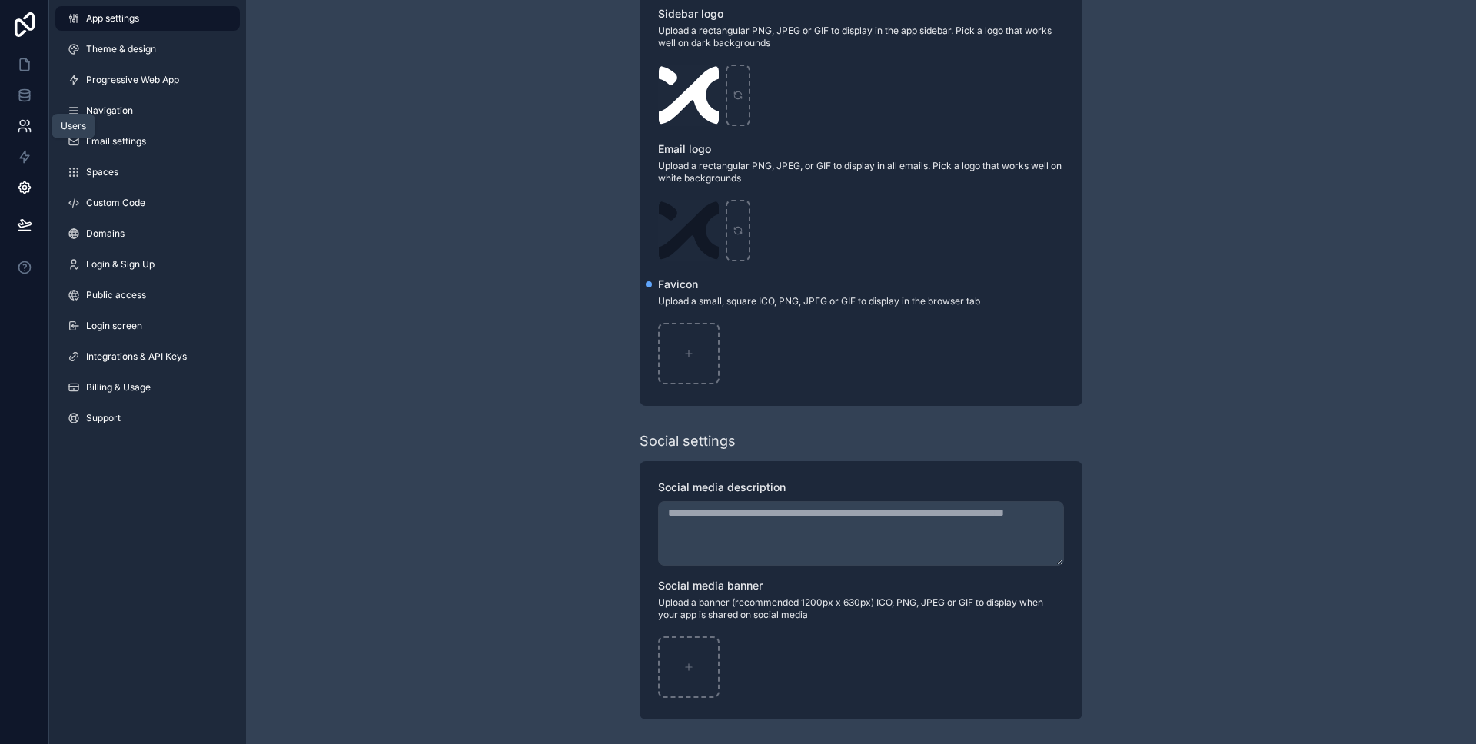
click at [23, 118] on icon at bounding box center [24, 125] width 15 height 15
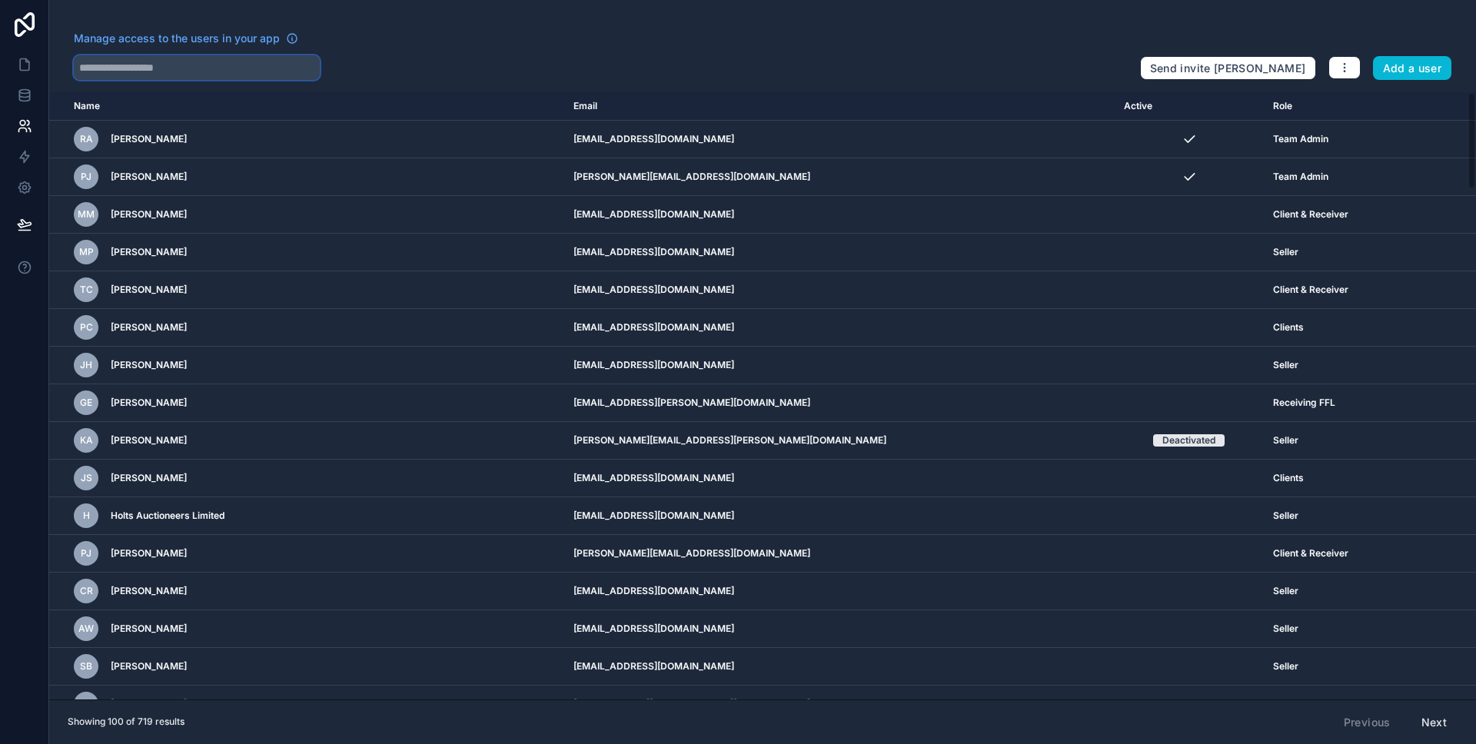
click at [158, 62] on input "text" at bounding box center [197, 67] width 246 height 25
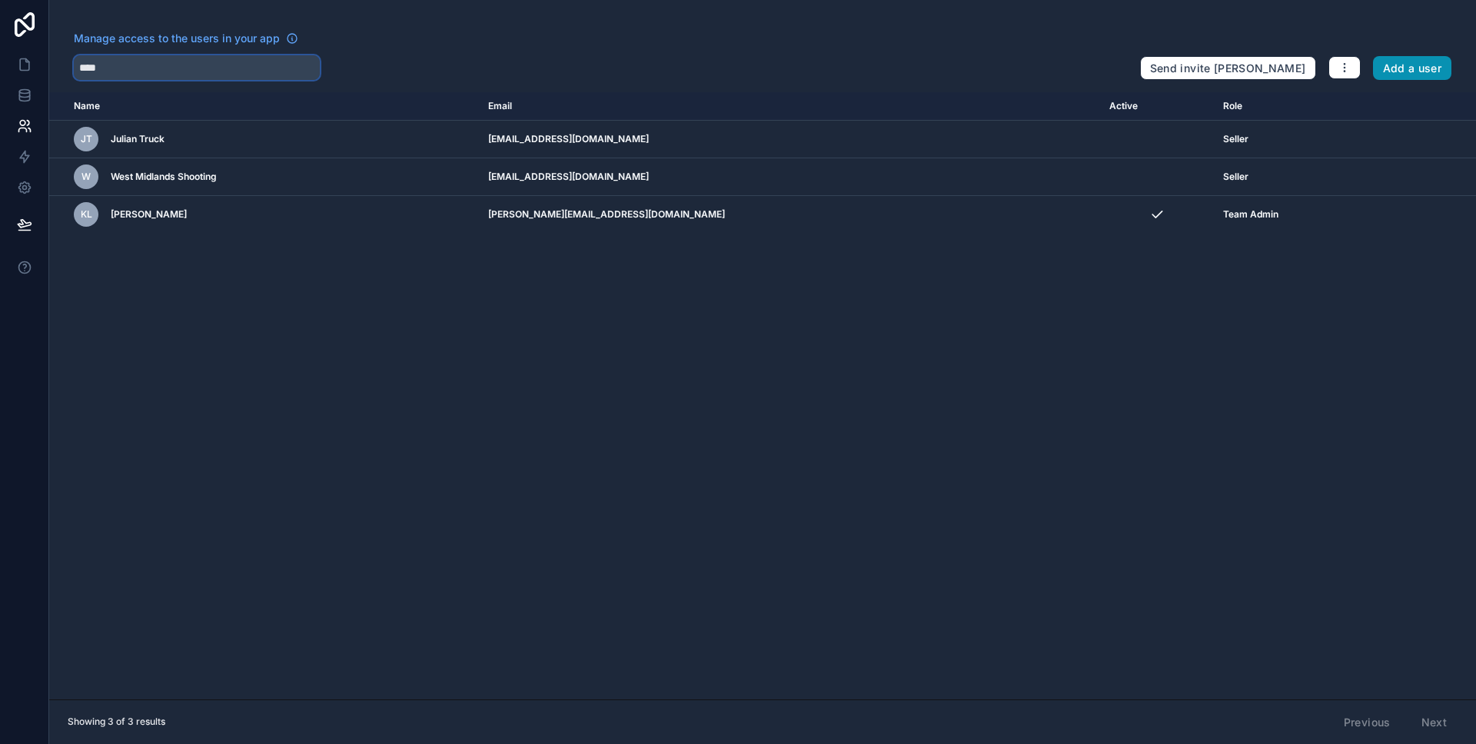
type input "****"
click at [1425, 59] on button "Add a user" at bounding box center [1412, 68] width 79 height 25
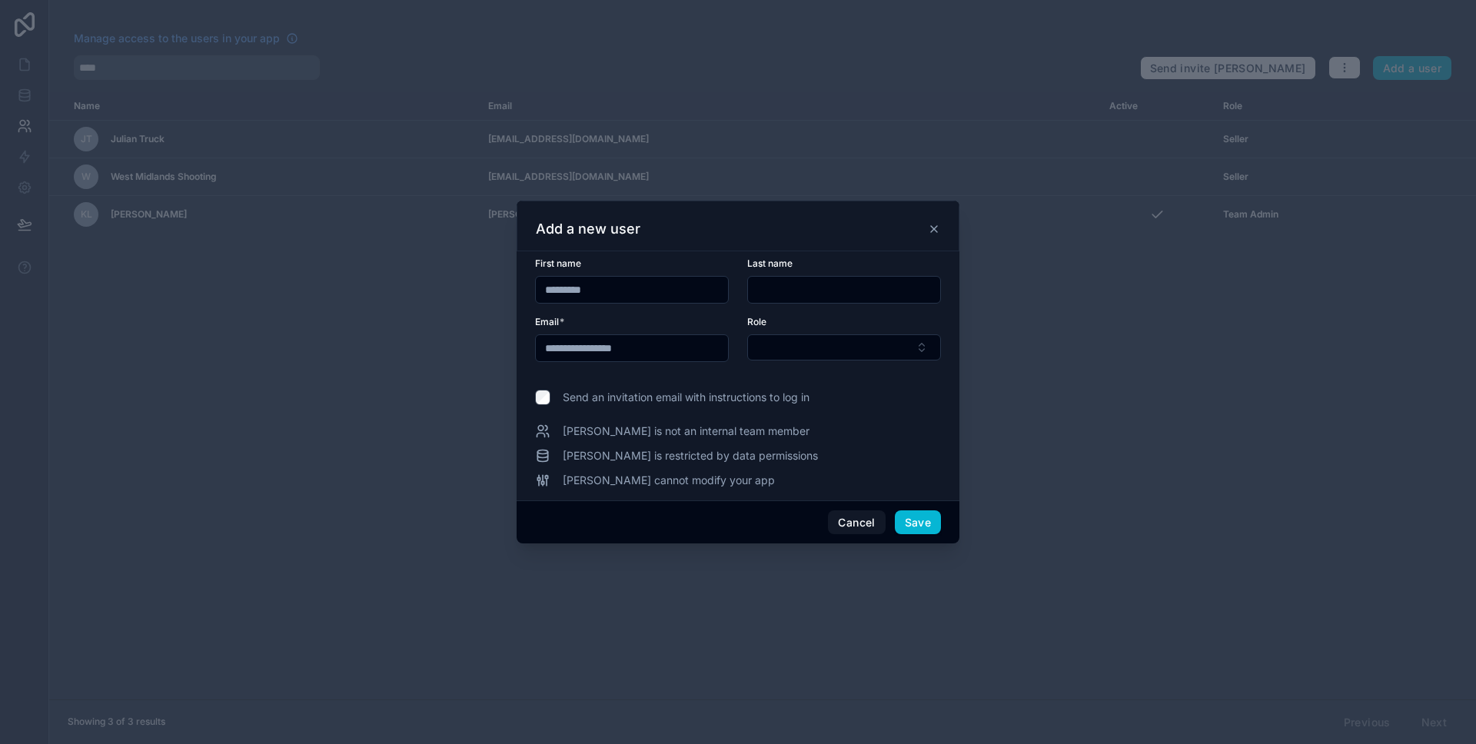
click at [661, 289] on input "*********" at bounding box center [632, 290] width 192 height 22
click at [832, 345] on button "Select Button" at bounding box center [844, 347] width 194 height 26
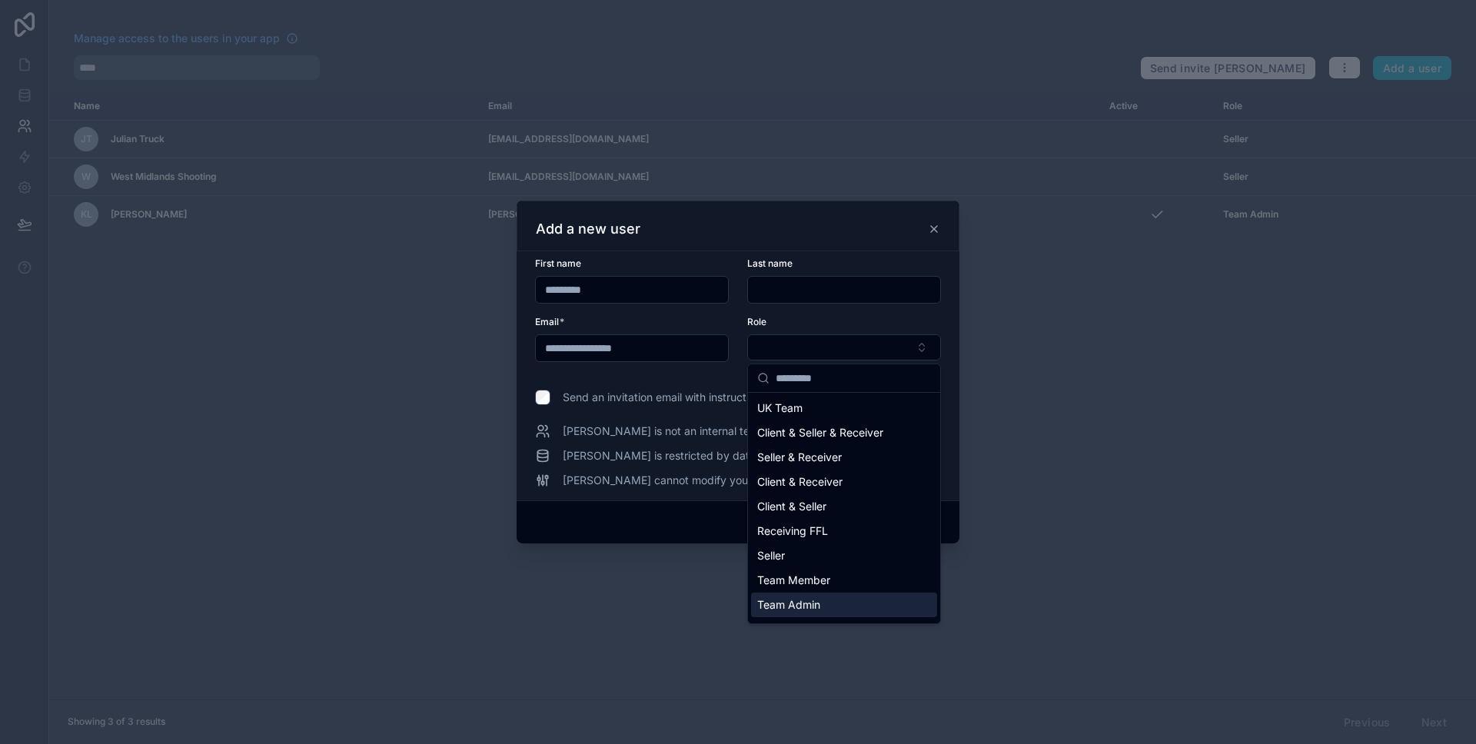
click at [854, 599] on div "Team Admin" at bounding box center [844, 605] width 186 height 25
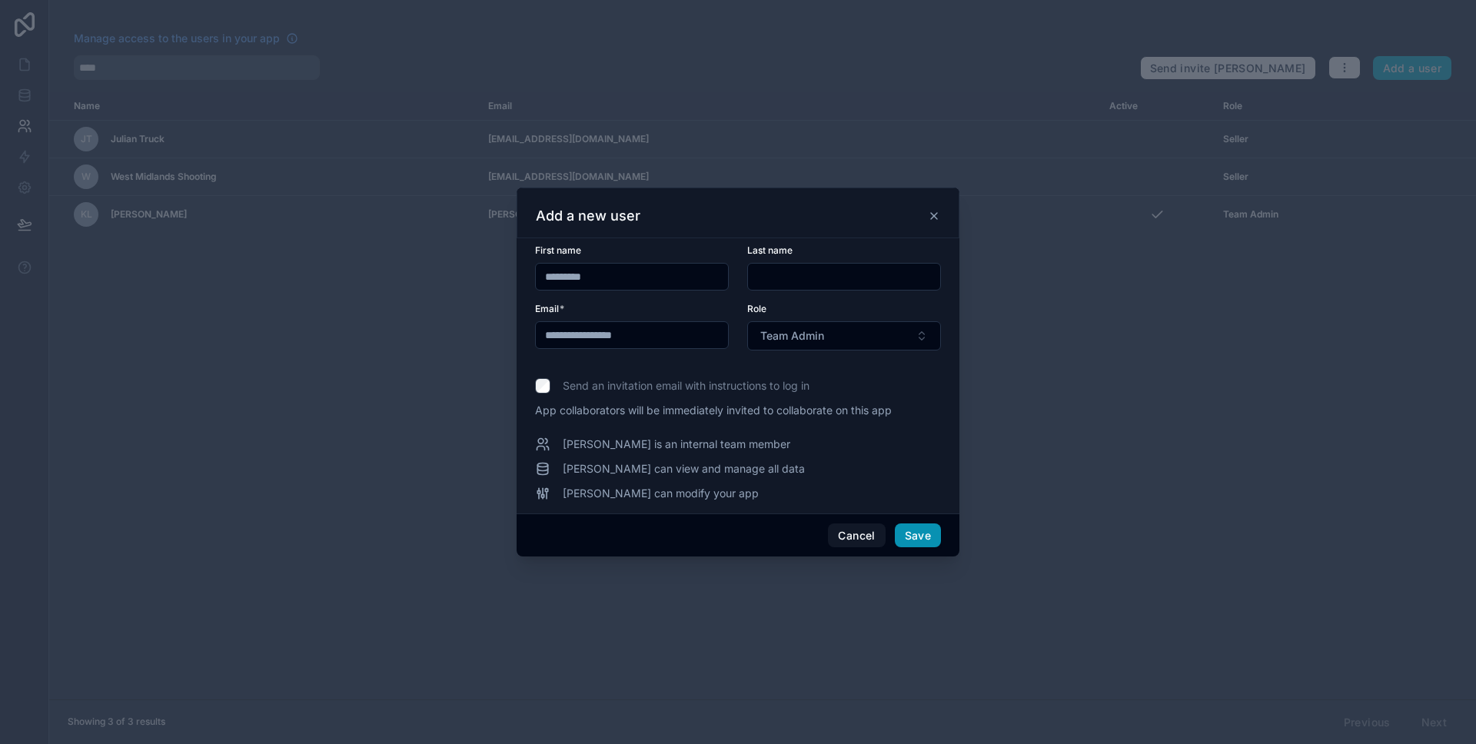
drag, startPoint x: 914, startPoint y: 526, endPoint x: 848, endPoint y: 436, distance: 111.8
click at [848, 436] on div "**********" at bounding box center [737, 373] width 443 height 370
click at [851, 321] on button "Team Admin" at bounding box center [844, 335] width 194 height 29
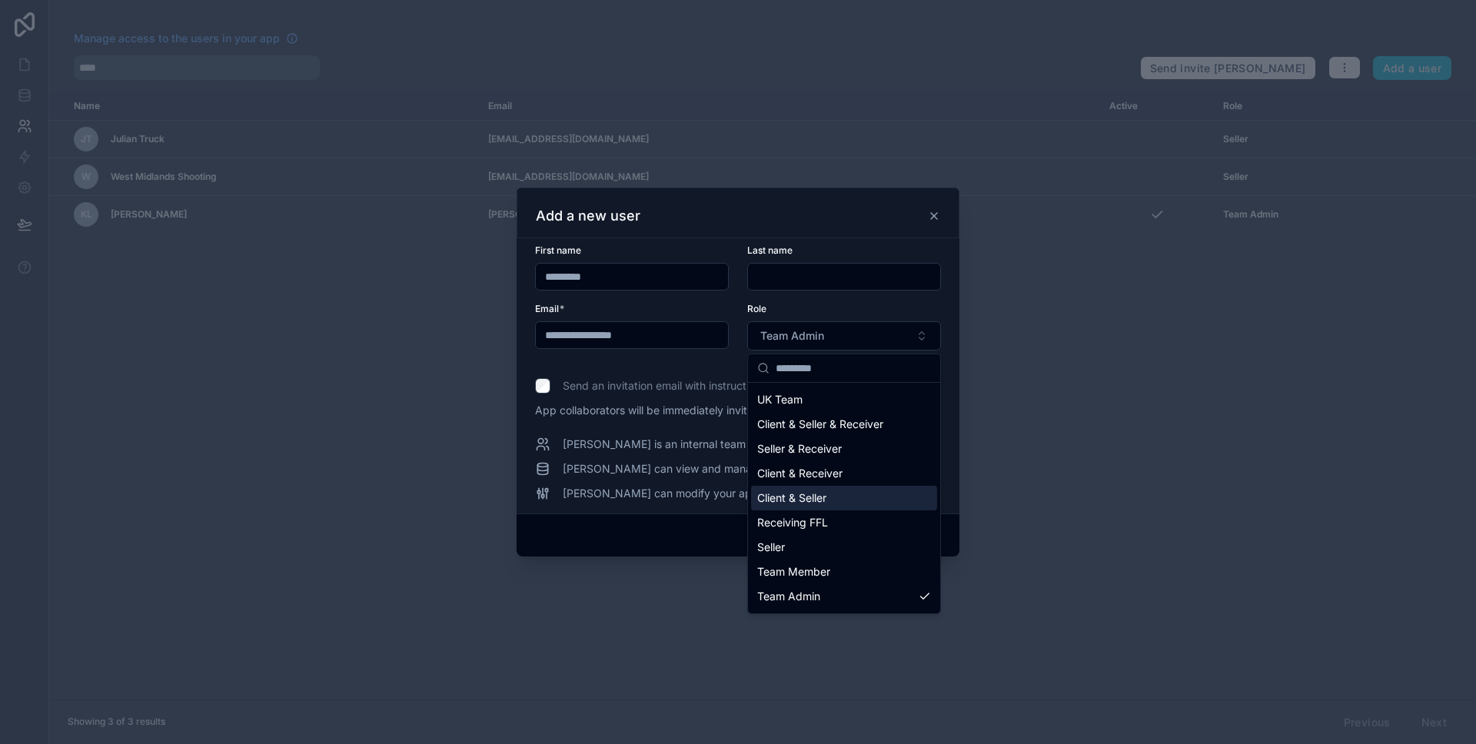
scroll to position [46, 0]
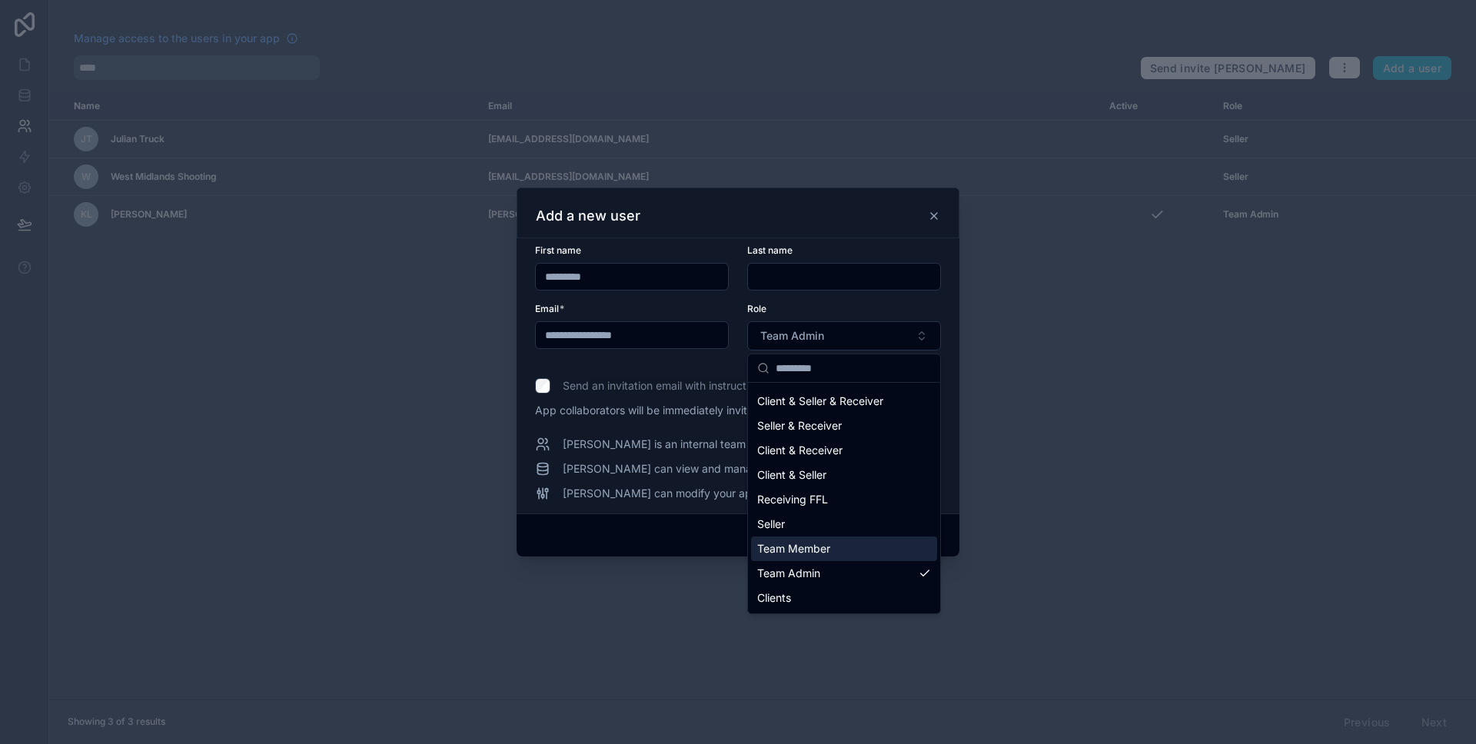
click at [848, 544] on div "Team Member" at bounding box center [844, 548] width 186 height 25
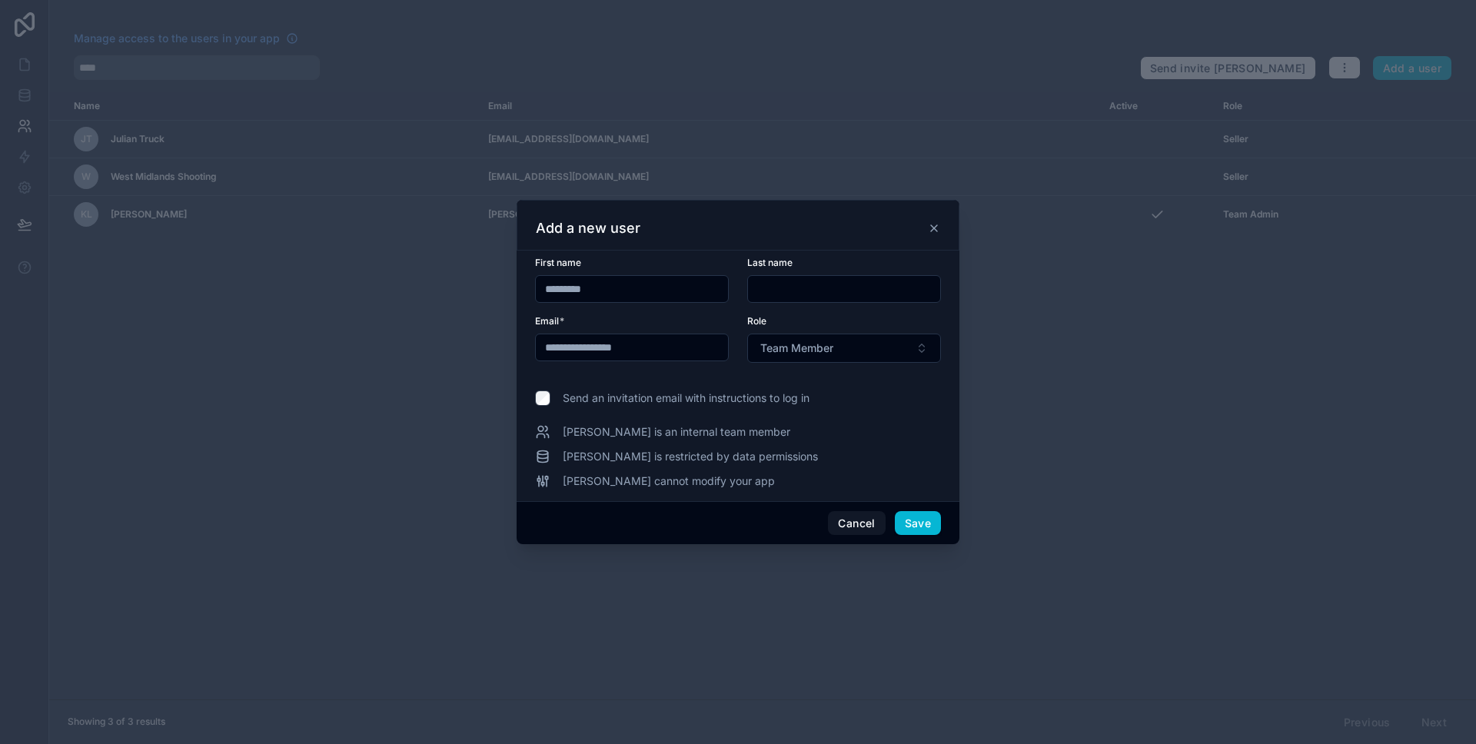
click at [638, 478] on span "[PERSON_NAME] cannot modify your app" at bounding box center [669, 480] width 212 height 15
click at [838, 344] on button "Team Member" at bounding box center [844, 348] width 194 height 29
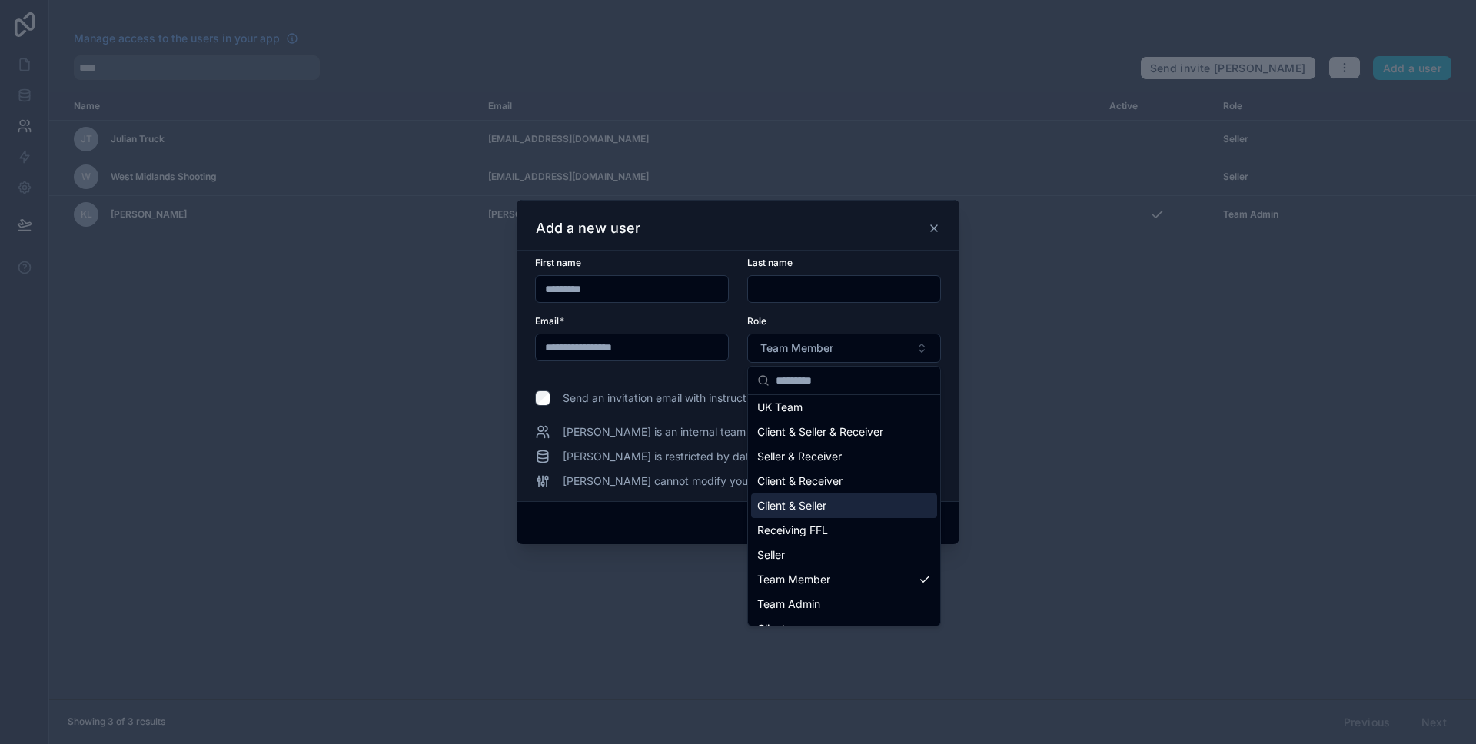
scroll to position [46, 0]
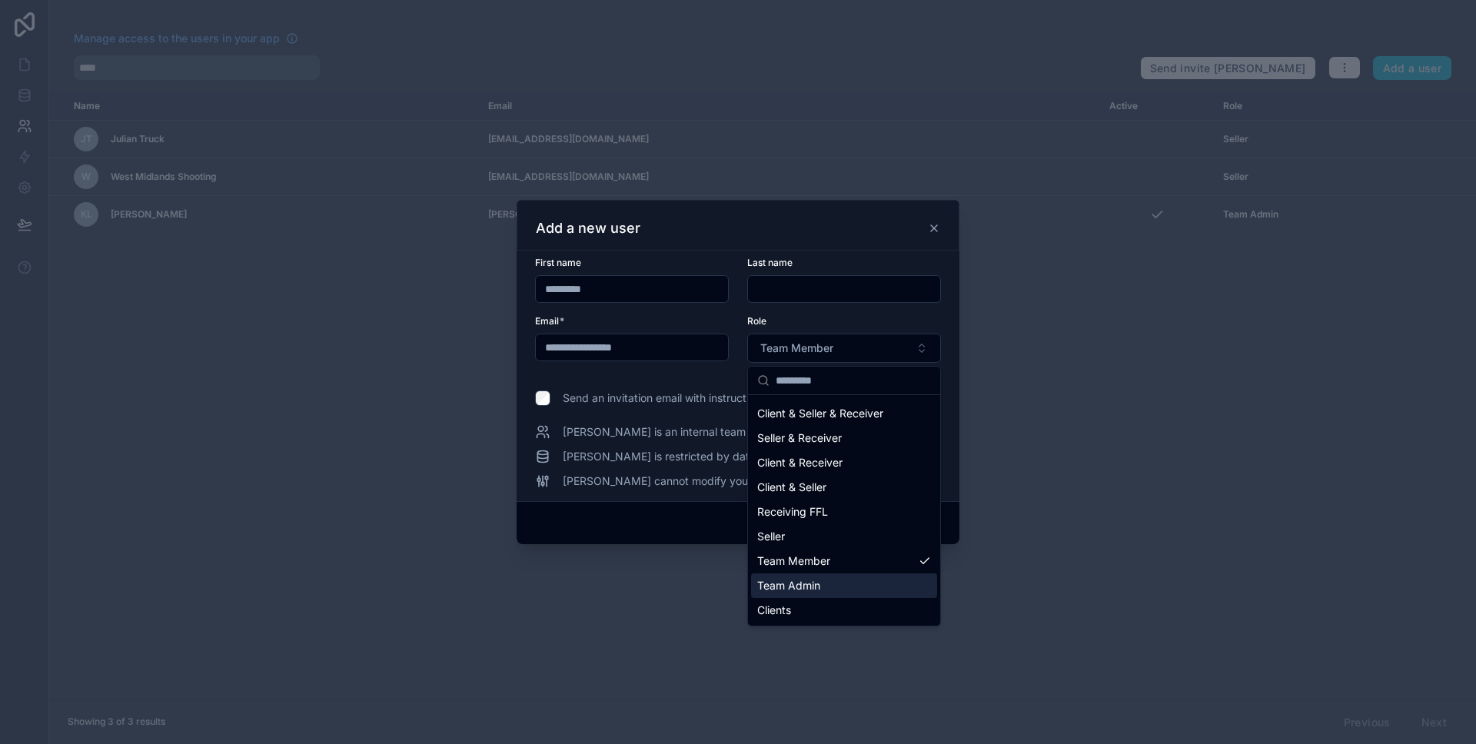
click at [828, 589] on div "Team Admin" at bounding box center [844, 585] width 186 height 25
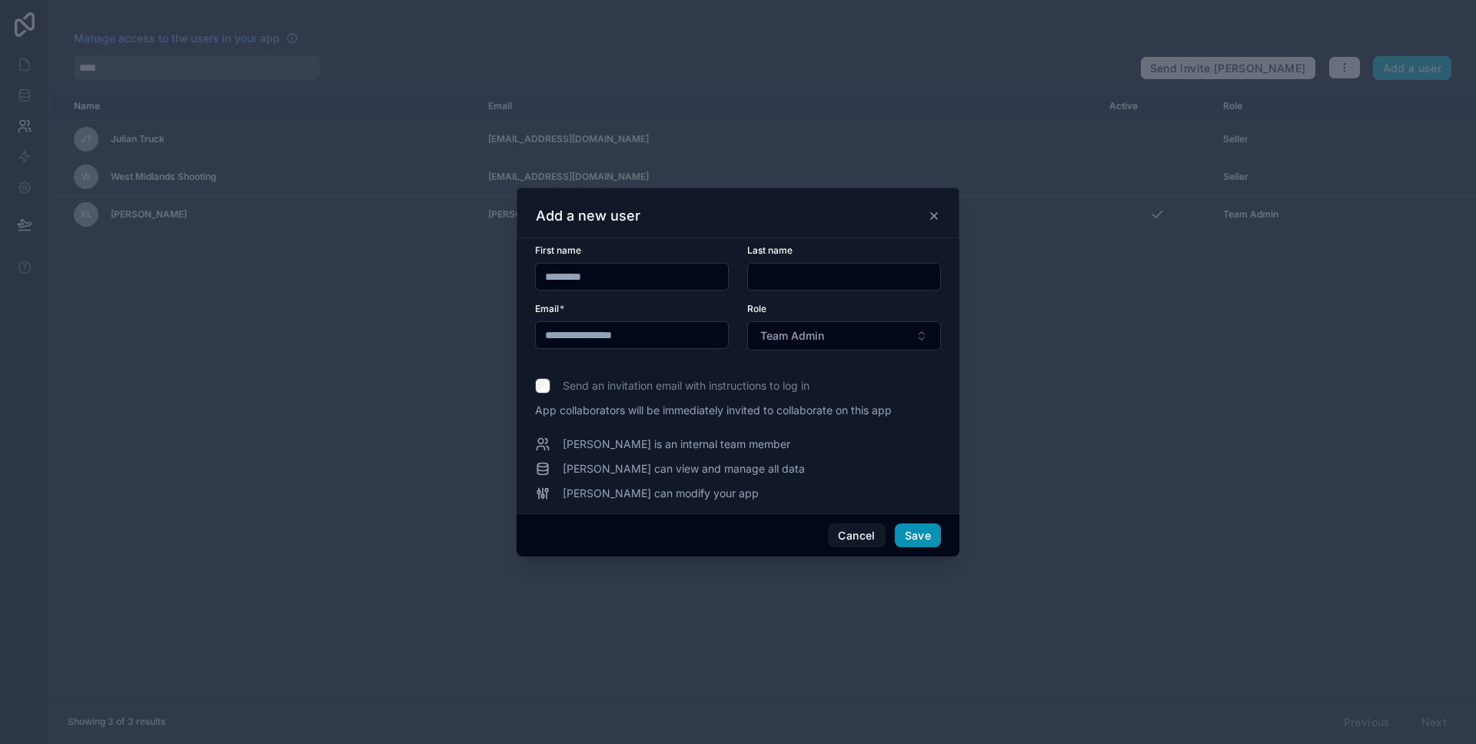
click at [912, 532] on button "Save" at bounding box center [918, 535] width 46 height 25
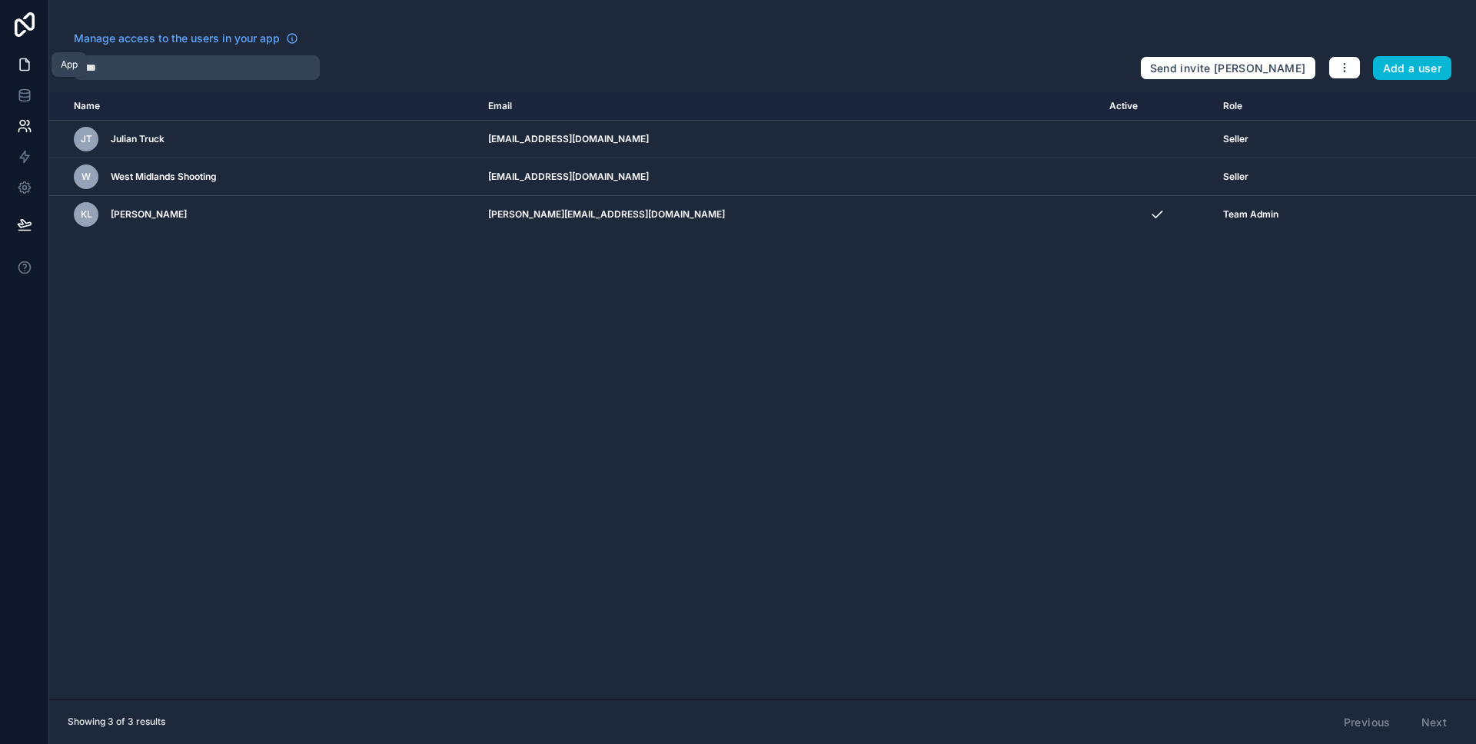
click at [23, 72] on link at bounding box center [24, 64] width 48 height 31
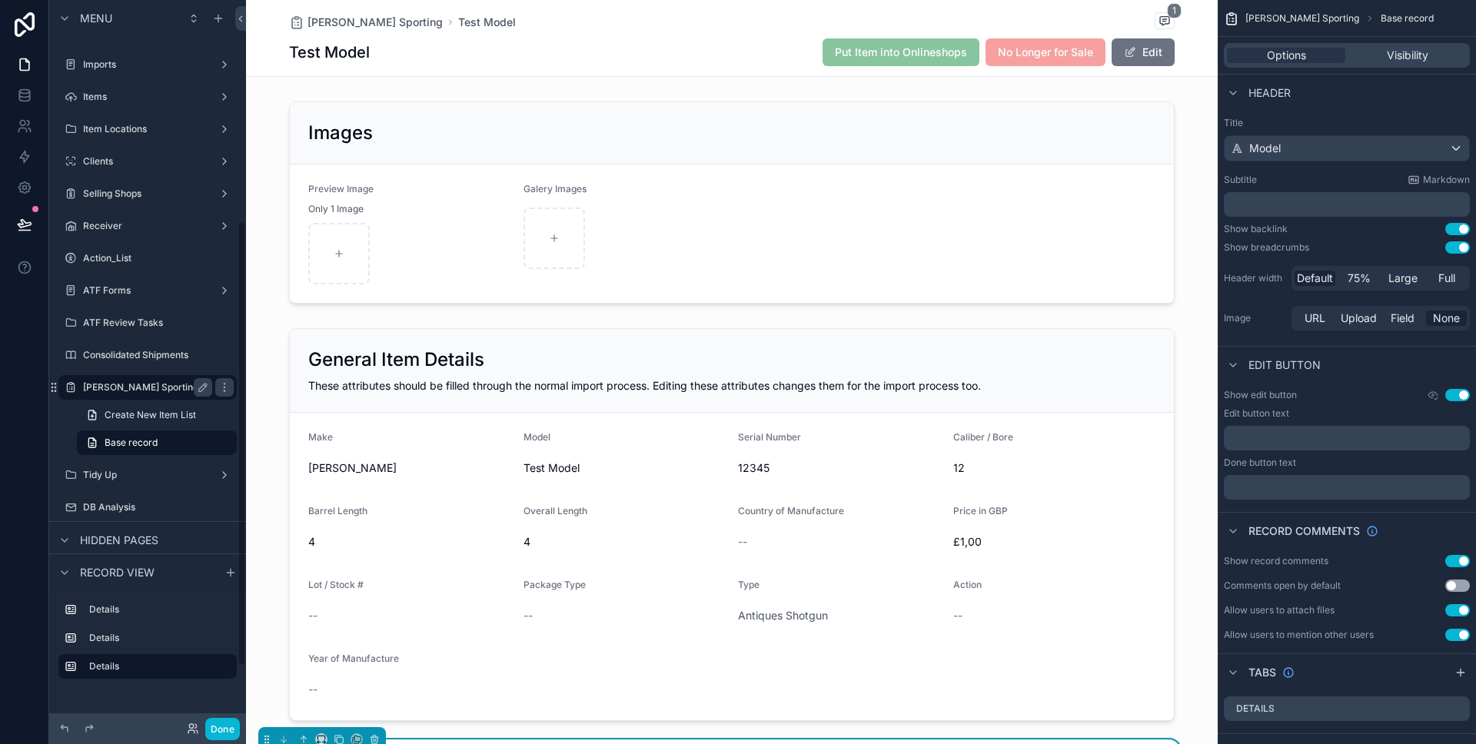
scroll to position [421, 0]
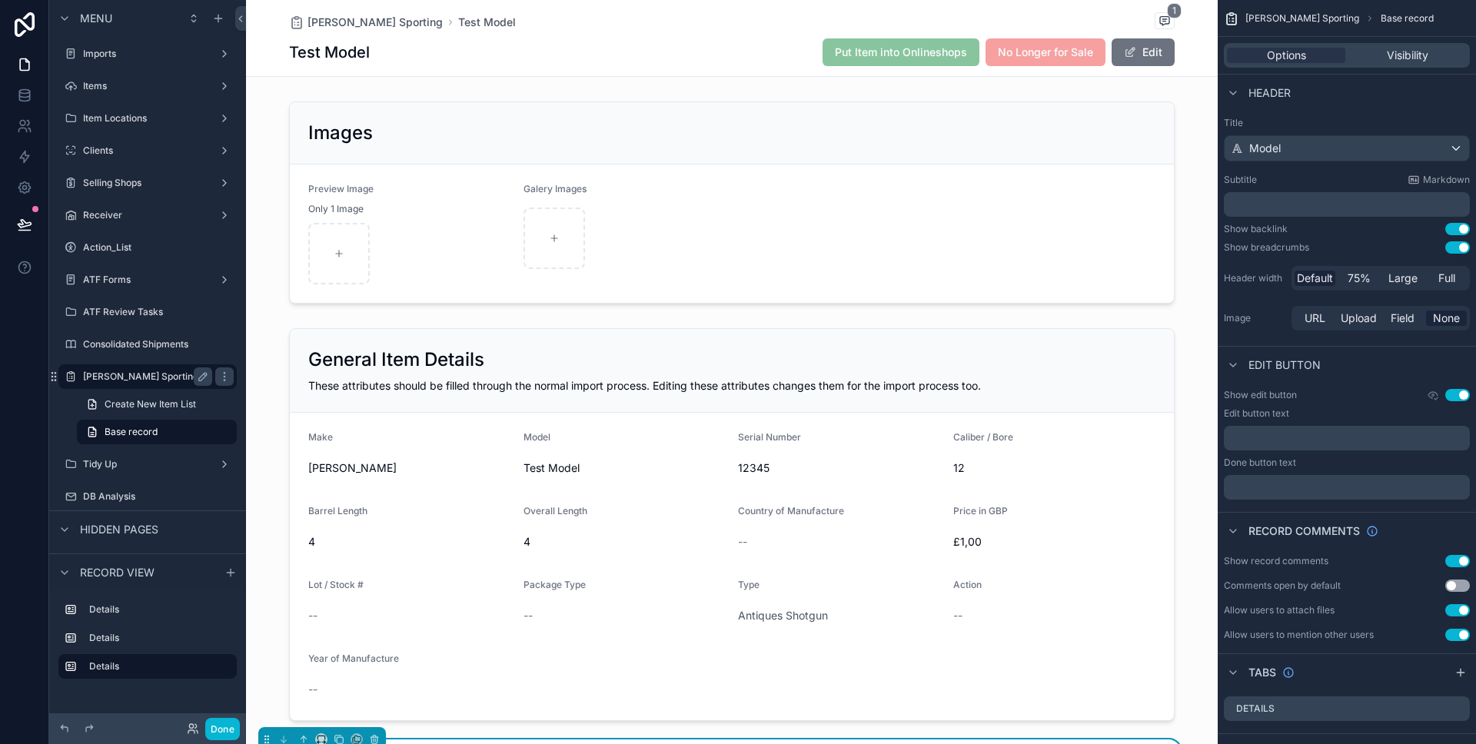
click at [133, 380] on label "[PERSON_NAME] Sporting" at bounding box center [144, 376] width 123 height 12
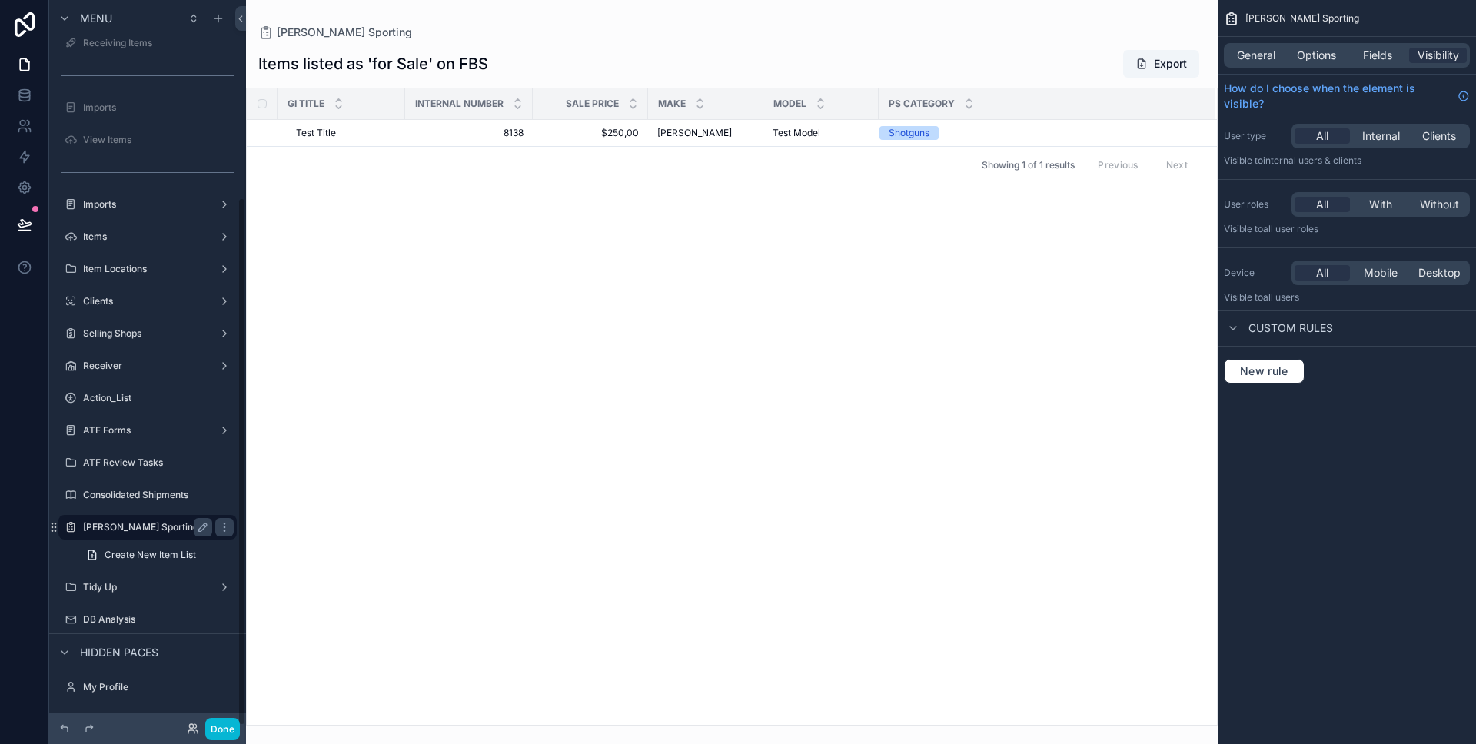
scroll to position [271, 0]
click at [439, 144] on td "8138 8138" at bounding box center [469, 133] width 128 height 27
click at [476, 141] on td "8138 8138" at bounding box center [469, 133] width 128 height 27
click at [500, 138] on span "8138" at bounding box center [468, 133] width 109 height 12
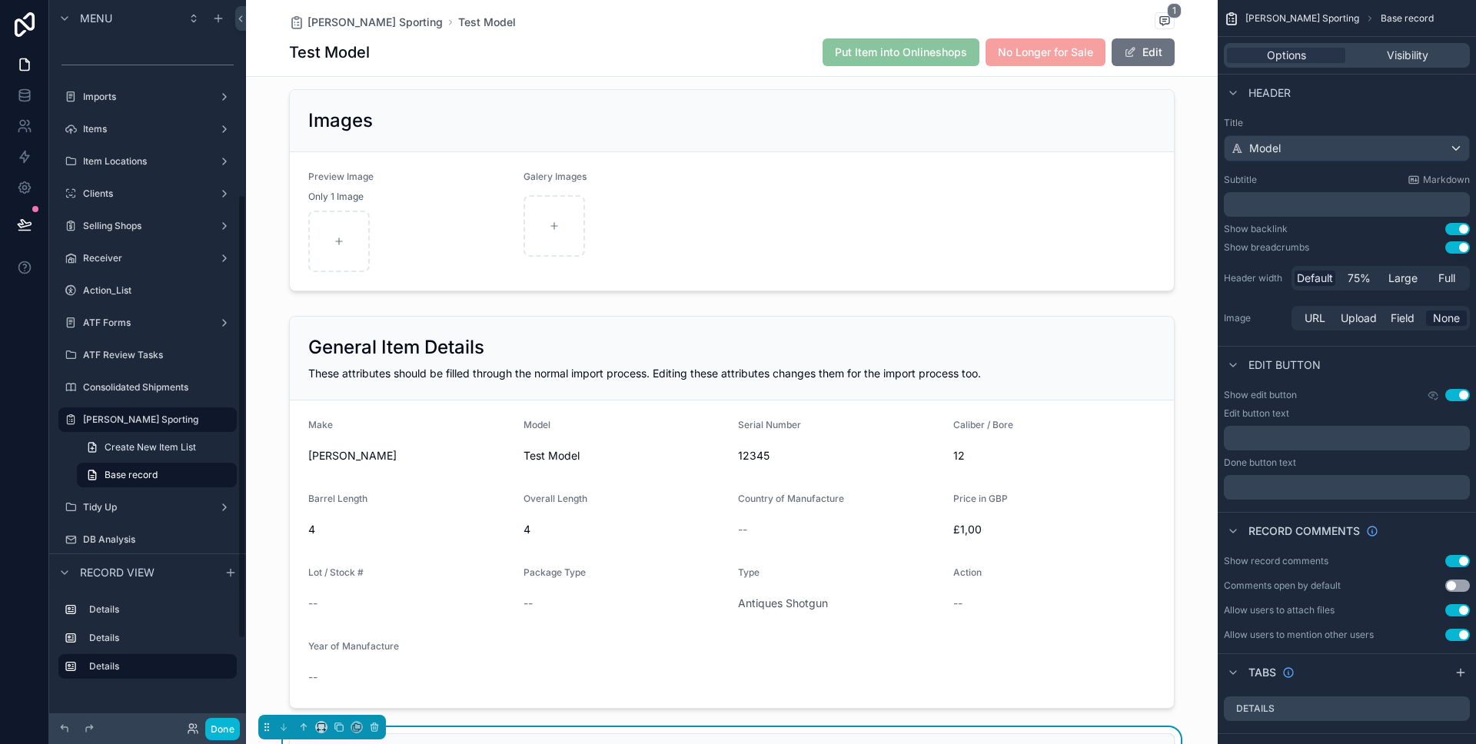
scroll to position [458, 0]
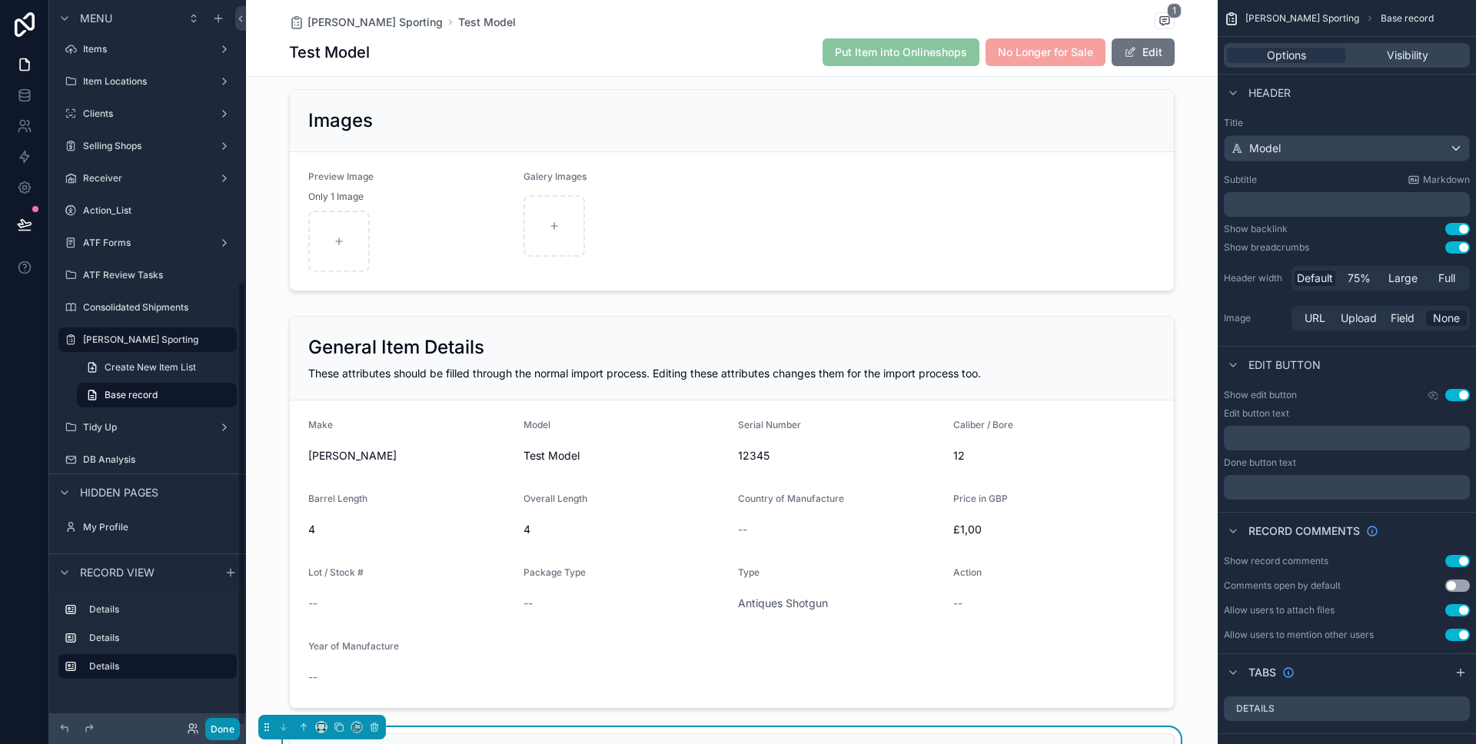
click at [227, 727] on button "Done" at bounding box center [222, 729] width 35 height 22
